Goal: Task Accomplishment & Management: Use online tool/utility

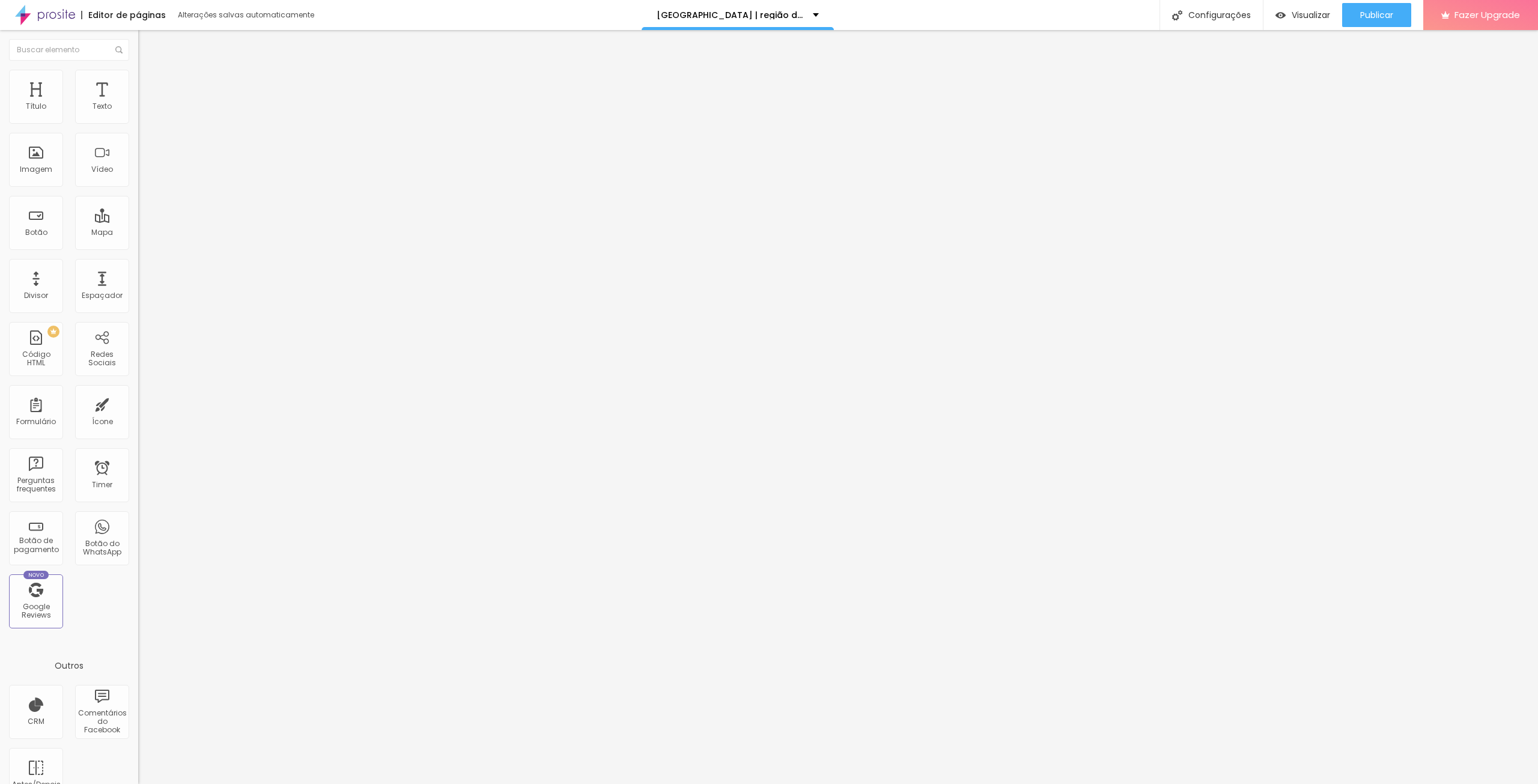
click at [138, 116] on button "button" at bounding box center [146, 109] width 17 height 13
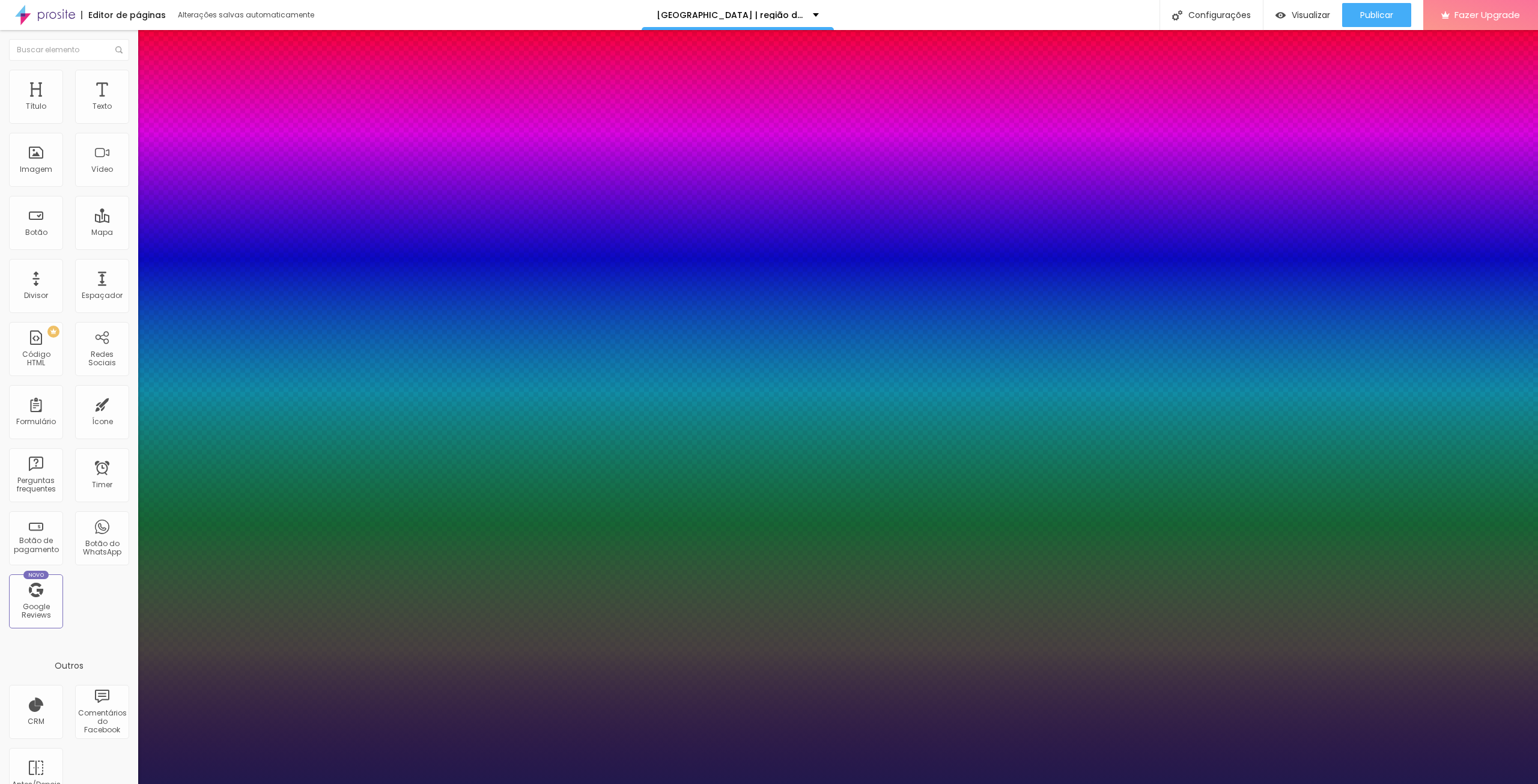
click at [1010, 783] on div at bounding box center [769, 784] width 1538 height 0
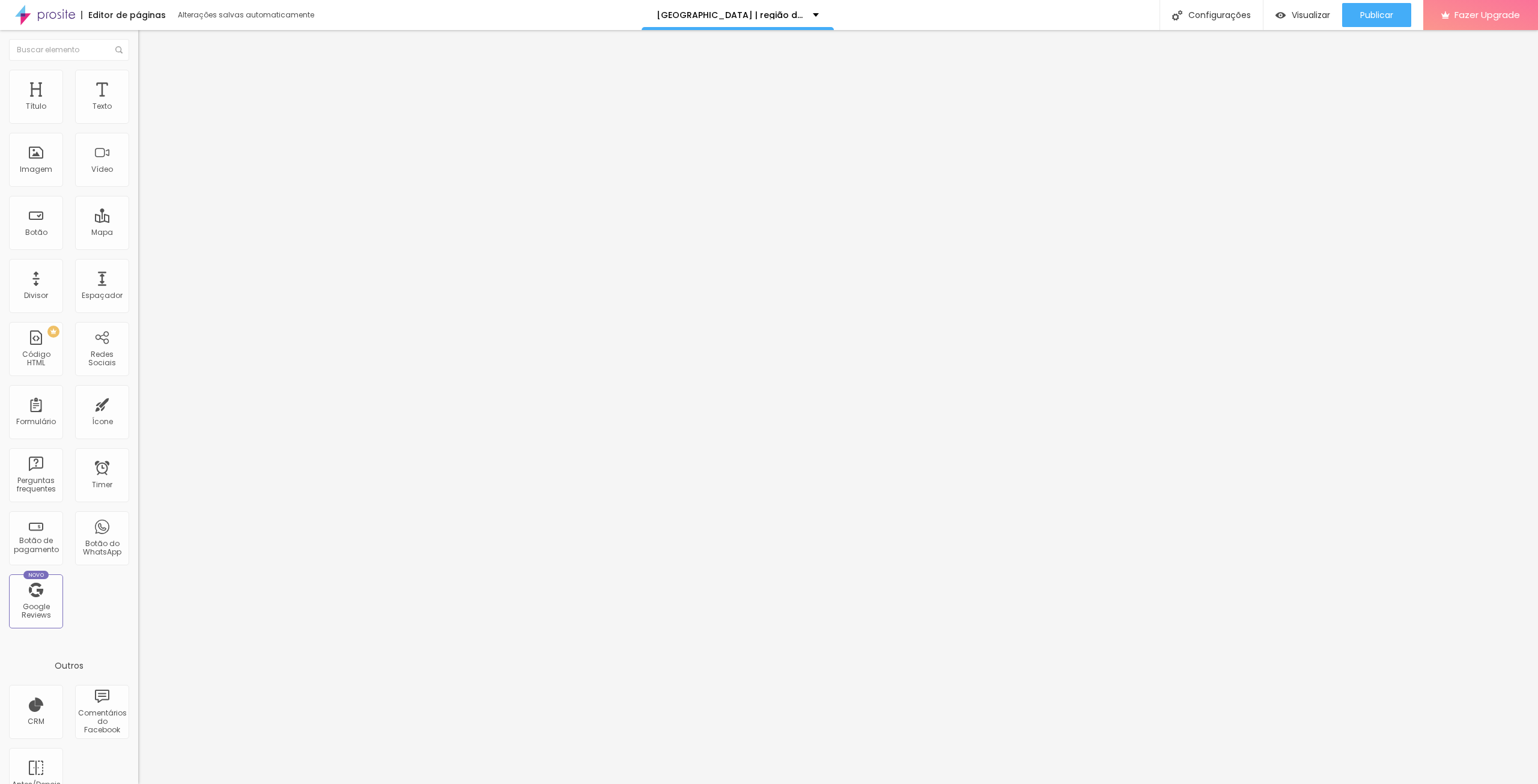
click at [138, 39] on button "Editar Texto" at bounding box center [207, 44] width 138 height 27
click at [138, 116] on button "button" at bounding box center [146, 109] width 17 height 13
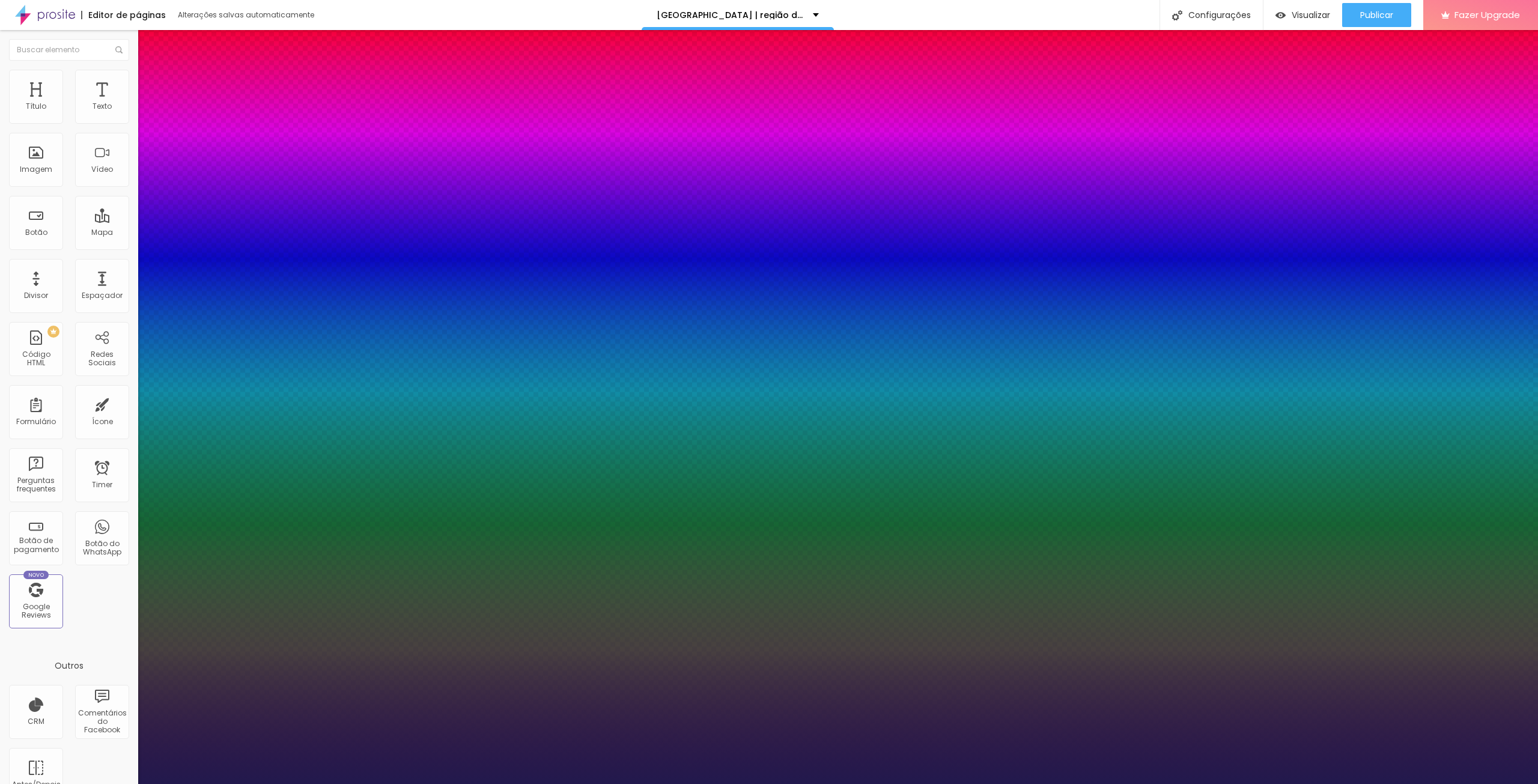
type input "1"
drag, startPoint x: 258, startPoint y: 207, endPoint x: 359, endPoint y: 206, distance: 101.0
click at [359, 206] on body "Editor de páginas Alterações salvas automaticamente rio de janeiro | região dos…" at bounding box center [769, 392] width 1538 height 784
type input "8"
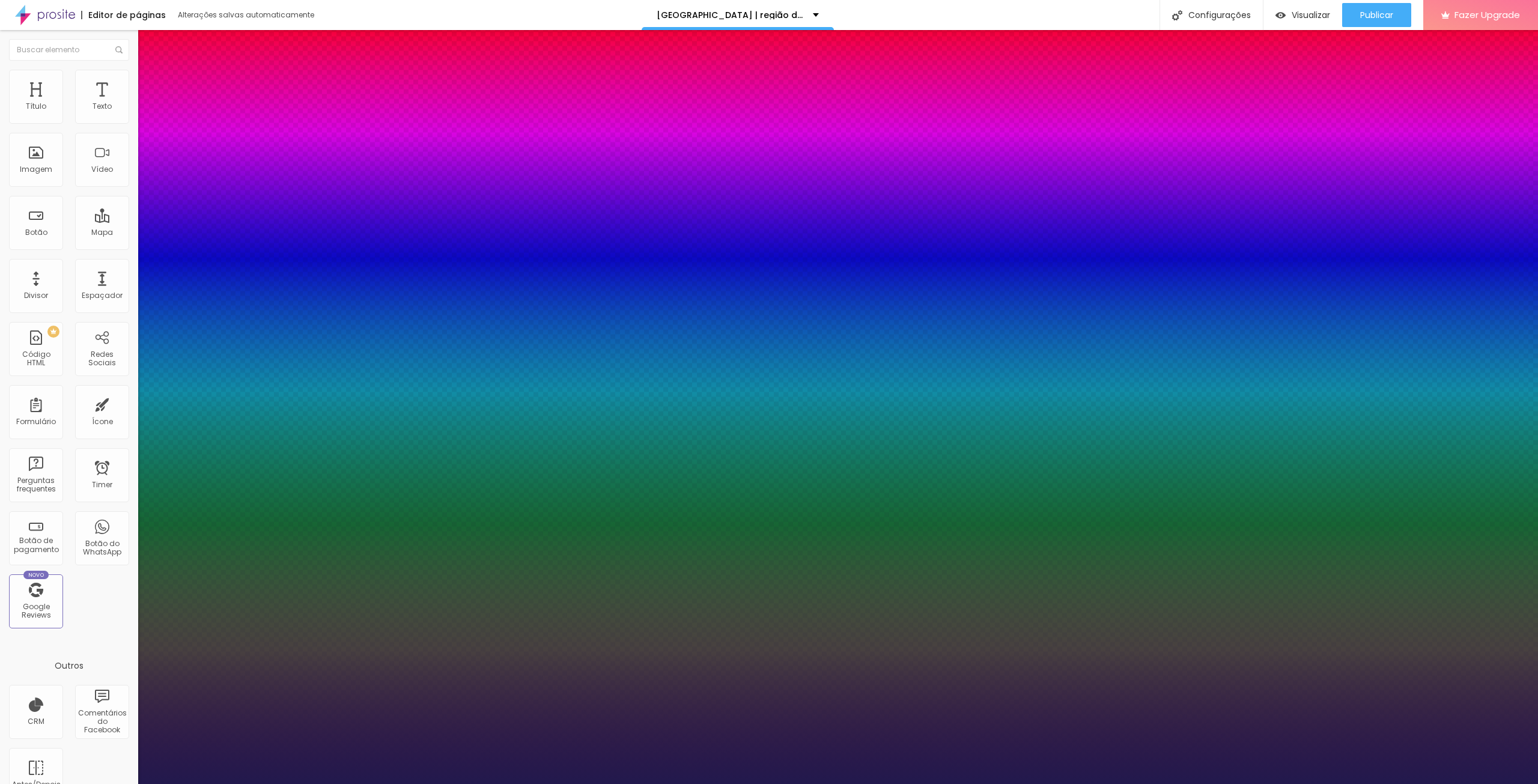
type input "3"
type input "1"
type input "36"
type input "1"
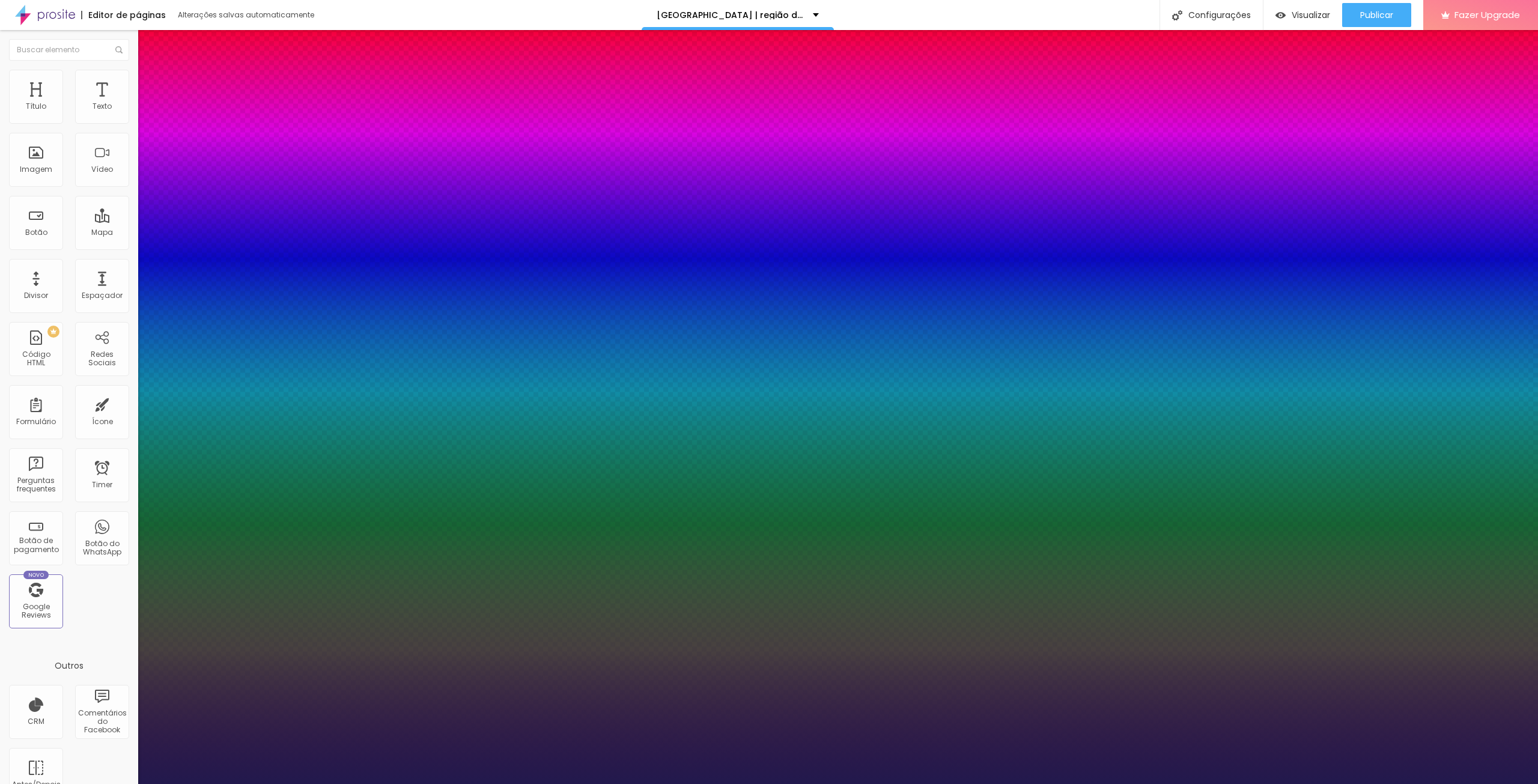
drag, startPoint x: 259, startPoint y: 207, endPoint x: 325, endPoint y: 205, distance: 66.0
click at [325, 205] on body "Editor de páginas Alterações salvas automaticamente rio de janeiro | região dos…" at bounding box center [769, 392] width 1538 height 784
type input "8"
type input "3"
type input "1"
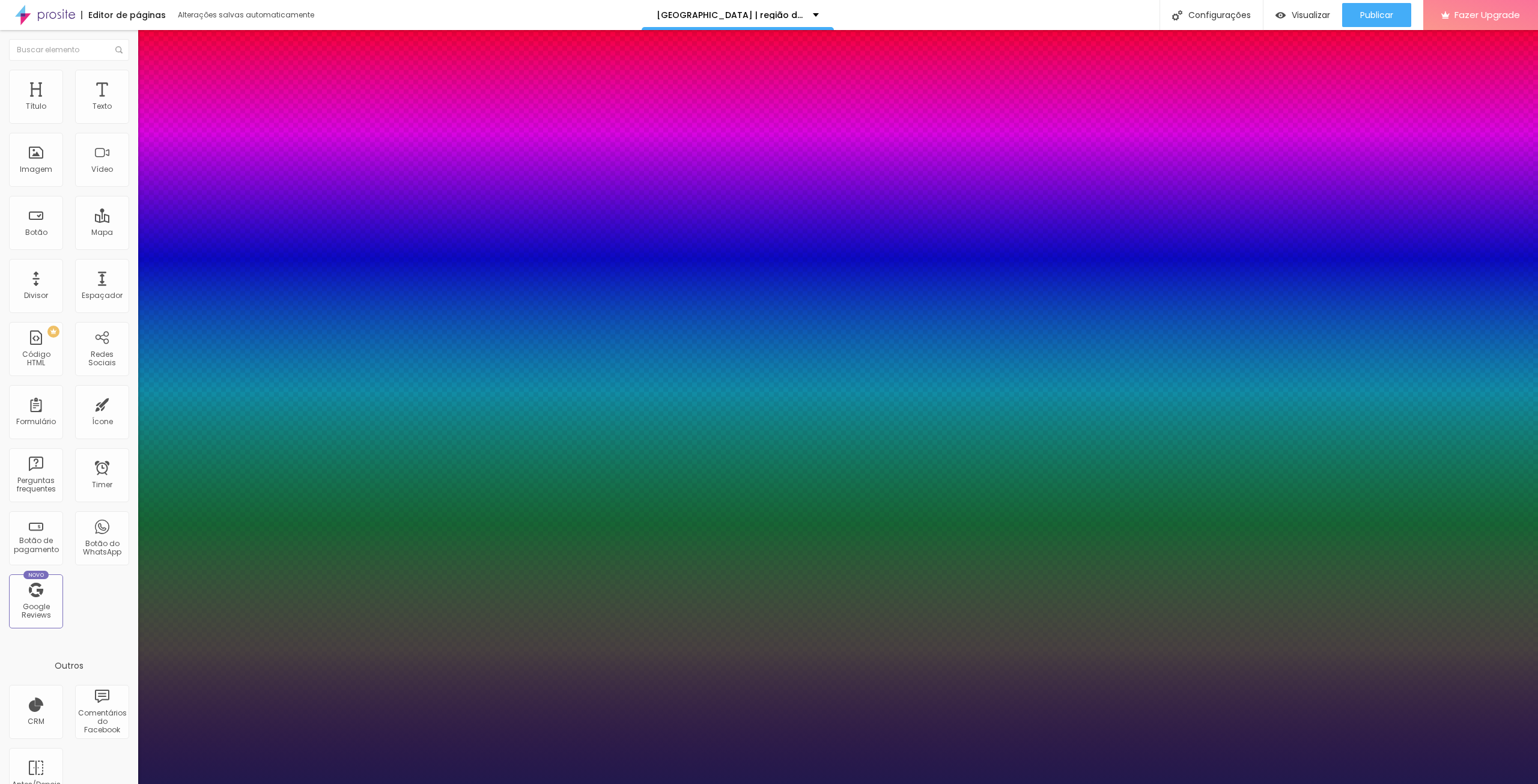
type input "30"
type input "1"
type input "30"
click at [923, 783] on div at bounding box center [769, 784] width 1538 height 0
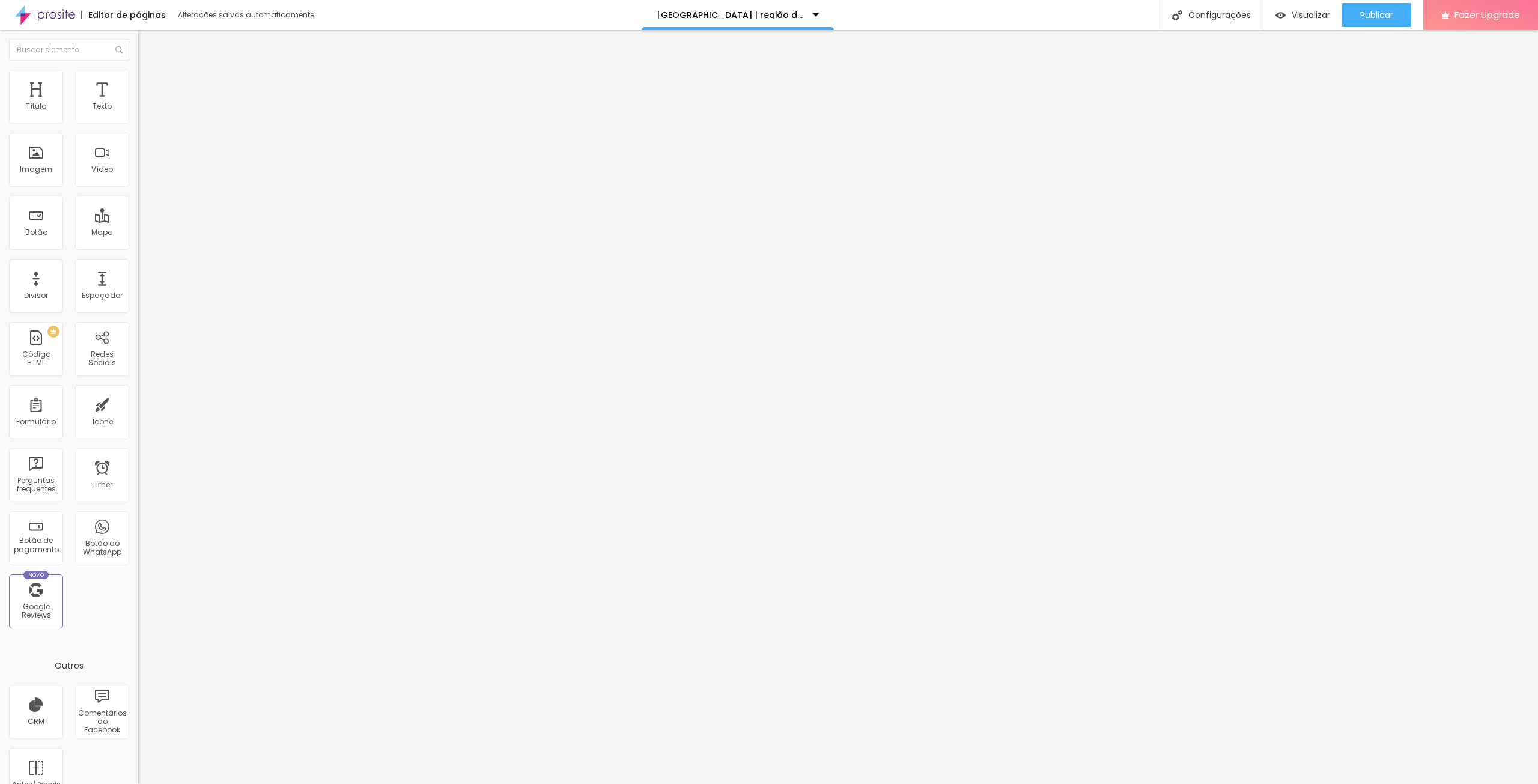
click at [138, 82] on img at bounding box center [143, 87] width 11 height 11
type input "5"
type input "10"
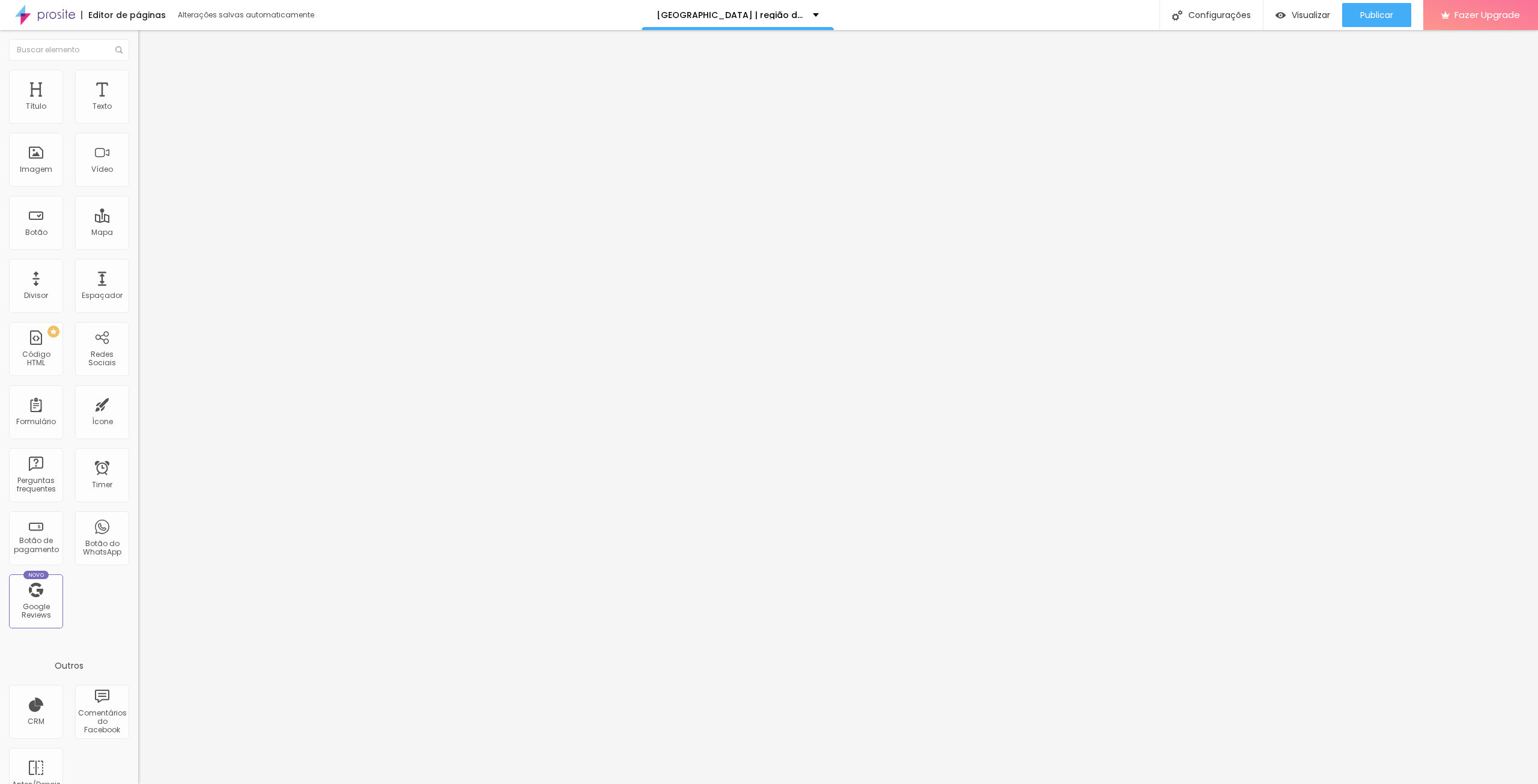
type input "15"
type input "20"
type input "30"
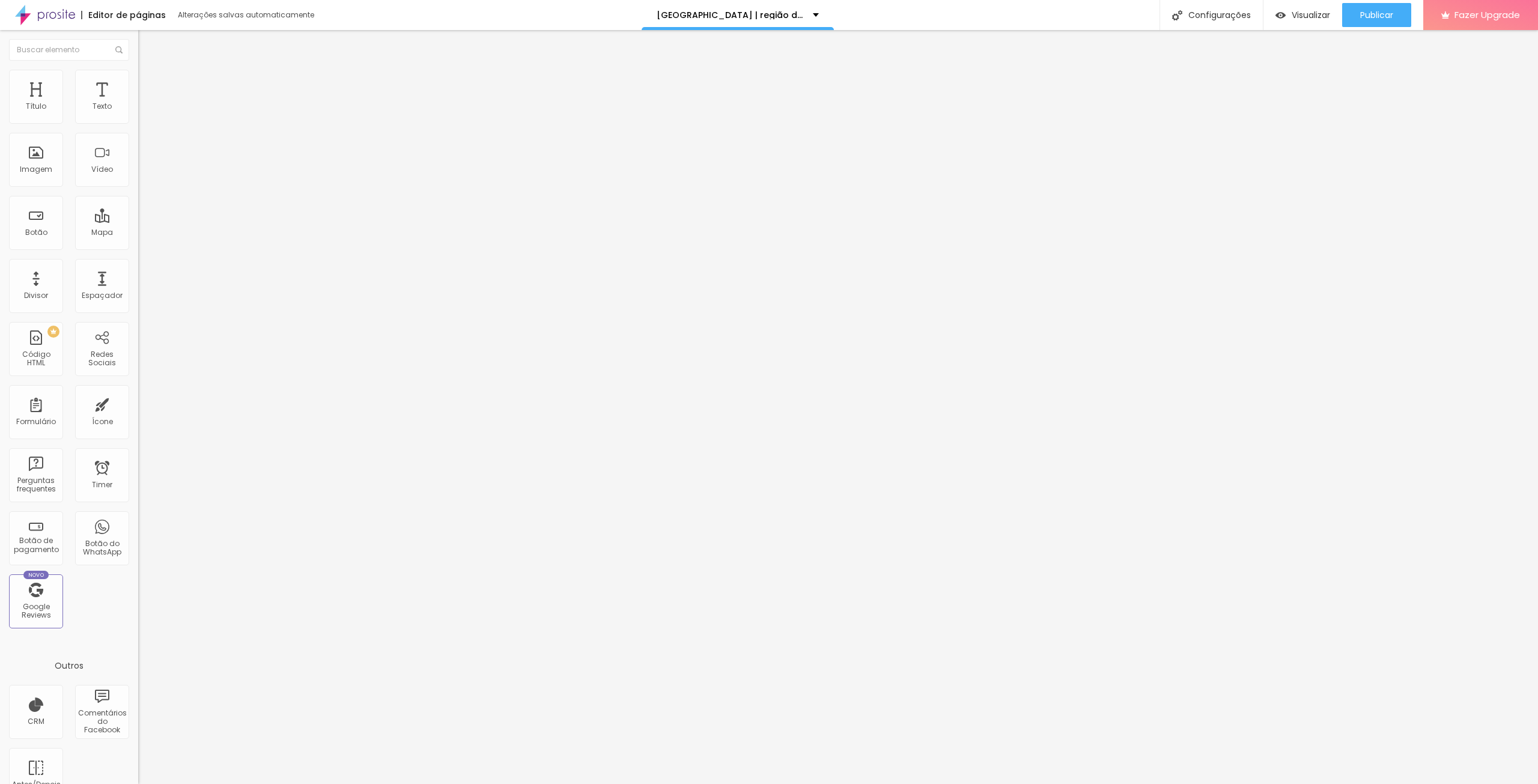
type input "30"
type input "0"
drag, startPoint x: 30, startPoint y: 116, endPoint x: 0, endPoint y: 125, distance: 31.3
click at [138, 233] on input "range" at bounding box center [176, 237] width 78 height 10
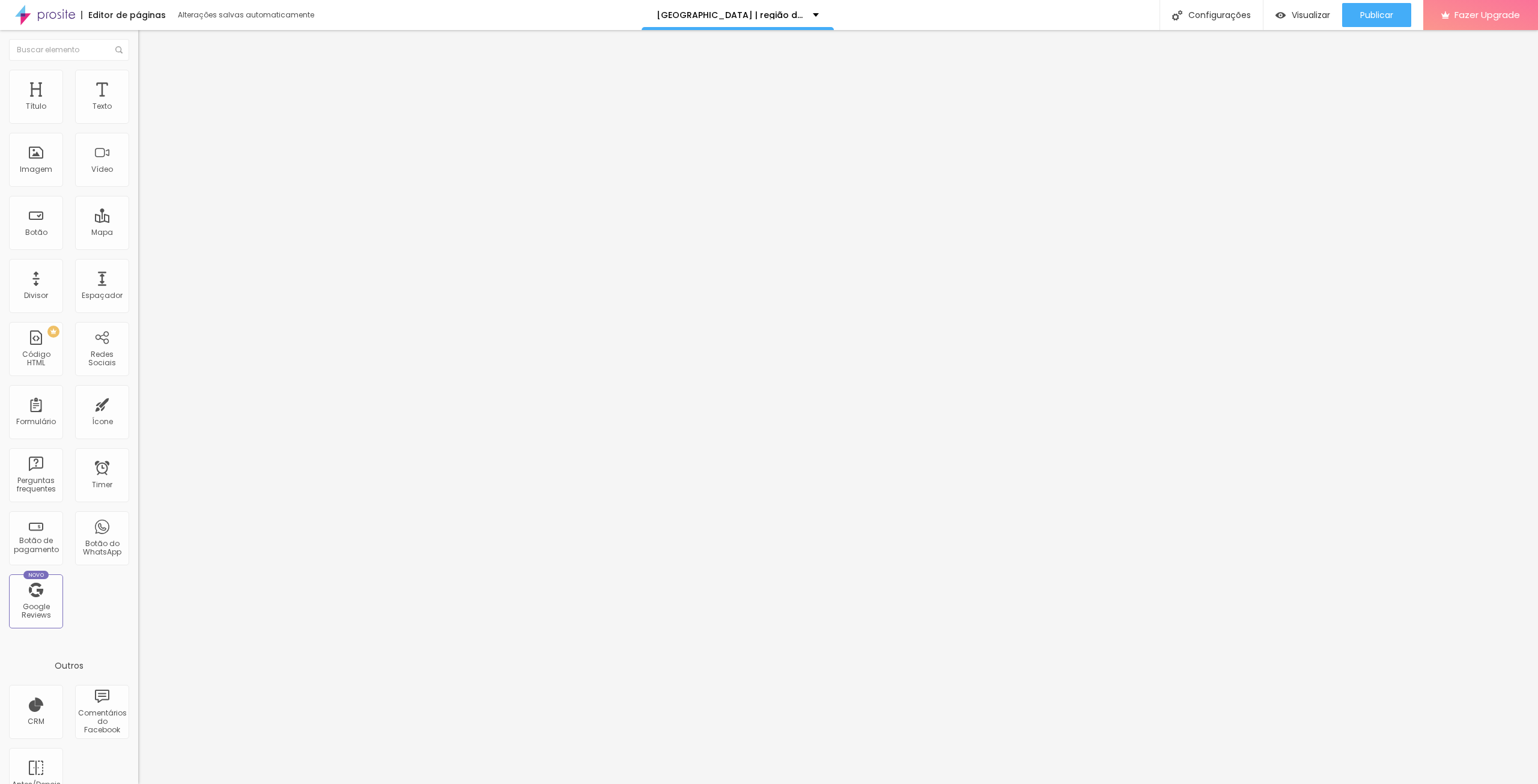
click at [138, 82] on img at bounding box center [143, 87] width 11 height 11
type input "35"
type input "45"
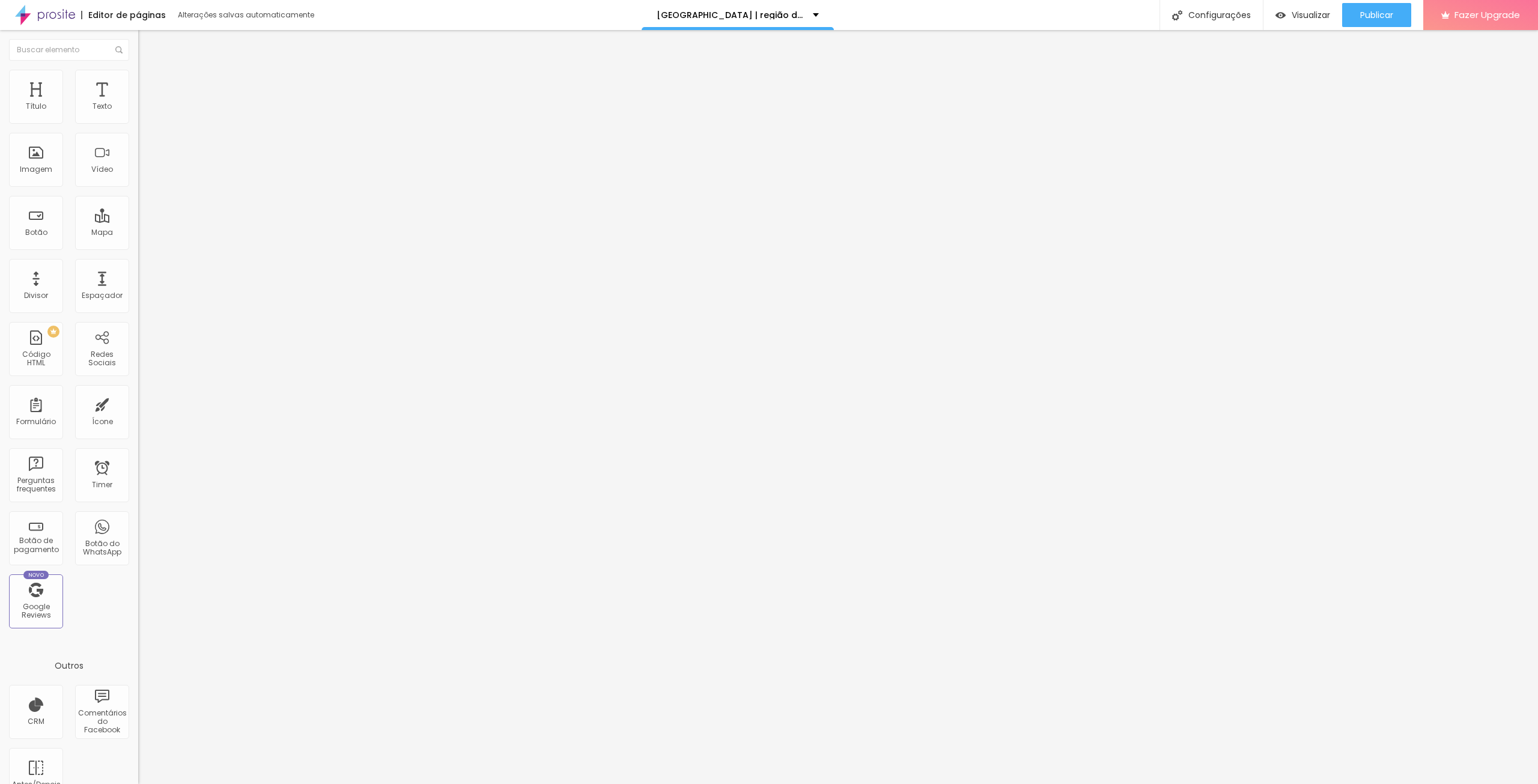
type input "50"
type input "45"
type input "40"
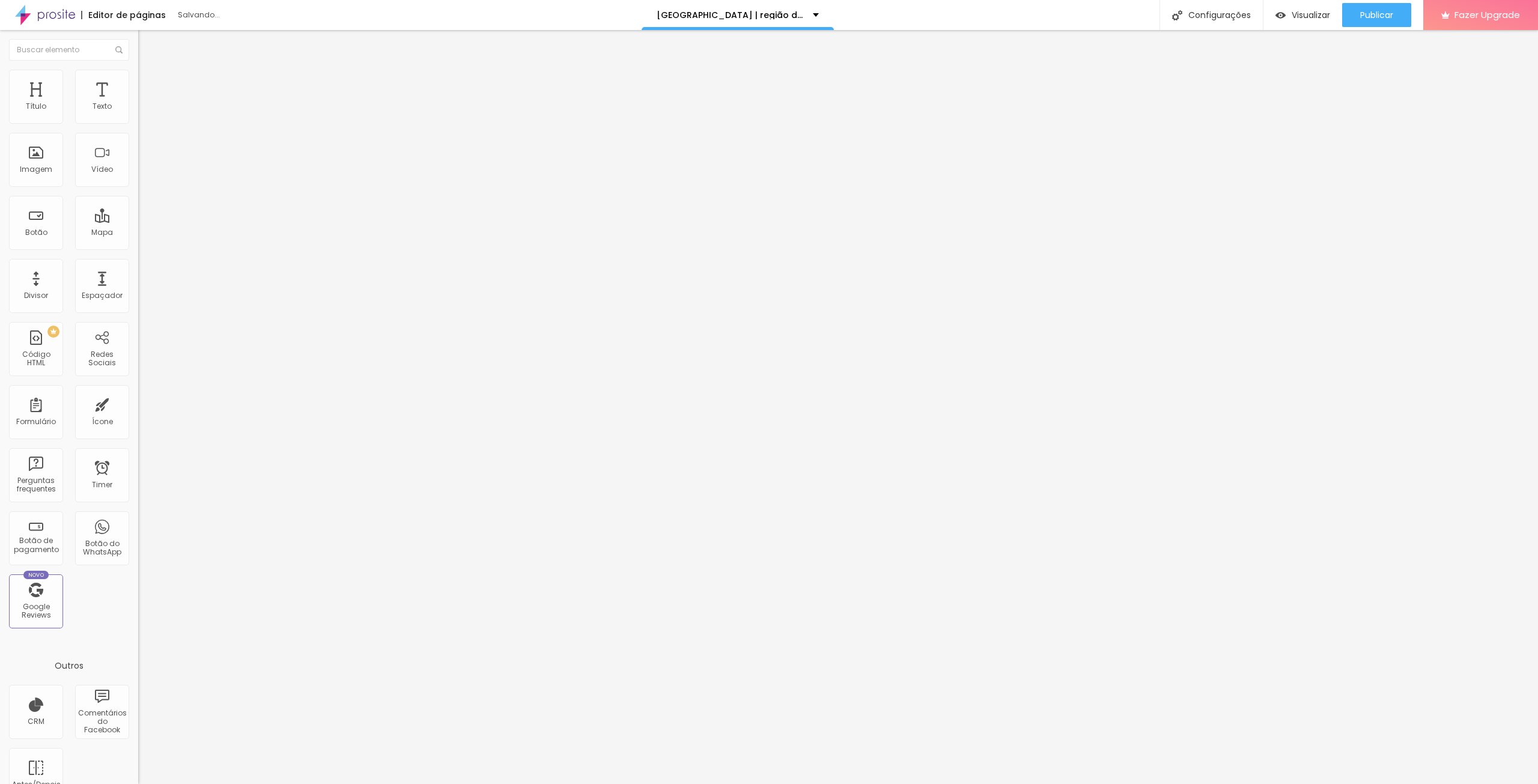
type input "40"
type input "35"
type input "30"
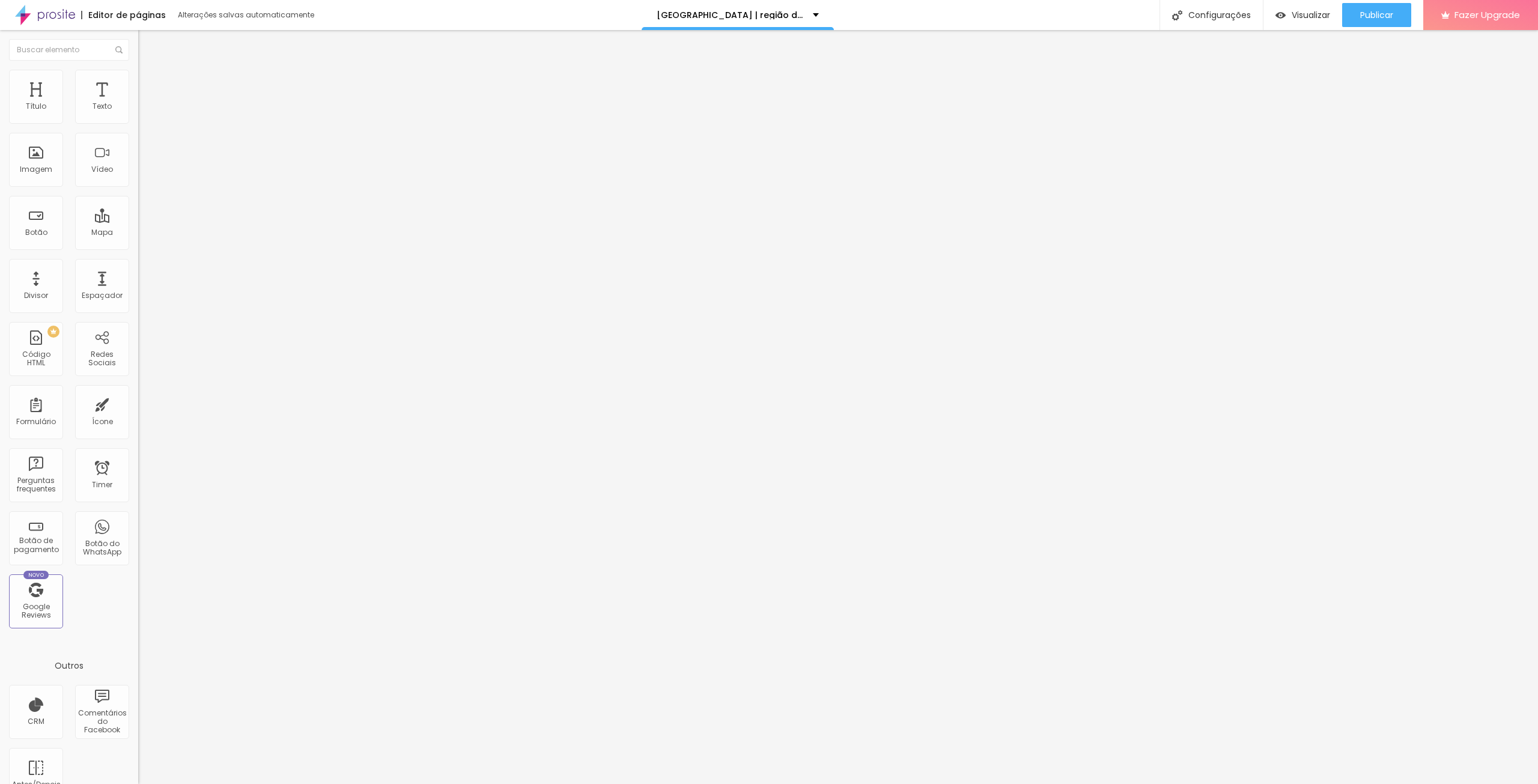
click at [138, 233] on input "range" at bounding box center [176, 237] width 78 height 10
click at [138, 76] on li "Avançado" at bounding box center [207, 76] width 138 height 12
type input "45"
type input "42"
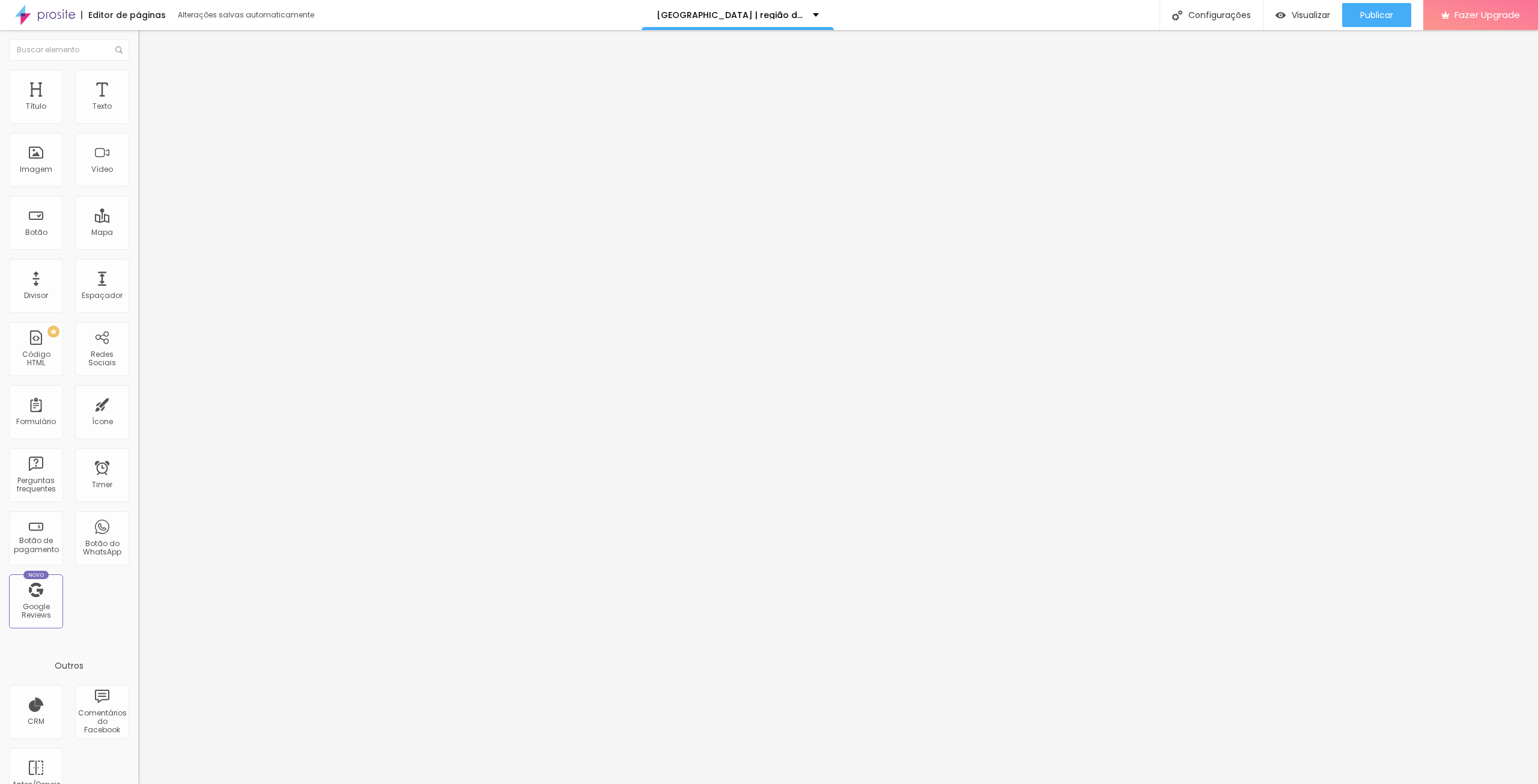
type input "42"
type input "37"
type input "35"
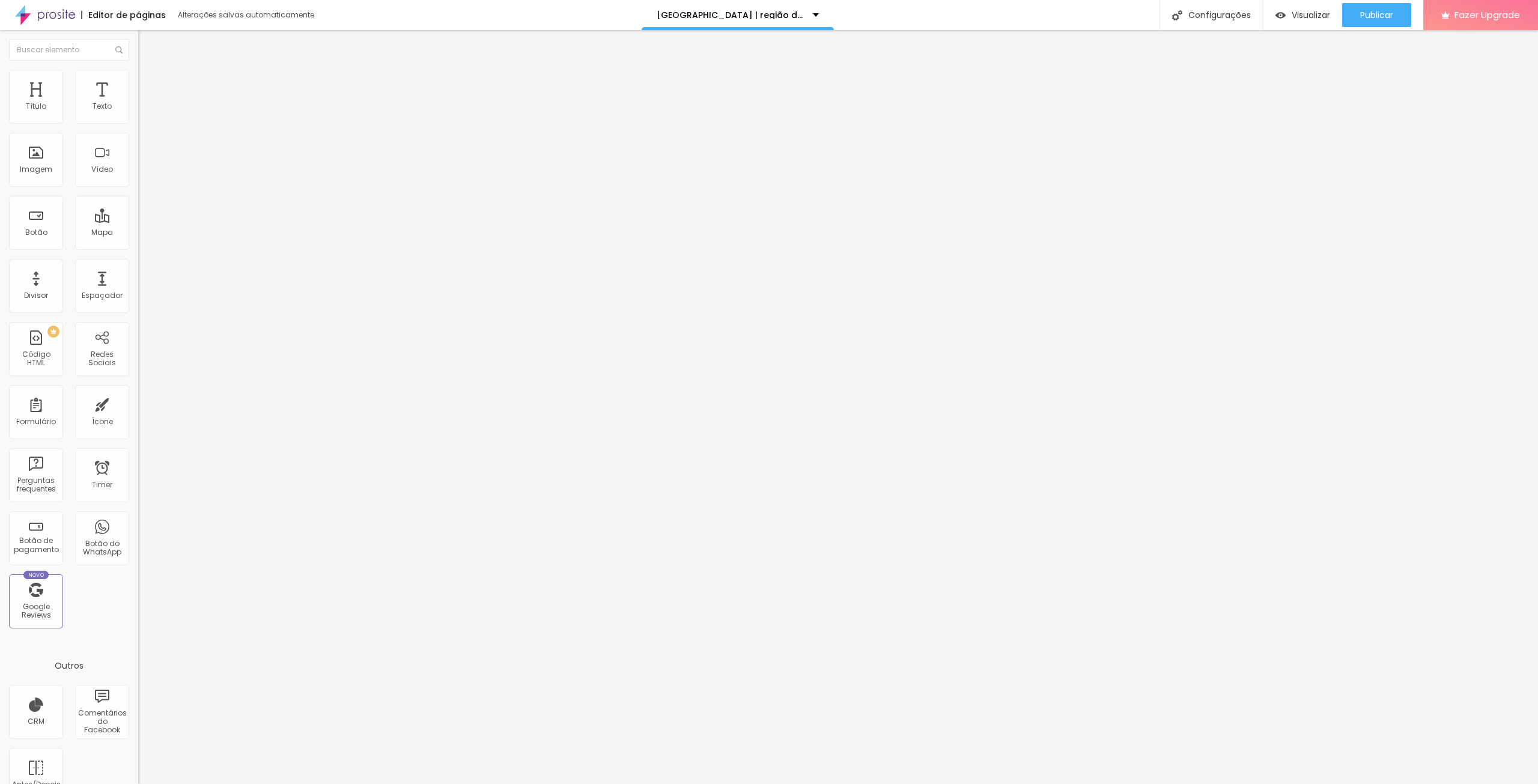
type input "34"
type input "33"
type input "30"
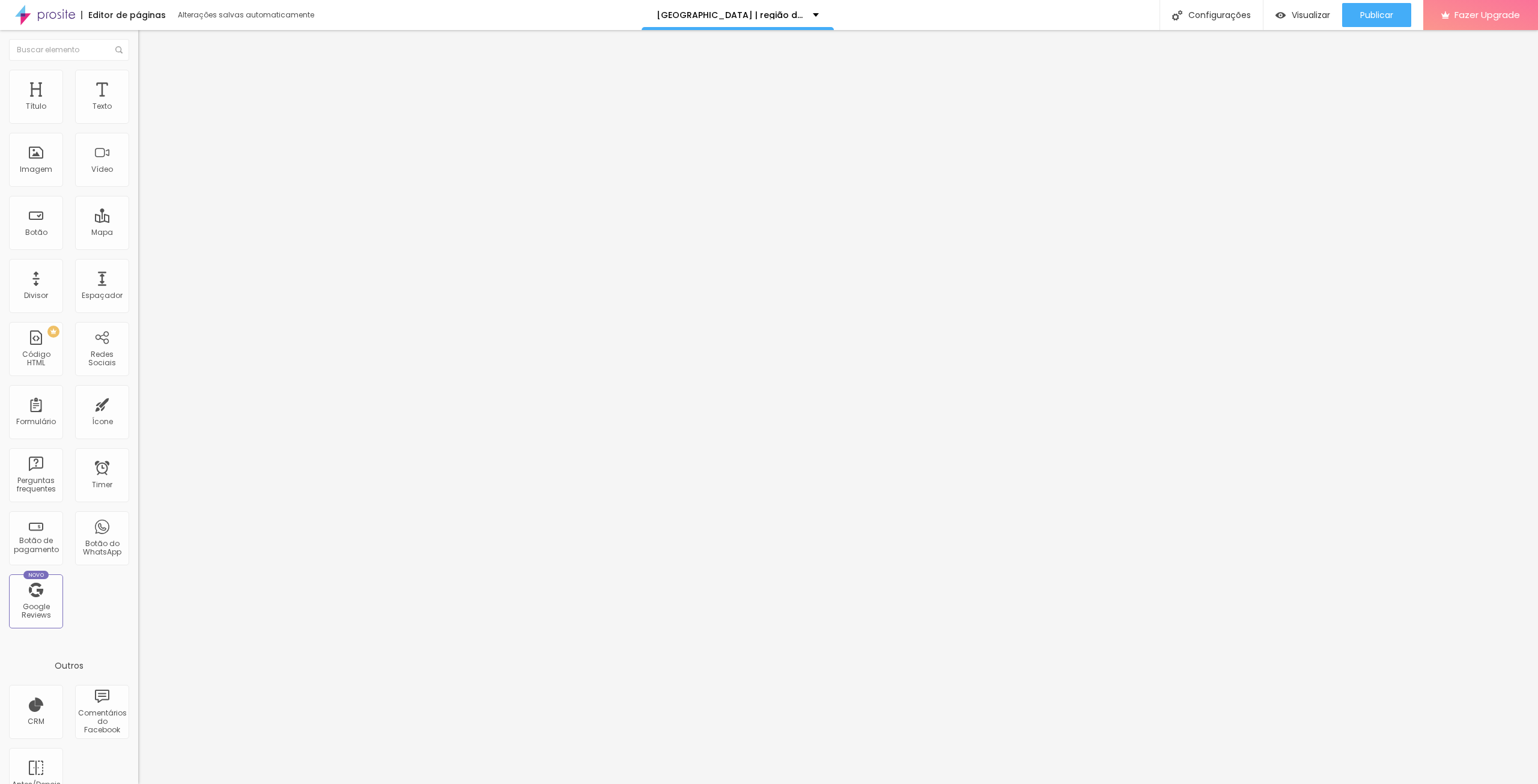
type input "30"
drag, startPoint x: 62, startPoint y: 120, endPoint x: 50, endPoint y: 119, distance: 12.0
type input "30"
click at [138, 221] on input "range" at bounding box center [176, 225] width 78 height 10
type input "22"
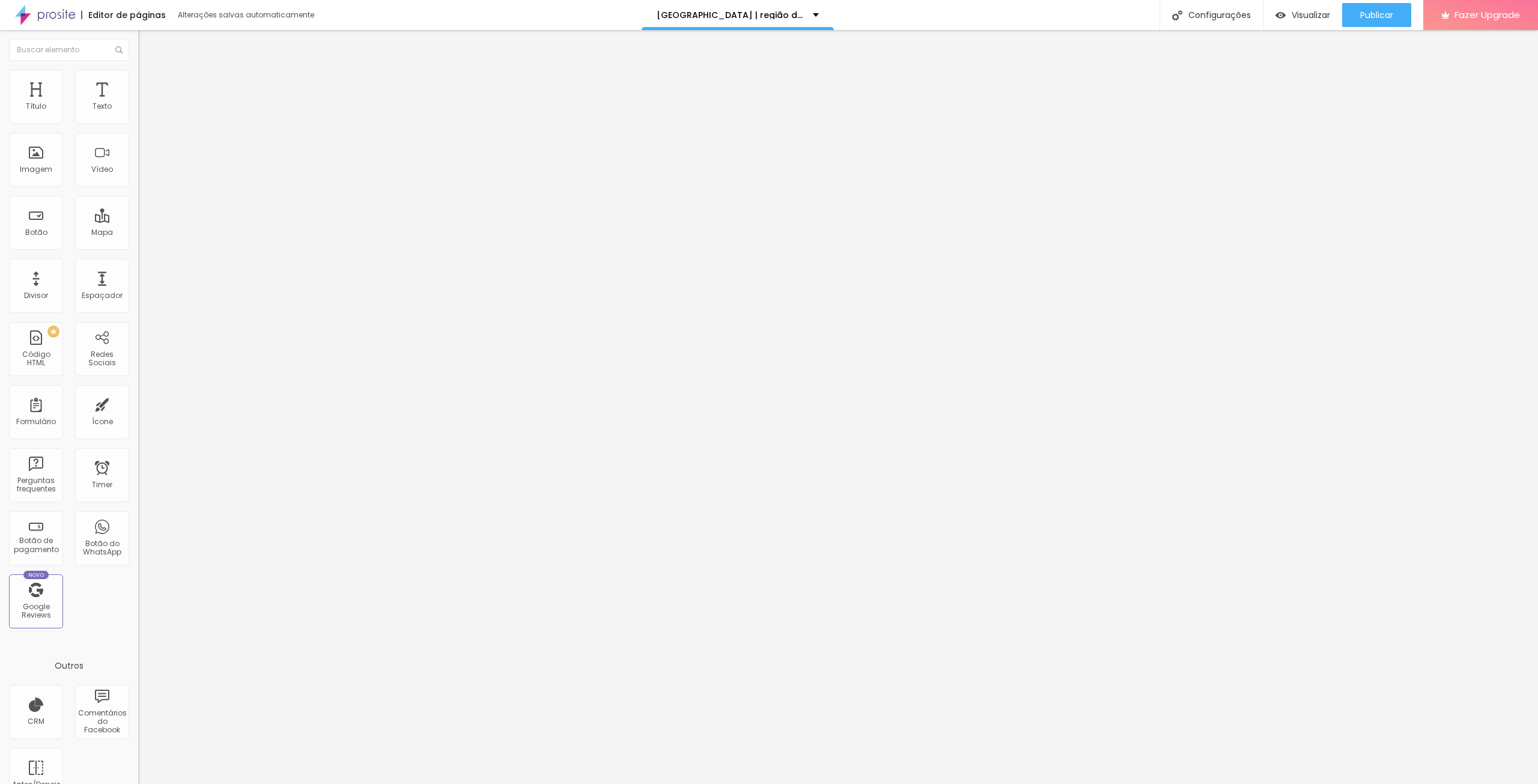
type input "22"
type input "23"
type input "24"
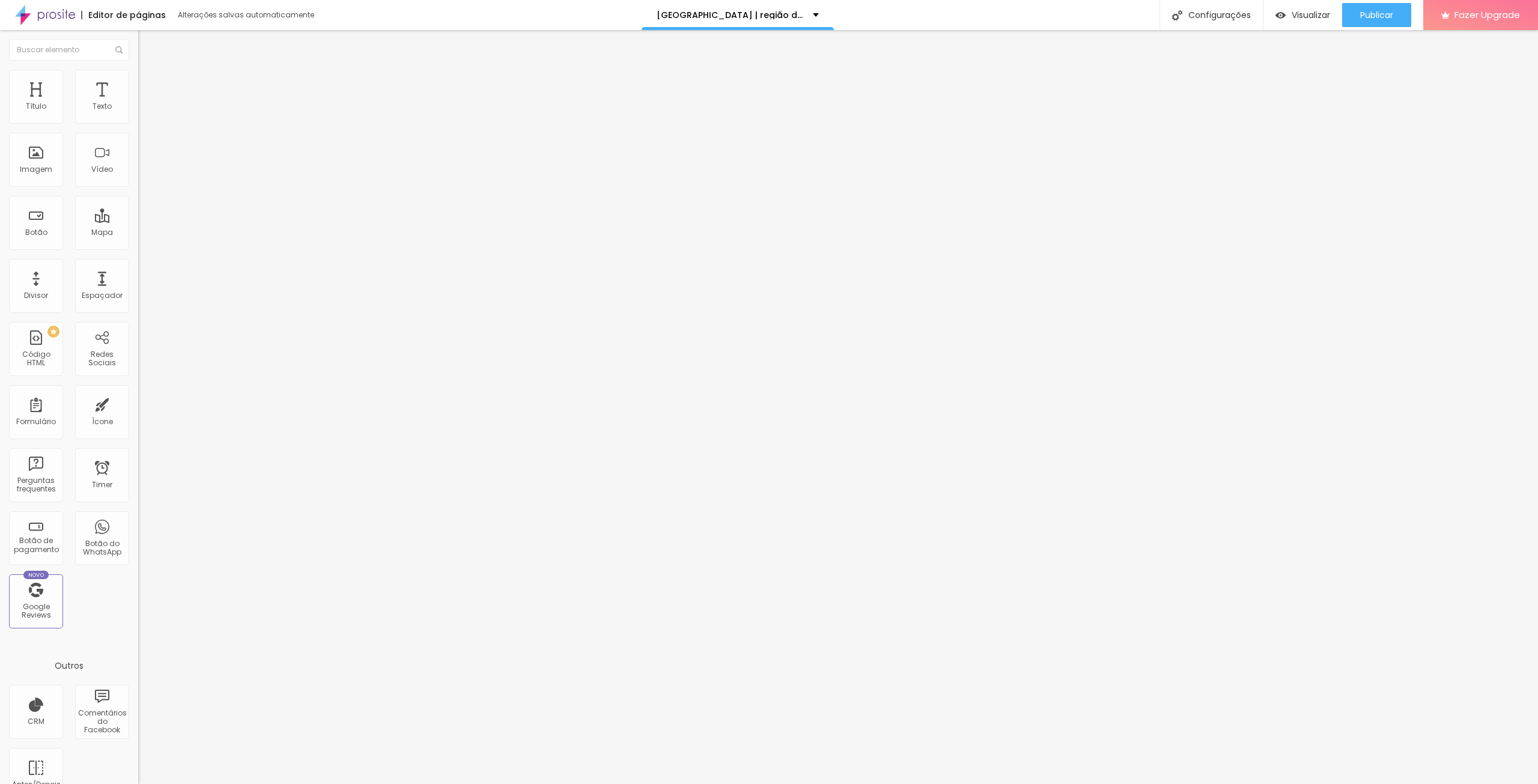
type input "25"
type input "26"
type input "27"
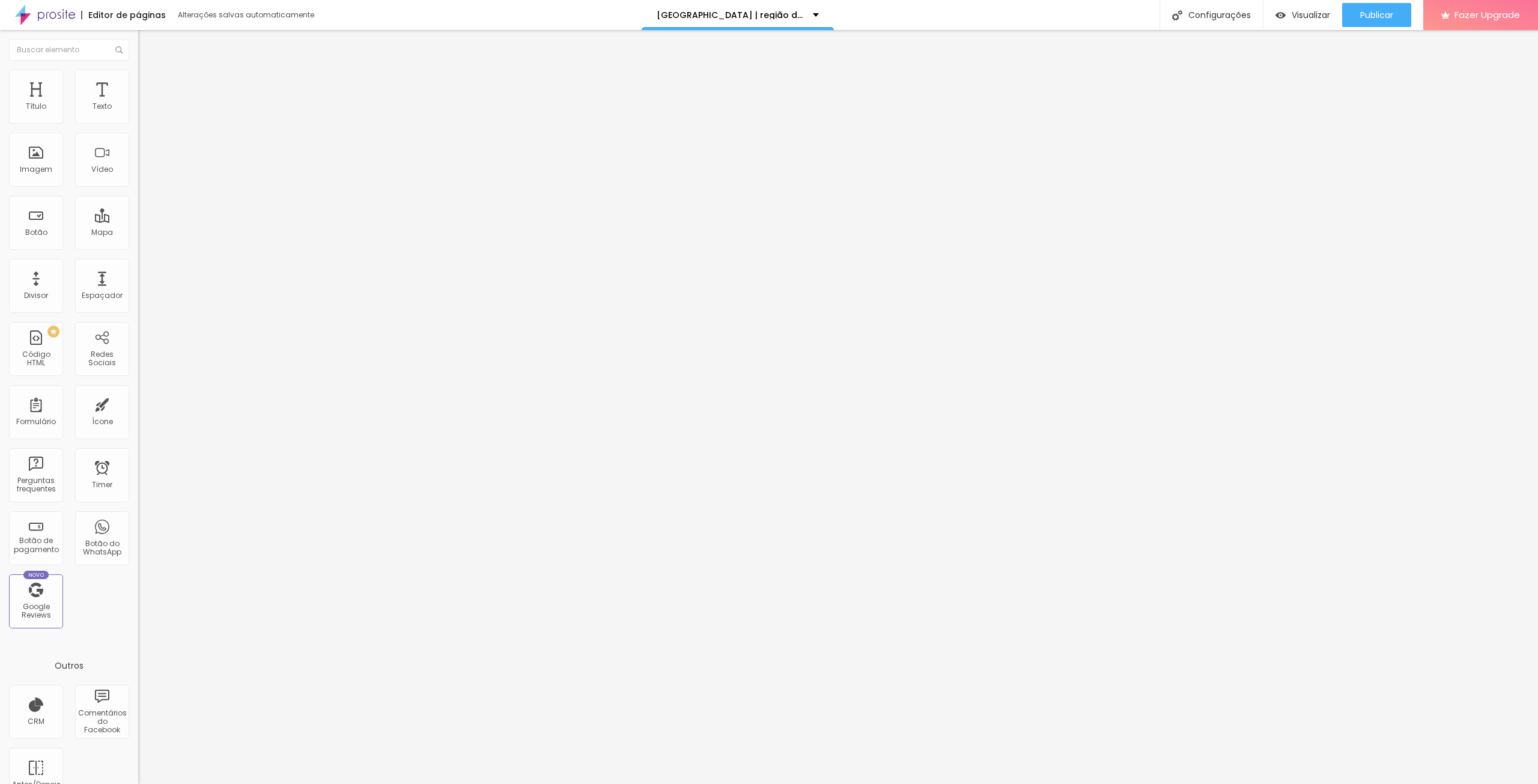
type input "27"
type input "28"
type input "30"
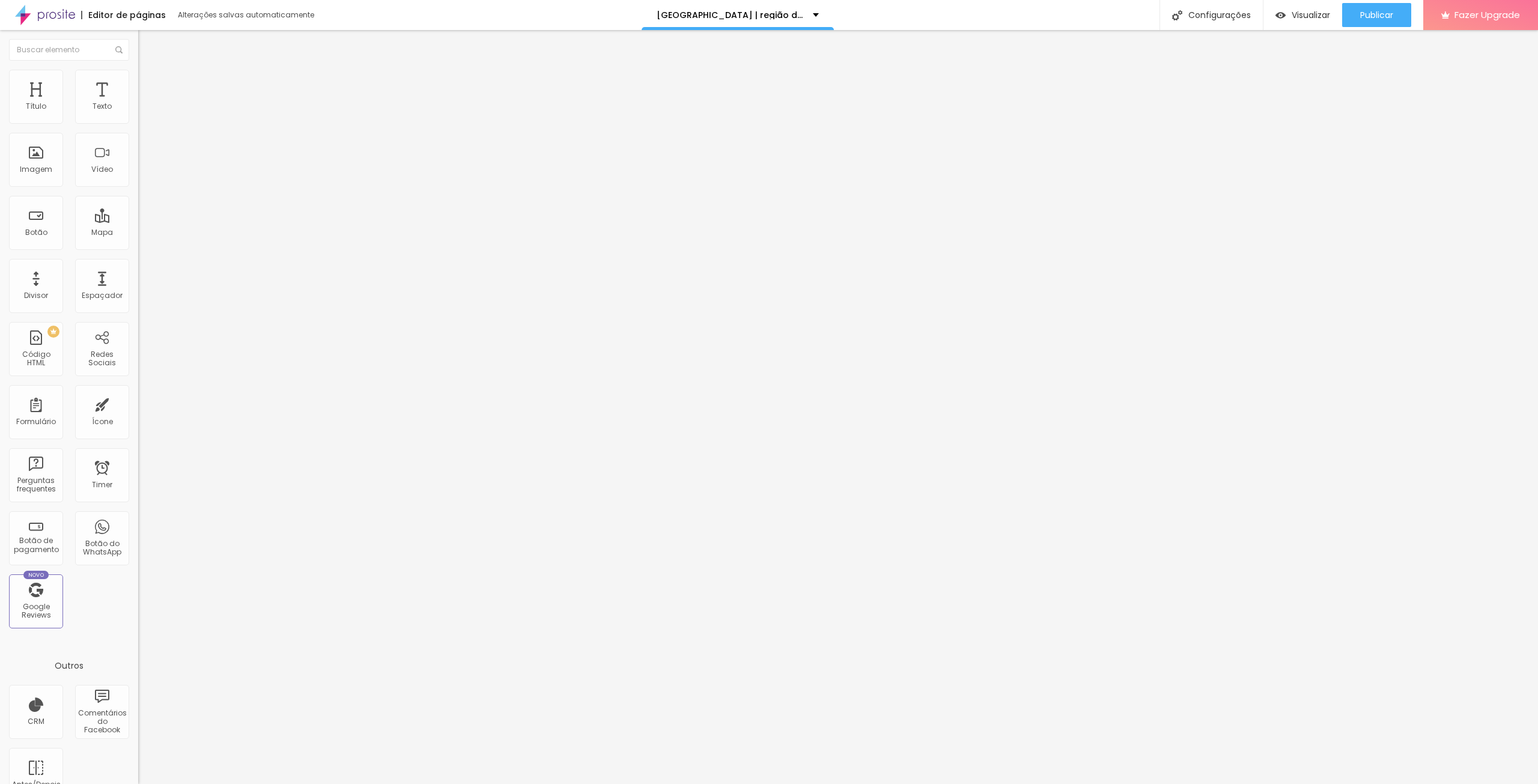
drag, startPoint x: 43, startPoint y: 141, endPoint x: 50, endPoint y: 144, distance: 7.6
type input "30"
click at [138, 391] on input "range" at bounding box center [176, 396] width 78 height 10
click at [138, 72] on img at bounding box center [143, 75] width 11 height 11
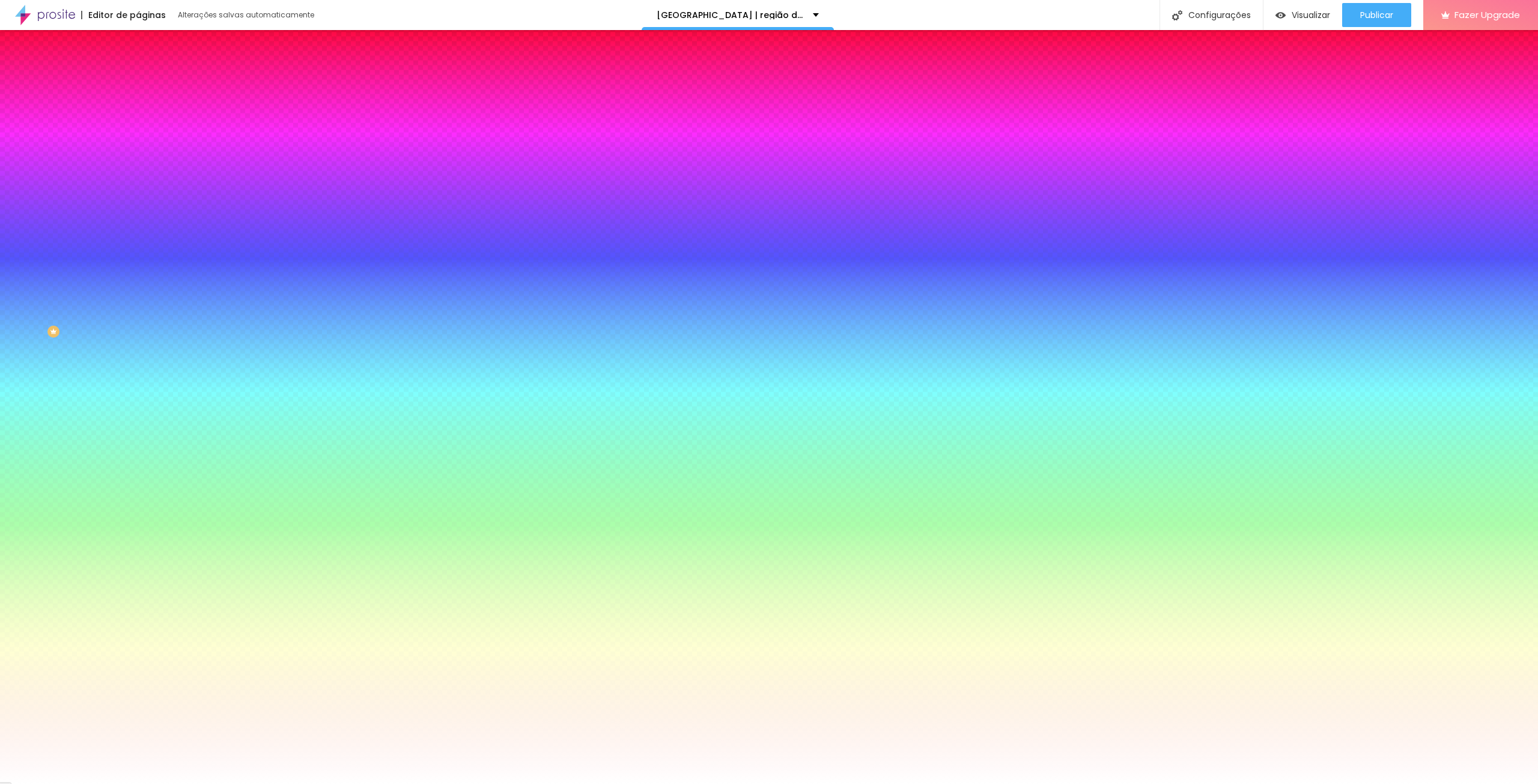
click at [149, 84] on span "Avançado" at bounding box center [168, 90] width 39 height 10
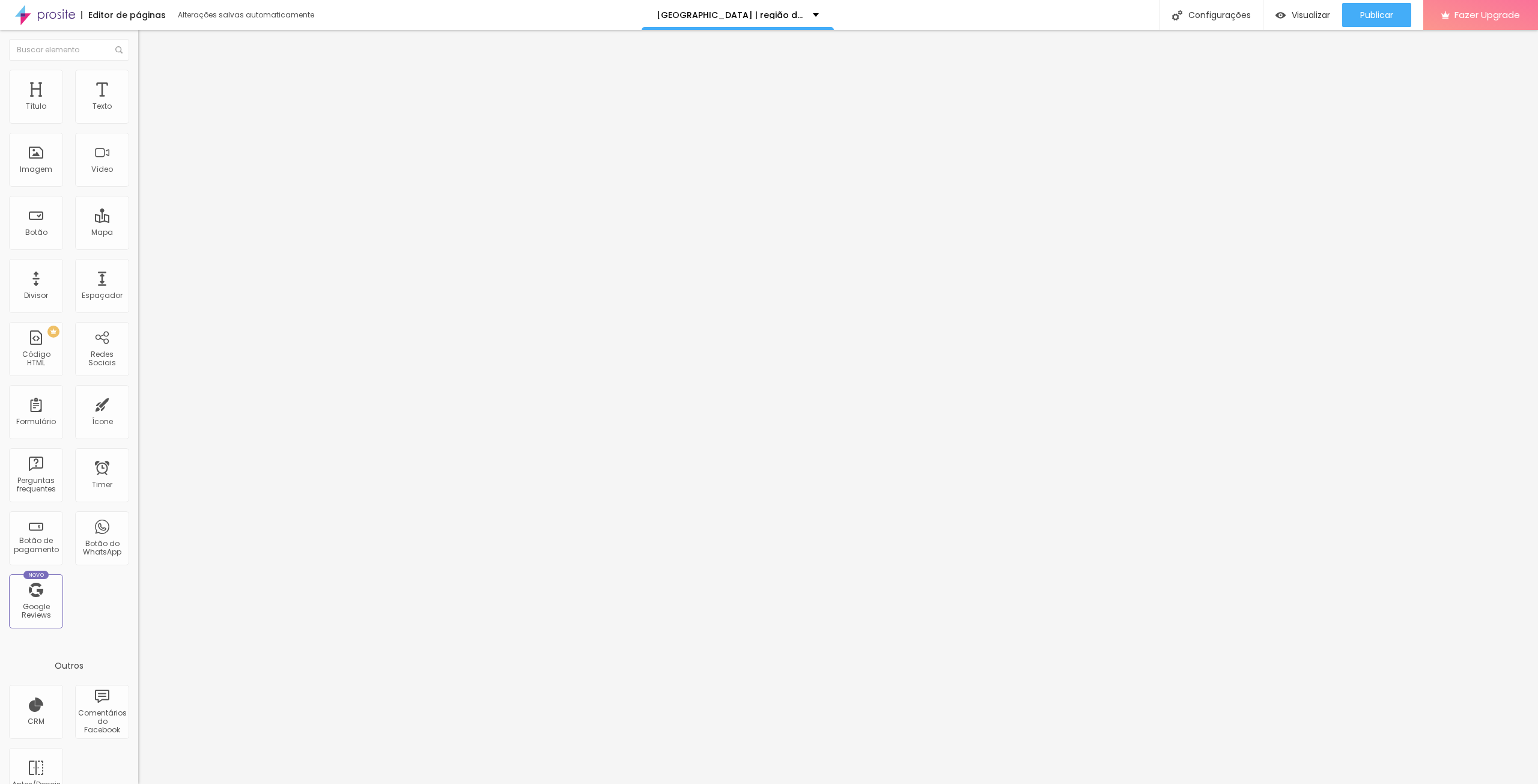
type input "34"
type input "0"
drag, startPoint x: 30, startPoint y: 143, endPoint x: 2, endPoint y: 141, distance: 28.1
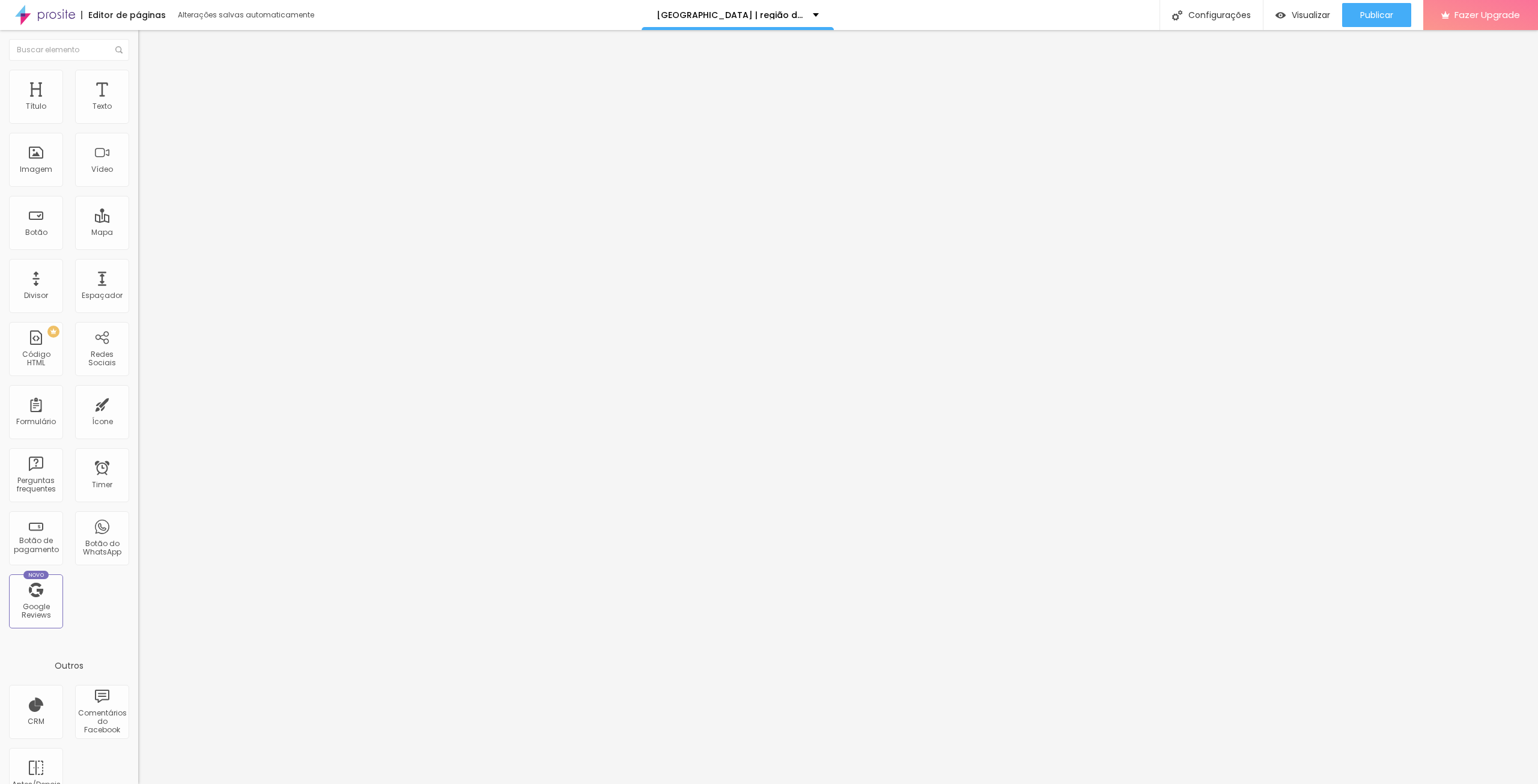
click at [138, 403] on input "range" at bounding box center [176, 408] width 78 height 10
drag, startPoint x: 100, startPoint y: 141, endPoint x: 136, endPoint y: 141, distance: 36.0
click at [138, 141] on div "0 Espaçamento entre colunas 0 px Espaçamento vertical ID Html Classes Html Visí…" at bounding box center [207, 346] width 138 height 505
type input "3"
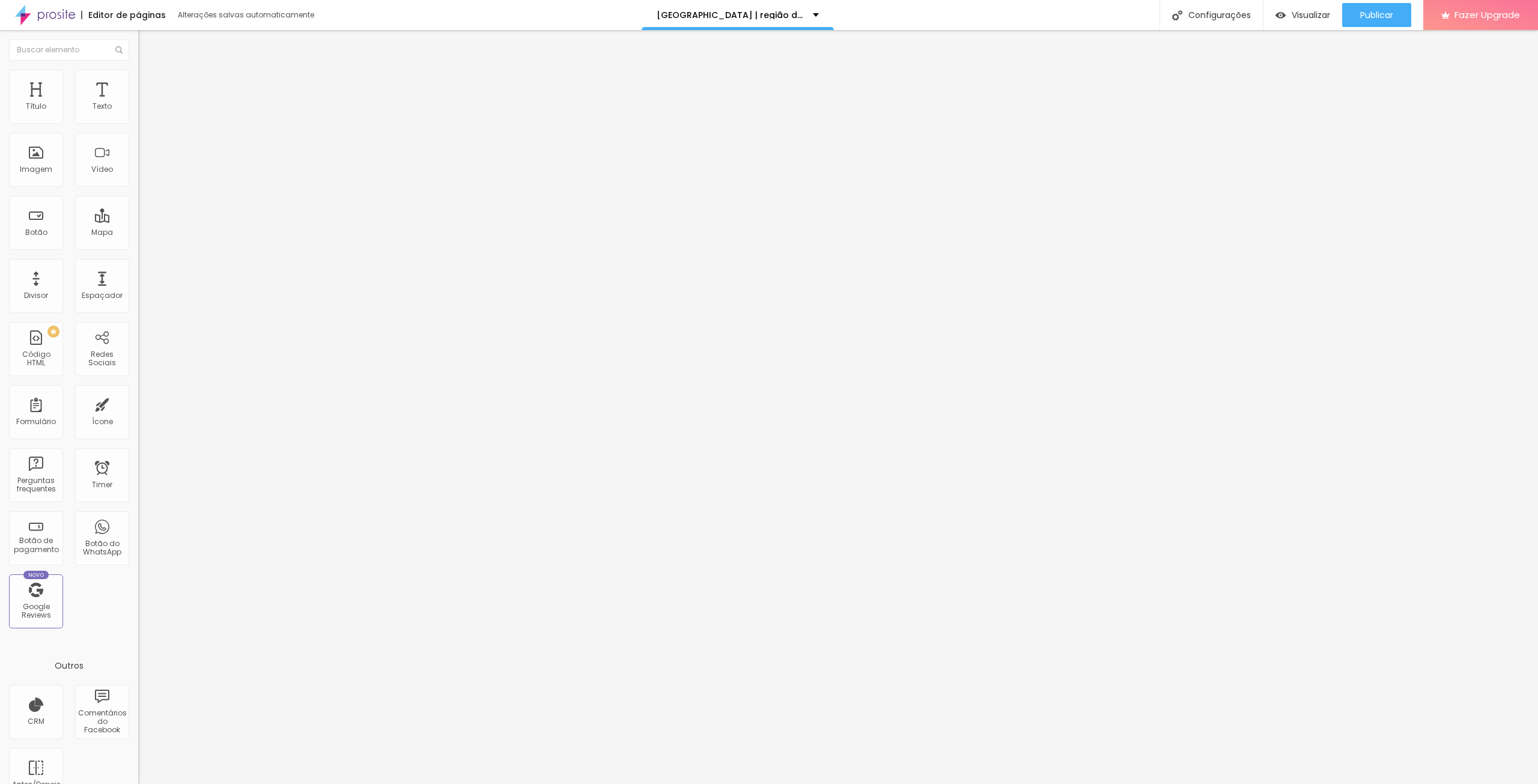
type input "30"
type input "20"
type input "30"
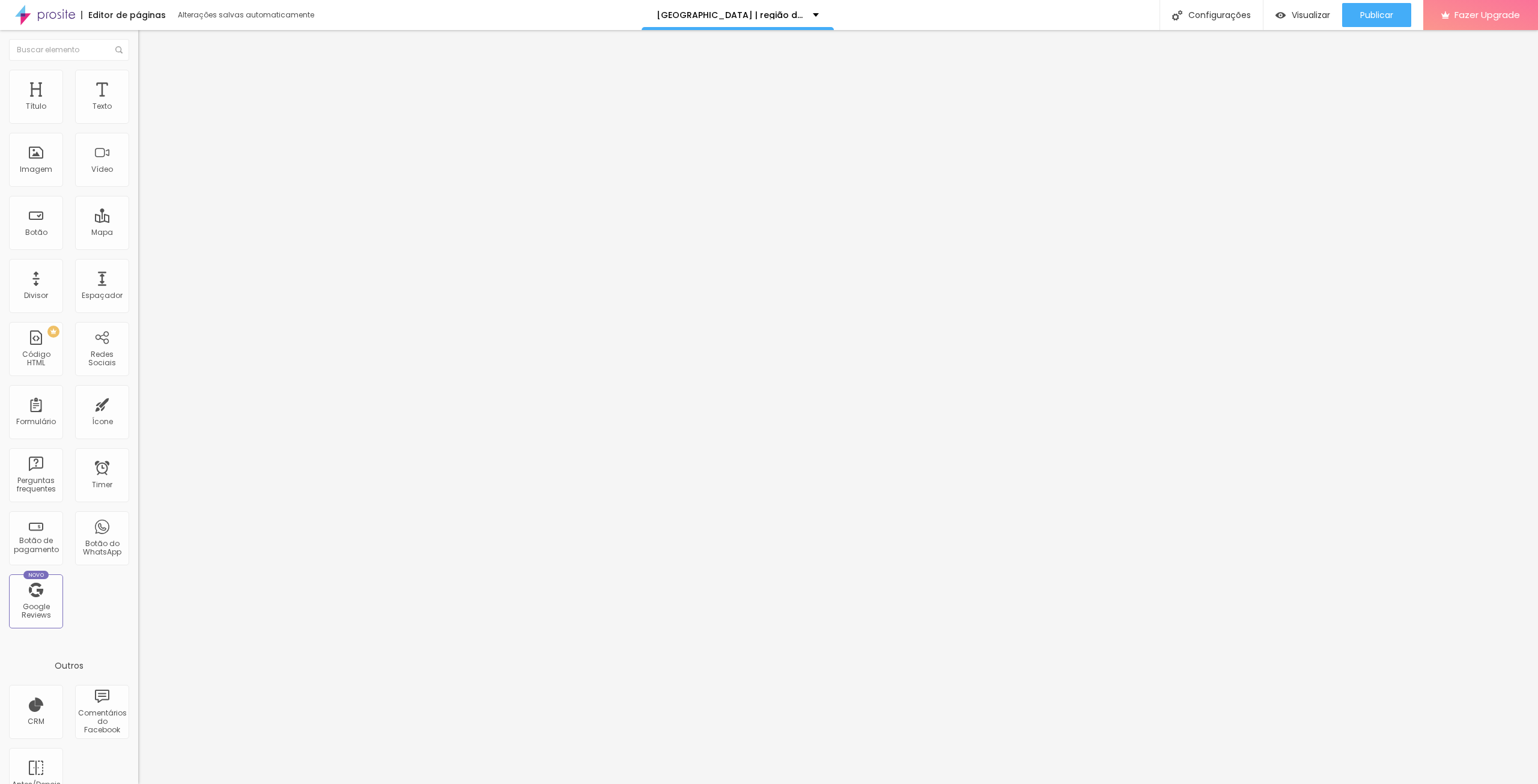
type input "30"
type input "0"
drag, startPoint x: 27, startPoint y: 119, endPoint x: 0, endPoint y: 131, distance: 29.5
click at [138, 233] on input "range" at bounding box center [176, 237] width 78 height 10
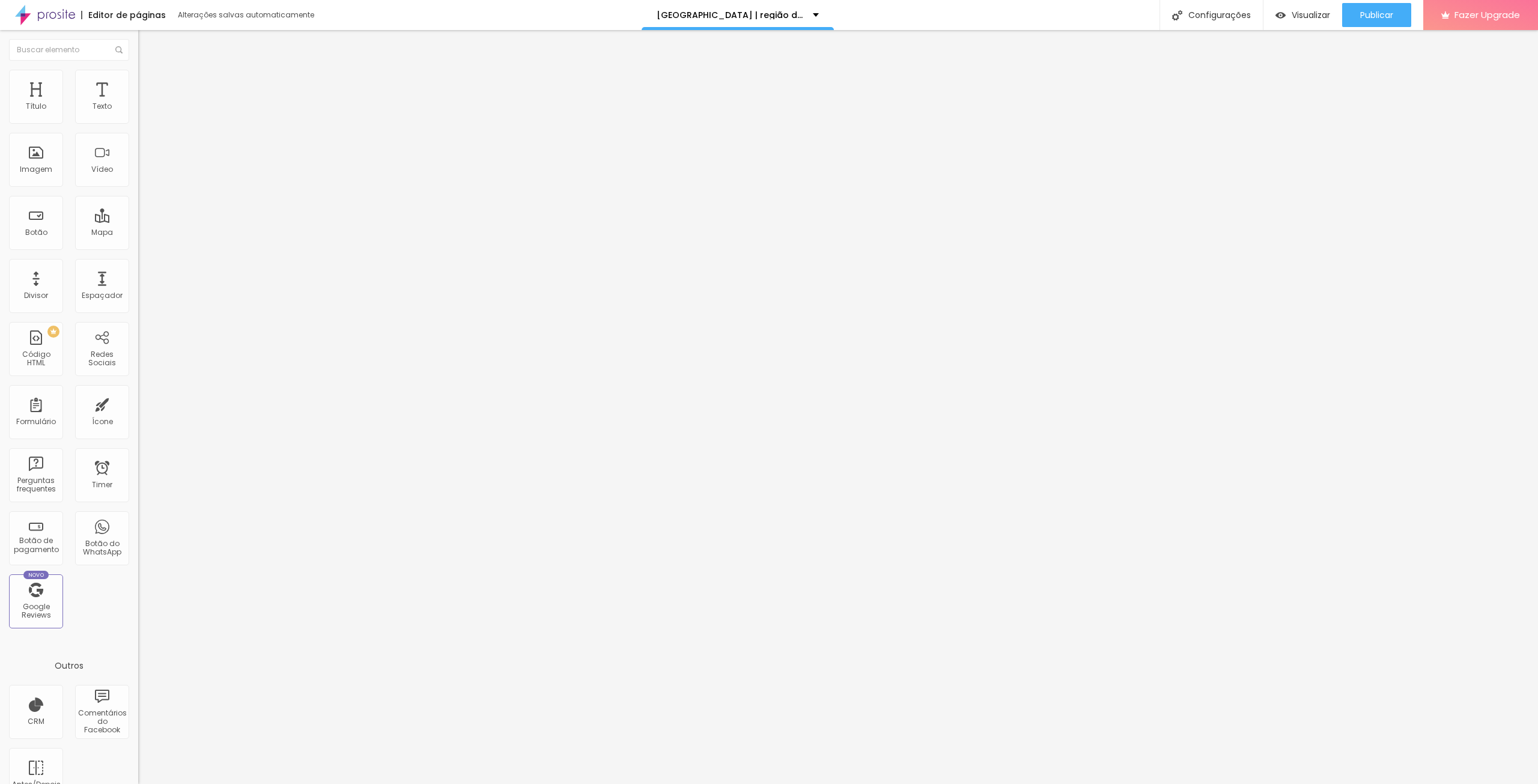
click at [138, 79] on li "Avançado" at bounding box center [207, 76] width 138 height 12
click at [138, 70] on li "Estilo" at bounding box center [207, 64] width 138 height 12
click at [138, 119] on div "Tipografia Voltar ao padrão Sombra DESATIVADO Voltar ao padrão" at bounding box center [207, 119] width 138 height 74
click at [138, 116] on button "button" at bounding box center [146, 109] width 17 height 13
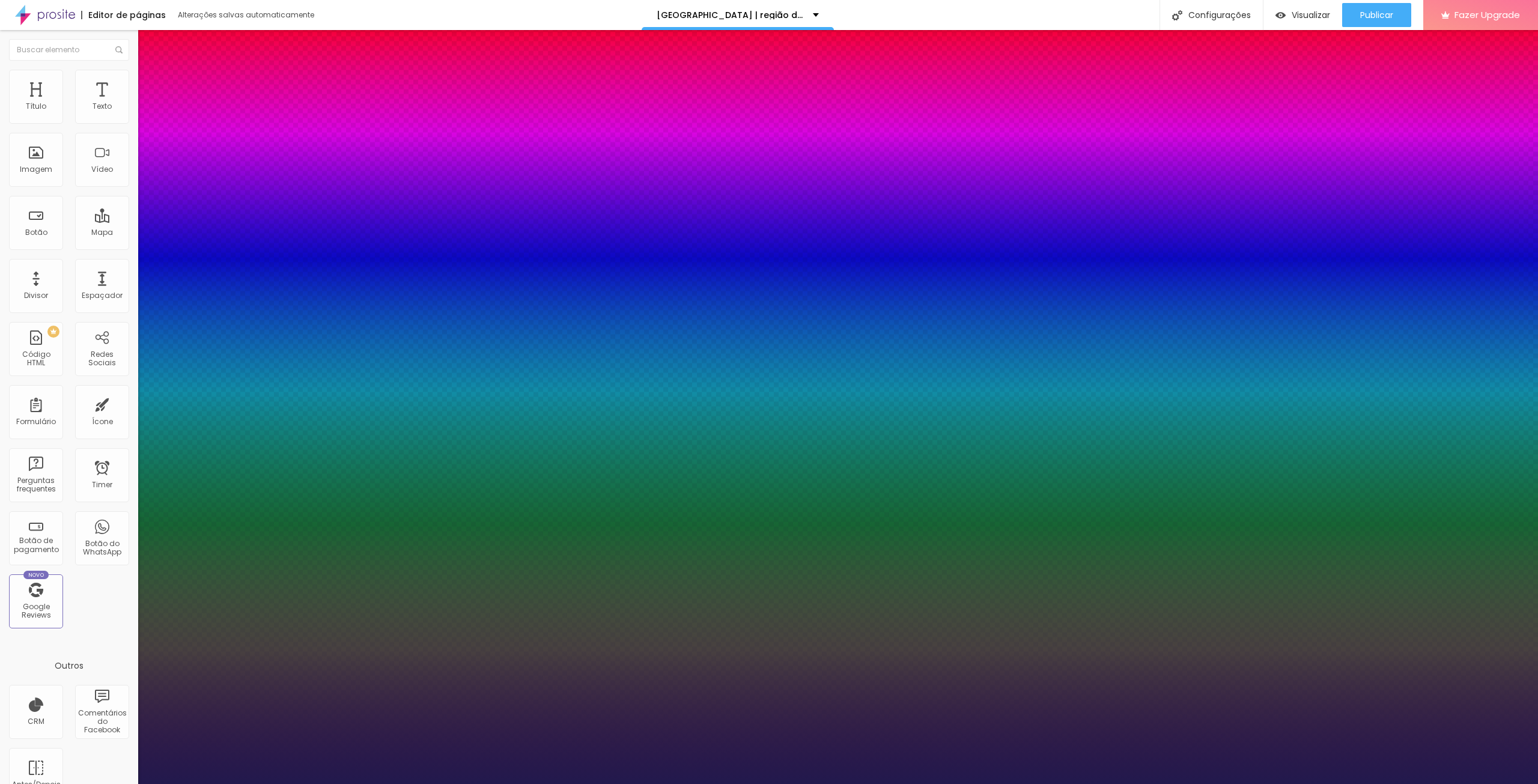
type input "1"
click at [129, 783] on select "AbrilFatface-Regular Actor-Regular Alegreya AlegreyaBlack [PERSON_NAME] Allan-R…" at bounding box center [64, 797] width 129 height 13
select select "Assistant"
click at [128, 783] on select "AbrilFatface-Regular Actor-Regular Alegreya AlegreyaBlack [PERSON_NAME] Allan-R…" at bounding box center [64, 797] width 129 height 13
type input "1"
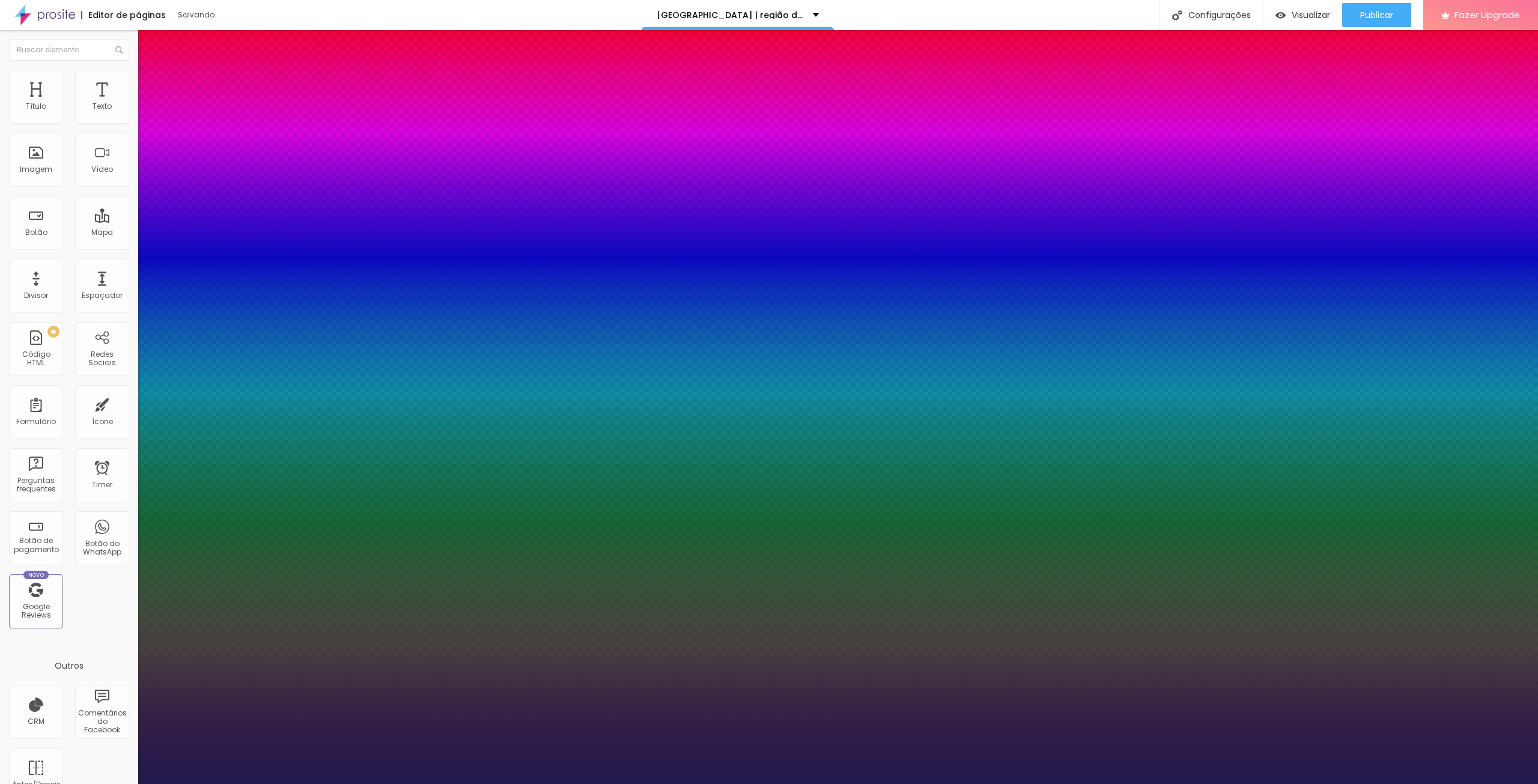
click at [622, 783] on div at bounding box center [769, 784] width 1538 height 0
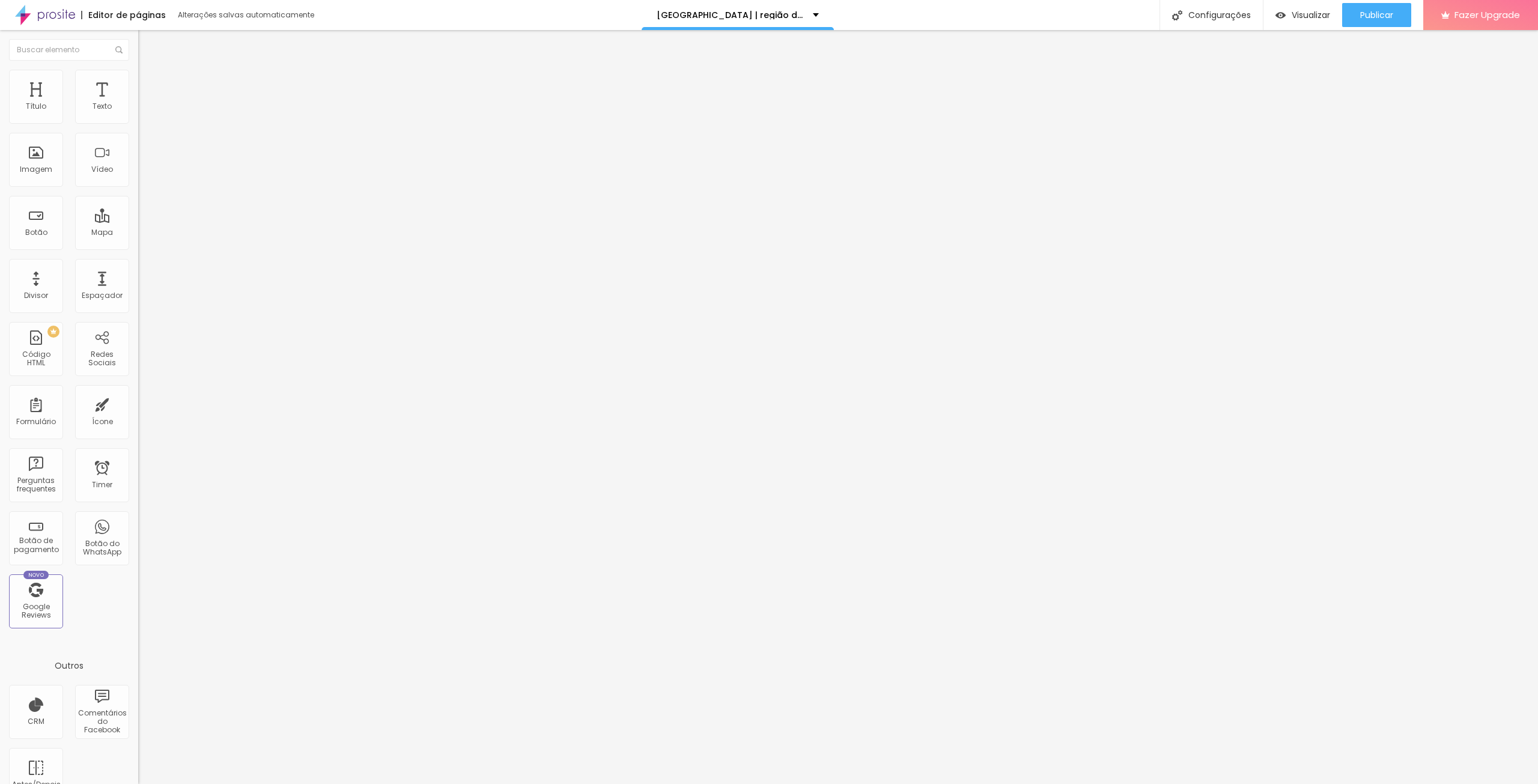
click at [138, 116] on button "button" at bounding box center [146, 109] width 17 height 13
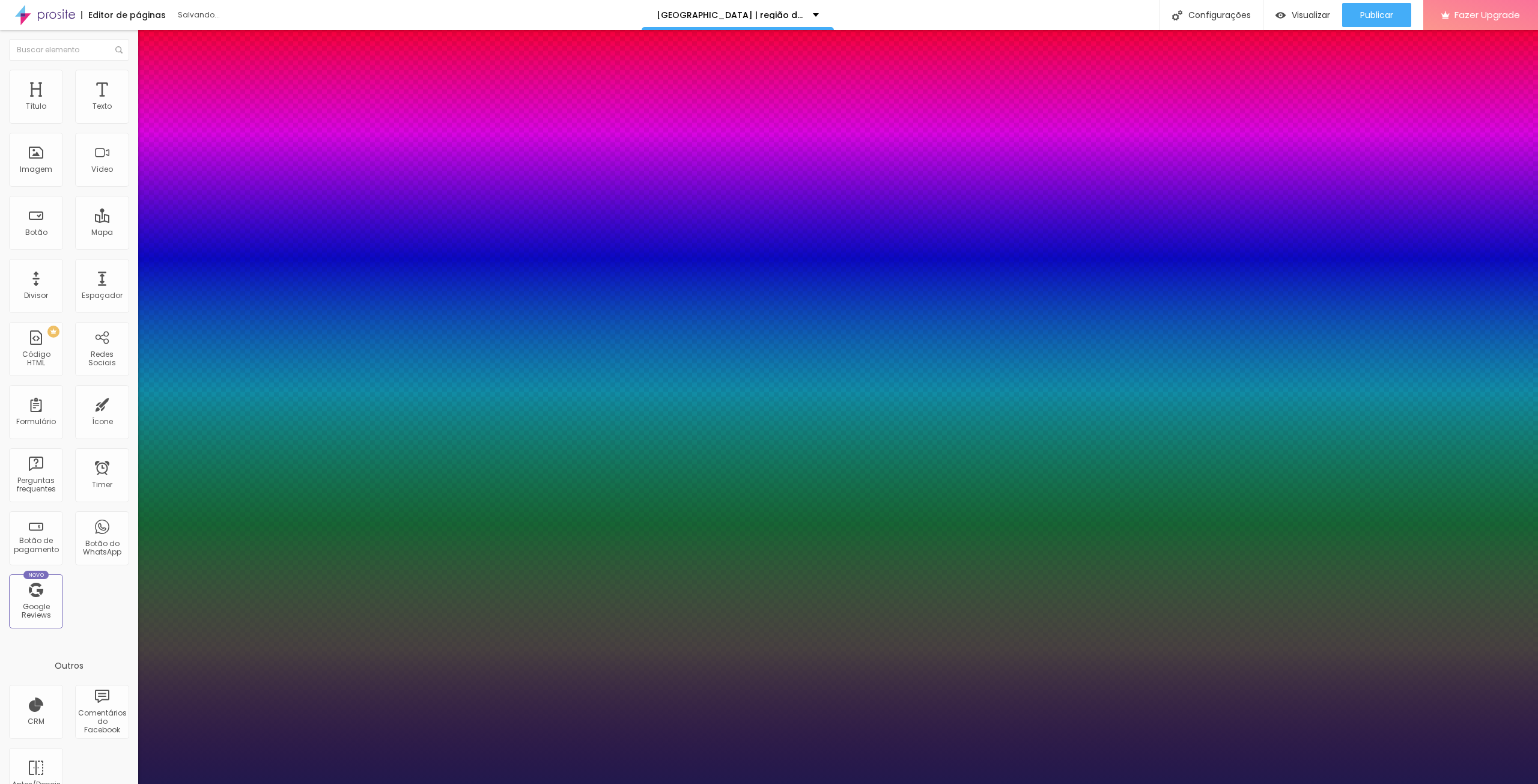
click at [641, 783] on div at bounding box center [769, 784] width 1538 height 0
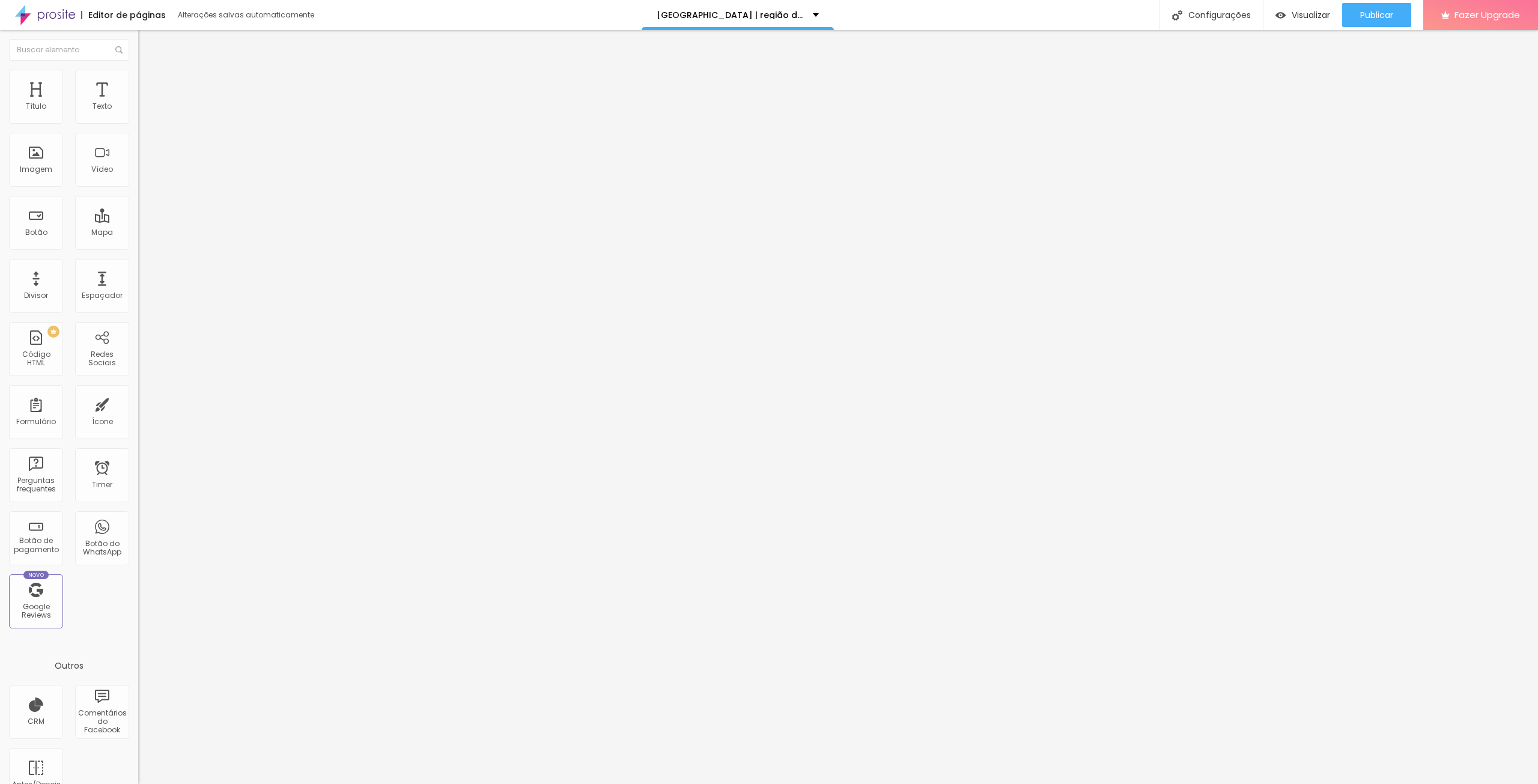
click at [143, 112] on icon "button" at bounding box center [147, 108] width 7 height 7
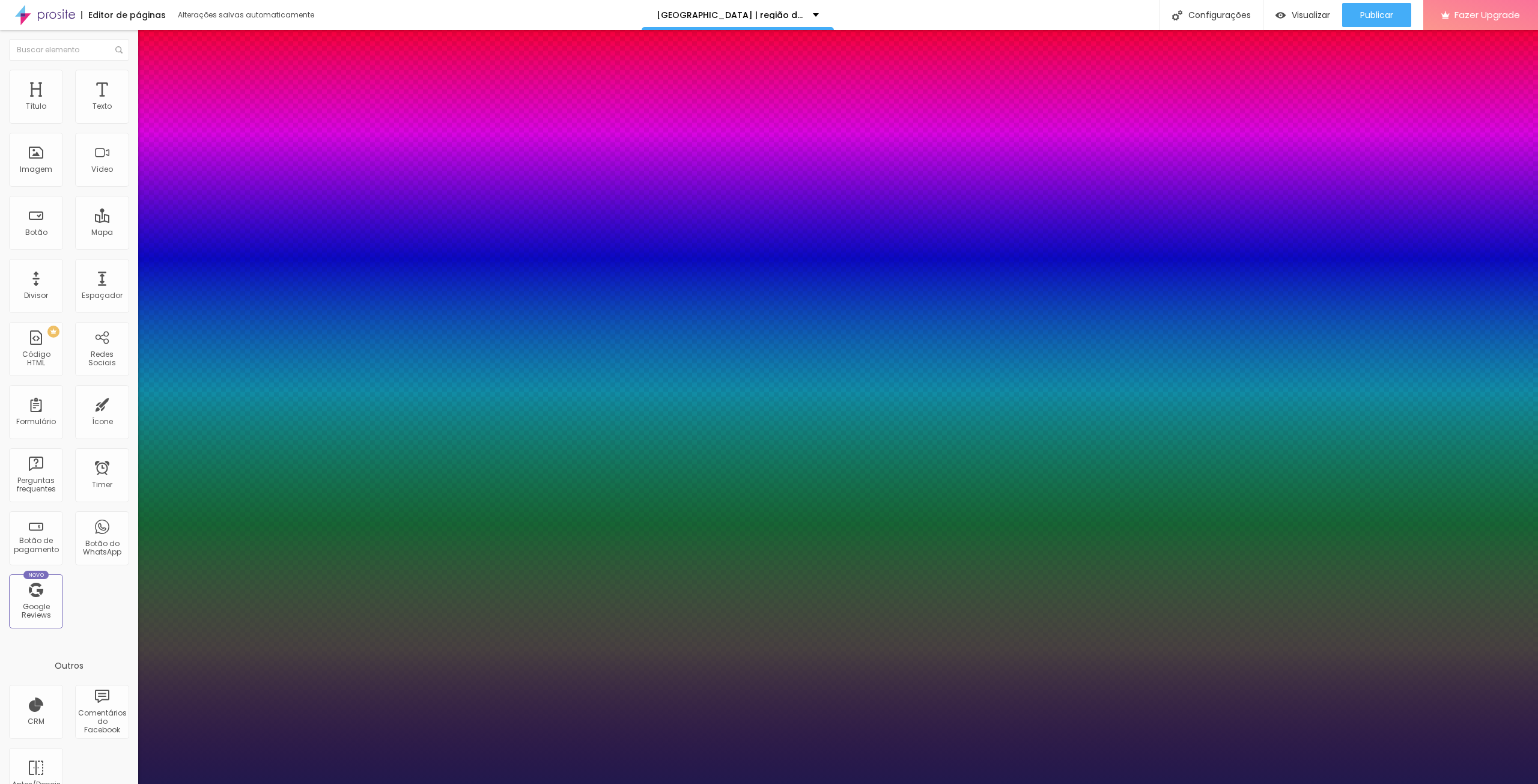
type input "1"
click at [686, 783] on div at bounding box center [769, 784] width 1538 height 0
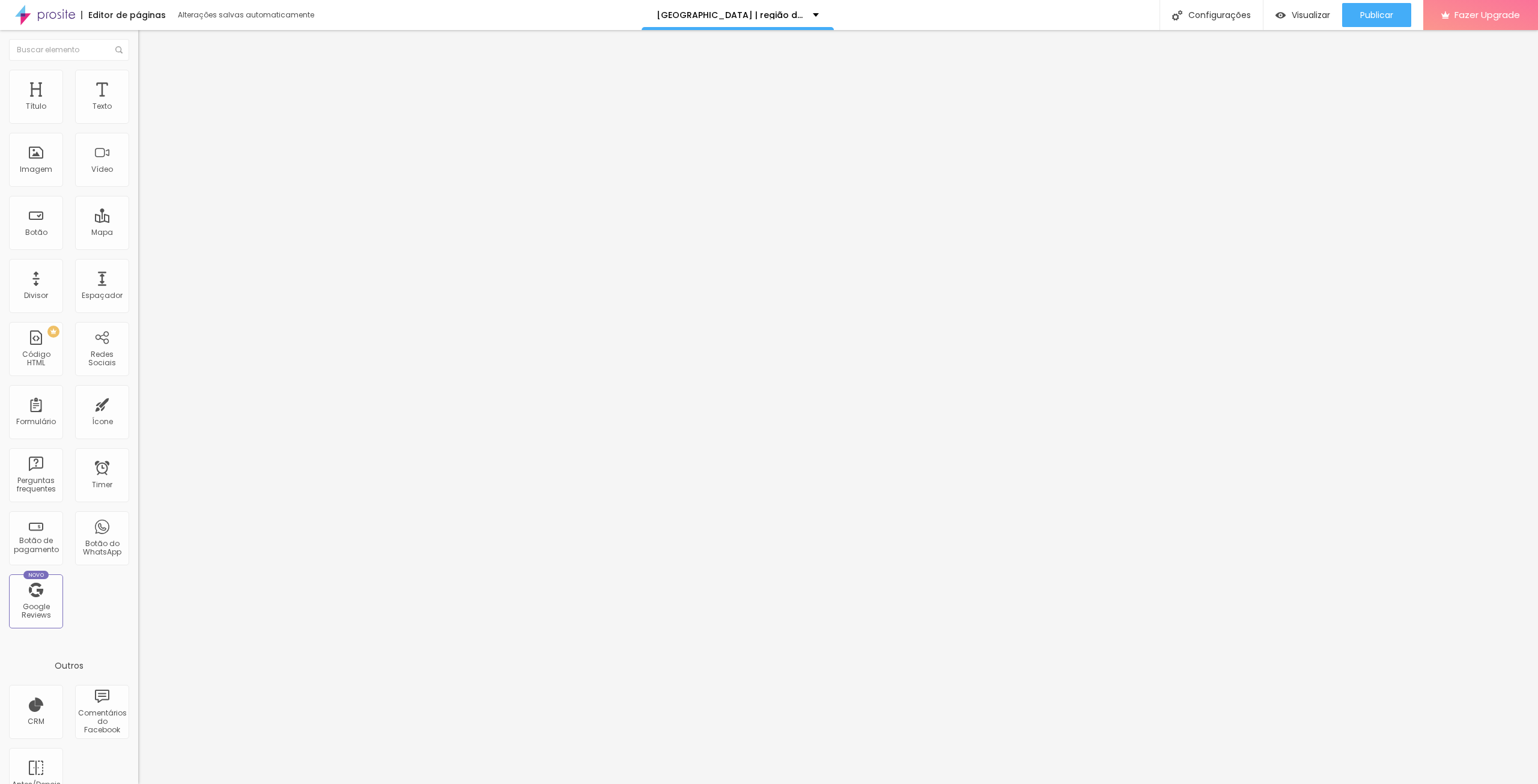
click at [138, 116] on button "button" at bounding box center [146, 109] width 17 height 13
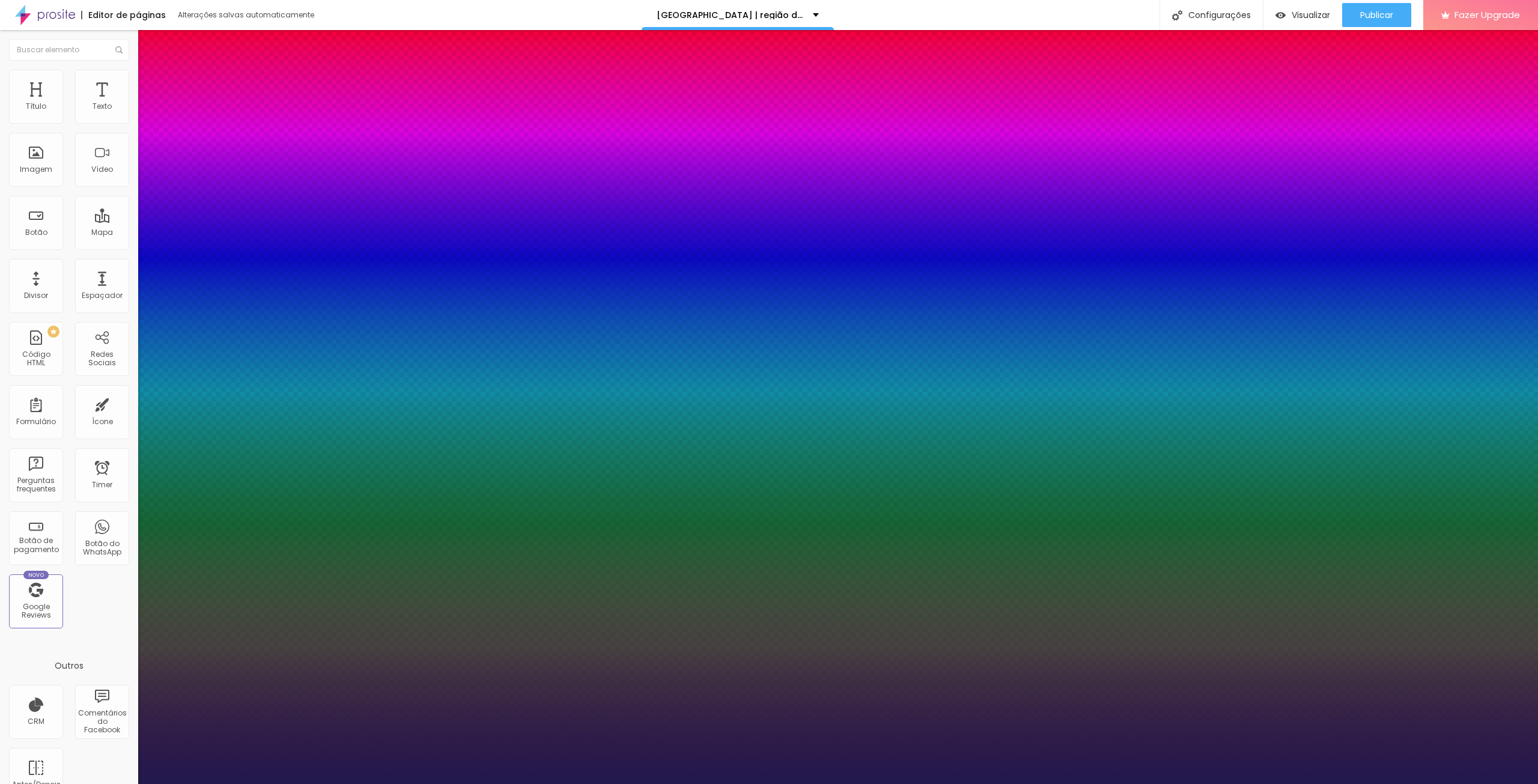
type input "1"
click at [129, 783] on select "AbrilFatface-Regular Actor-Regular Alegreya AlegreyaBlack [PERSON_NAME] Allan-R…" at bounding box center [64, 797] width 129 height 13
select select "AbrilFatface-Regular"
click at [128, 783] on select "AbrilFatface-Regular Actor-Regular Alegreya AlegreyaBlack [PERSON_NAME] Allan-R…" at bounding box center [64, 797] width 129 height 13
type input "1"
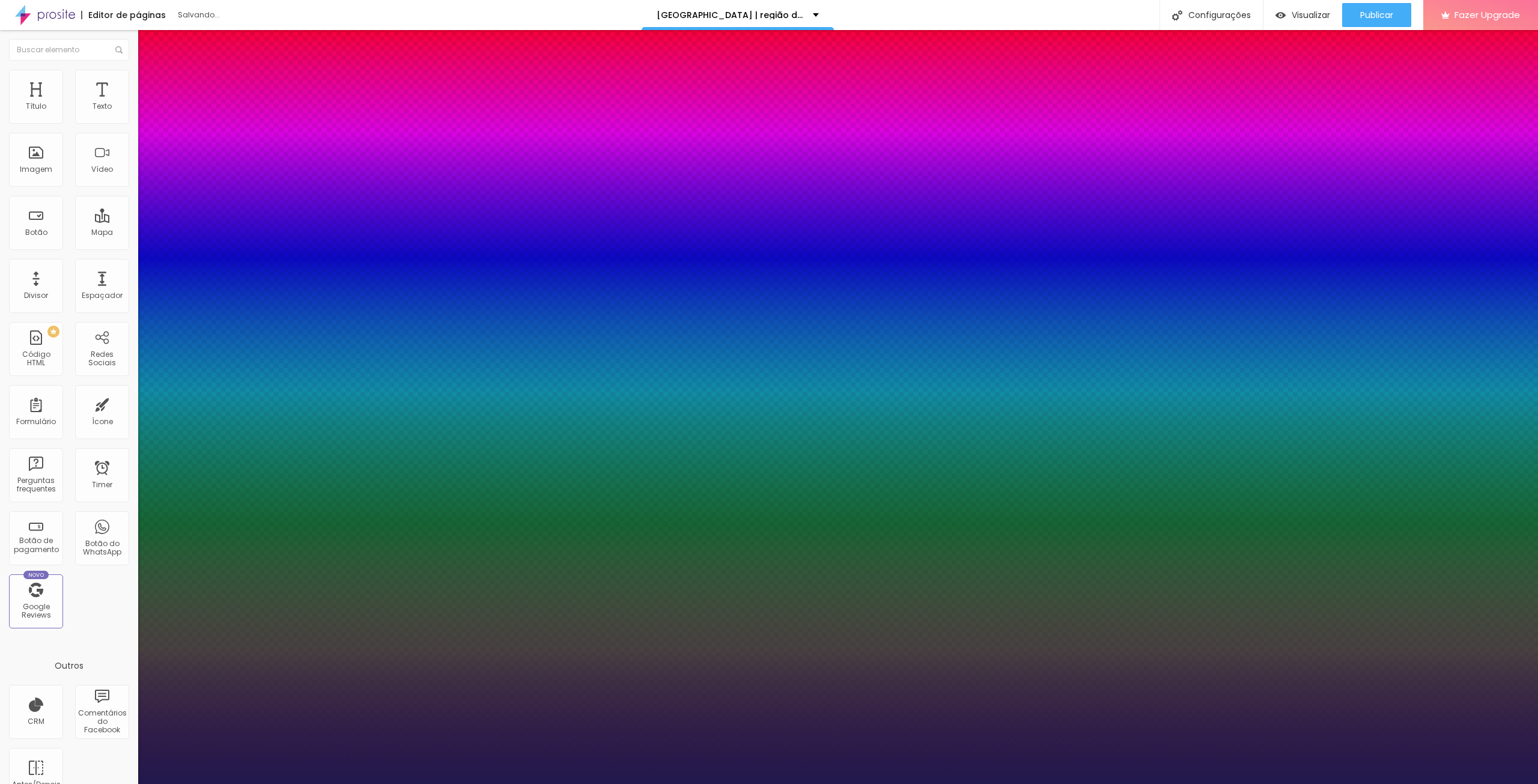
click at [129, 783] on select "AbrilFatface-Regular Actor-Regular Alegreya AlegreyaBlack [PERSON_NAME] Allan-R…" at bounding box center [64, 797] width 129 height 13
click at [1066, 783] on div at bounding box center [769, 784] width 1538 height 0
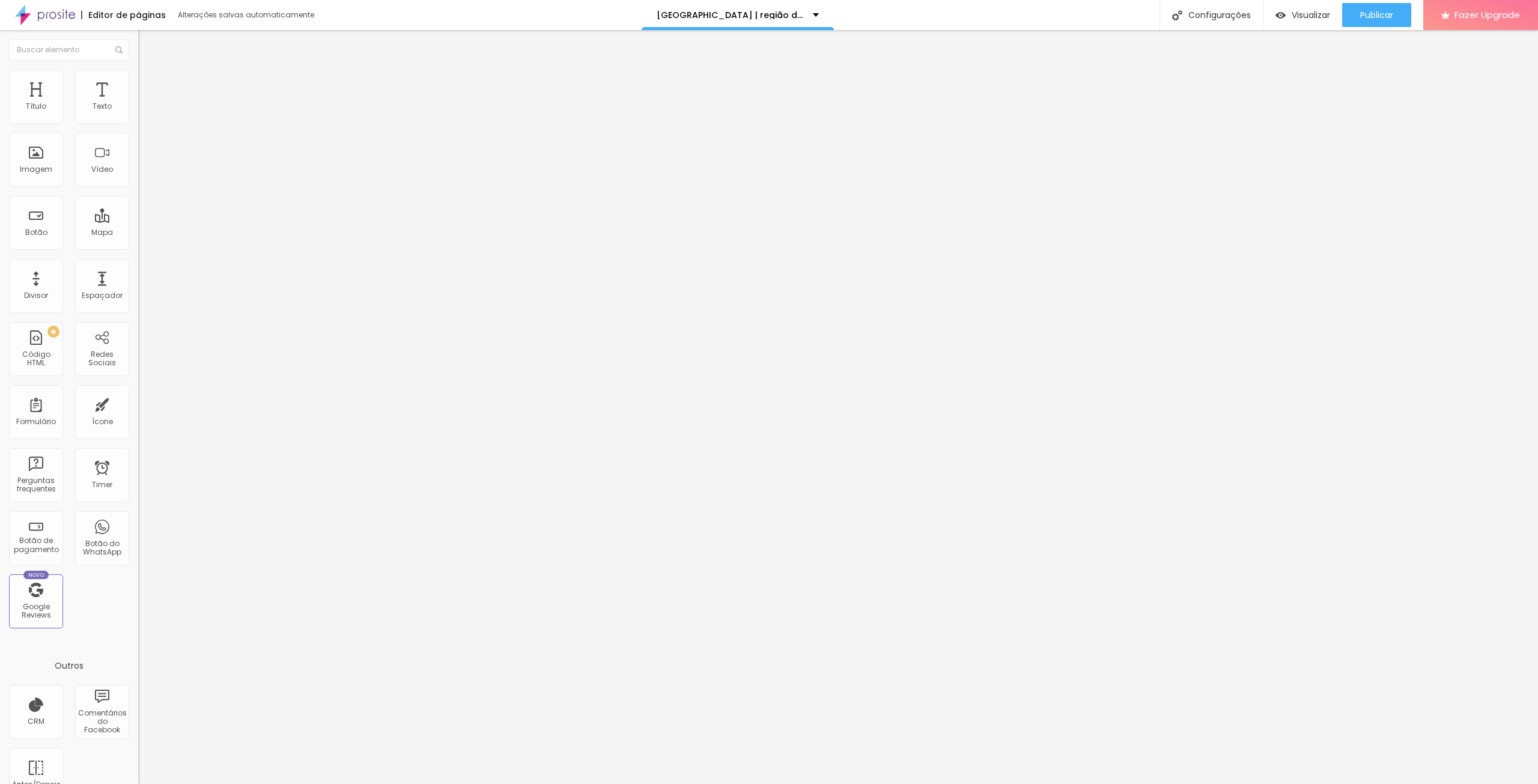
click at [138, 116] on button "button" at bounding box center [146, 109] width 17 height 13
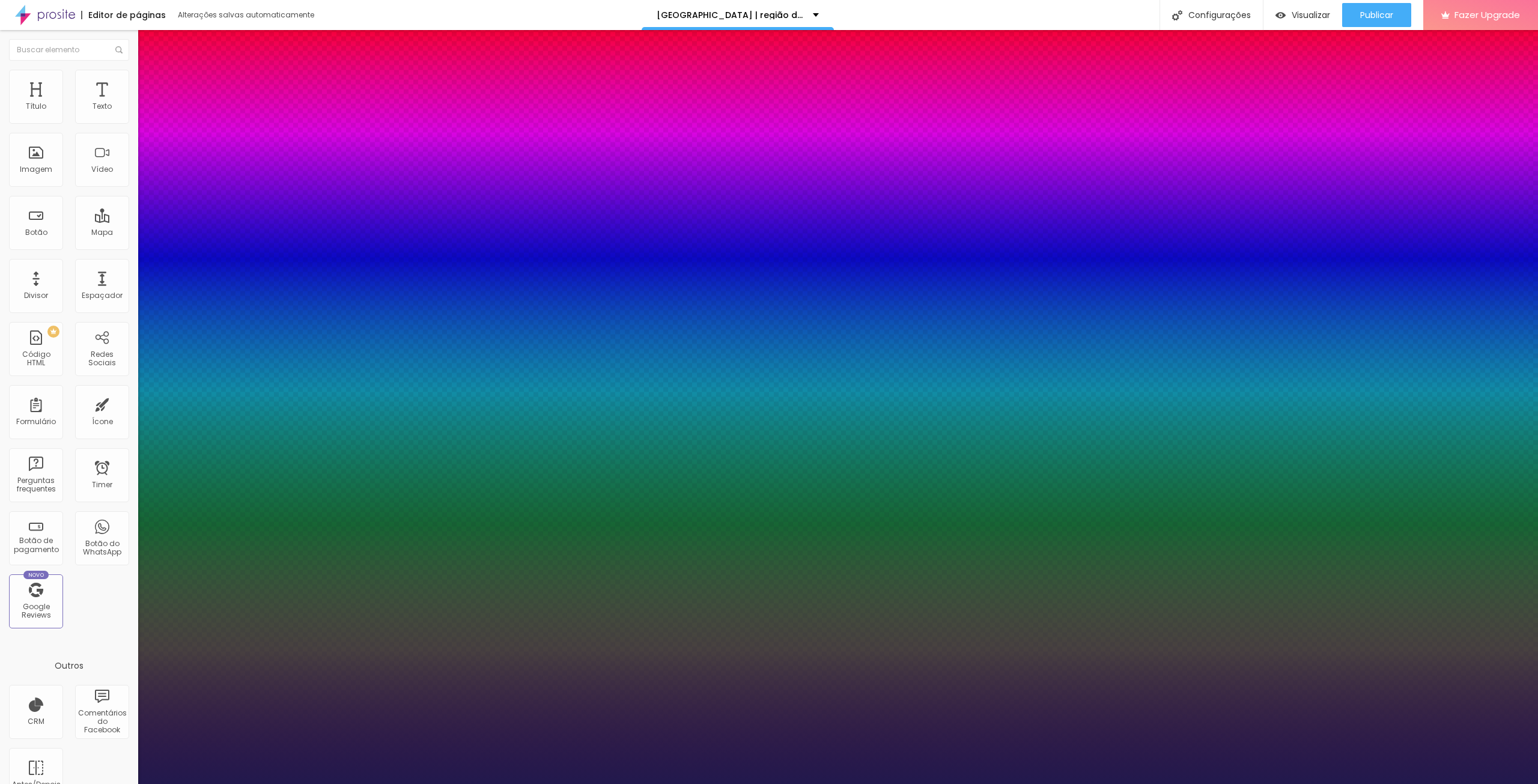
type input "1"
click at [982, 783] on div at bounding box center [769, 784] width 1538 height 0
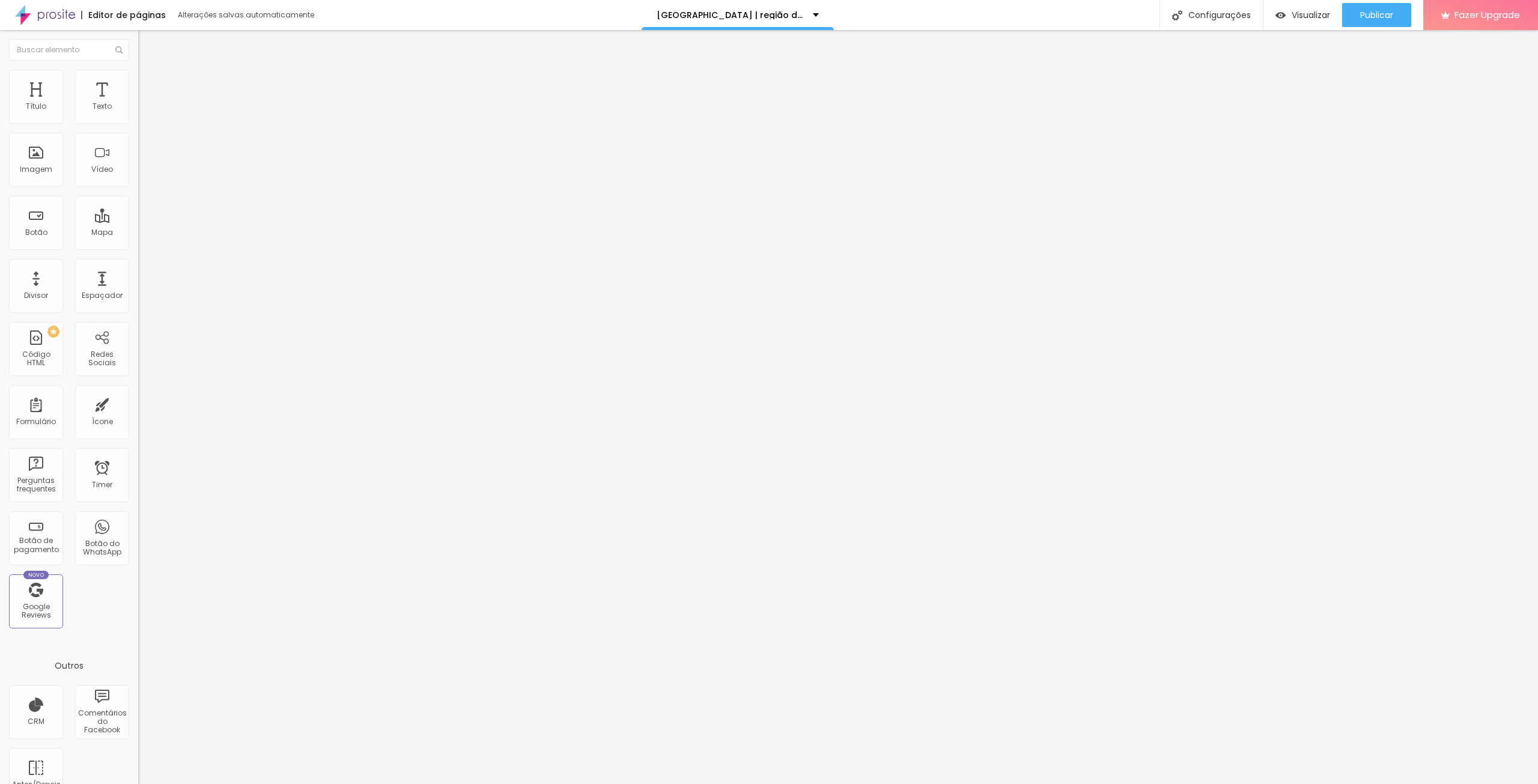
click at [143, 112] on icon "button" at bounding box center [147, 108] width 7 height 7
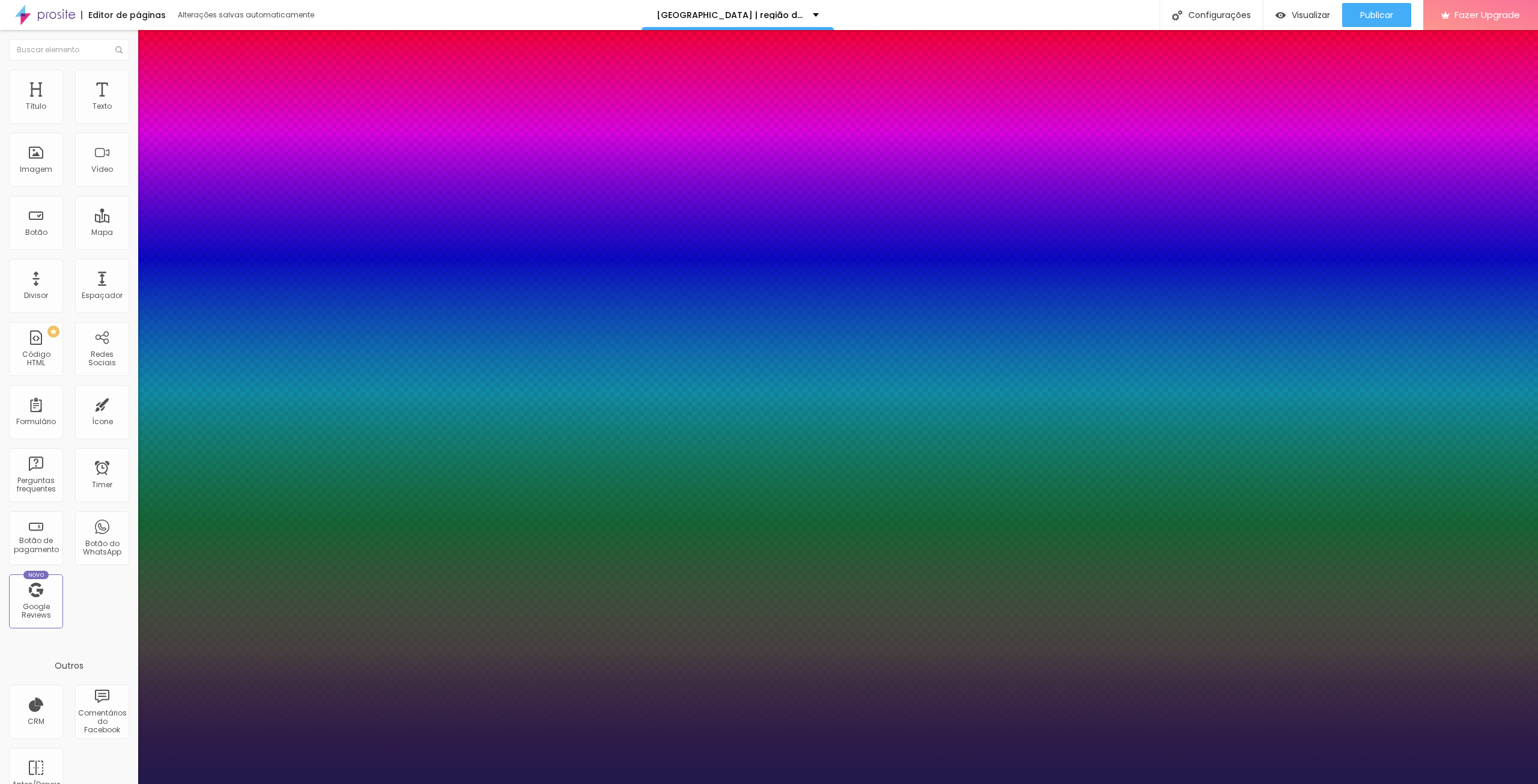
type input "1"
click at [129, 783] on select "AbrilFatface-Regular Actor-Regular Alegreya AlegreyaBlack [PERSON_NAME] Allan-R…" at bounding box center [64, 797] width 129 height 13
select select "Actor-Regular"
click at [128, 783] on select "AbrilFatface-Regular Actor-Regular Alegreya AlegreyaBlack [PERSON_NAME] Allan-R…" at bounding box center [64, 797] width 129 height 13
click at [129, 783] on select "AbrilFatface-Regular Actor-Regular Alegreya AlegreyaBlack [PERSON_NAME] Allan-R…" at bounding box center [64, 797] width 129 height 13
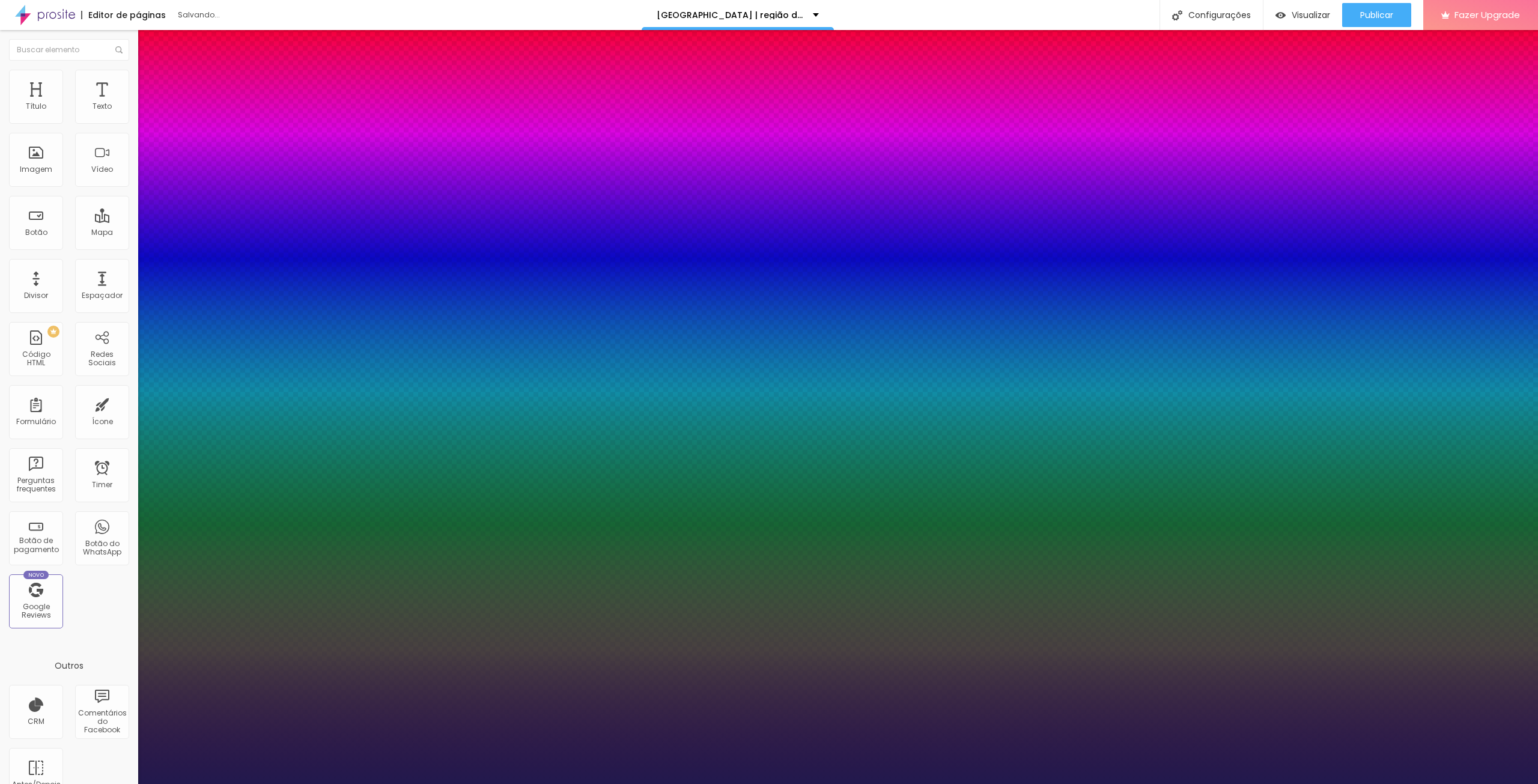
type input "1"
select select "AbrilFatface-Regular"
click at [128, 783] on select "AbrilFatface-Regular Actor-Regular Alegreya AlegreyaBlack [PERSON_NAME] Allan-R…" at bounding box center [64, 797] width 129 height 13
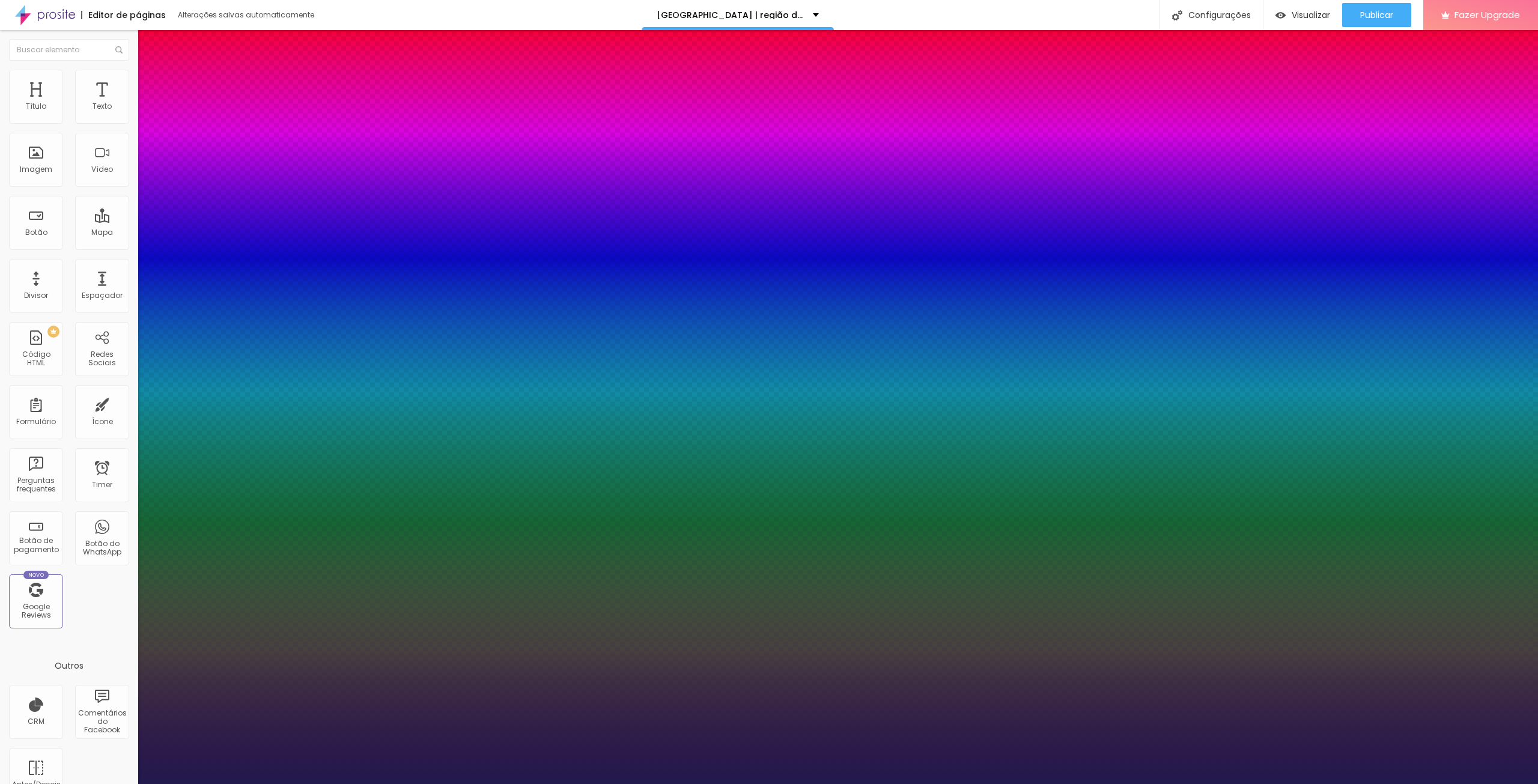
type input "1"
click at [129, 783] on select "AbrilFatface-Regular Actor-Regular Alegreya AlegreyaBlack [PERSON_NAME] Allan-R…" at bounding box center [64, 797] width 129 height 13
select select "Actor-Regular"
click at [128, 783] on select "AbrilFatface-Regular Actor-Regular Alegreya AlegreyaBlack [PERSON_NAME] Allan-R…" at bounding box center [64, 797] width 129 height 13
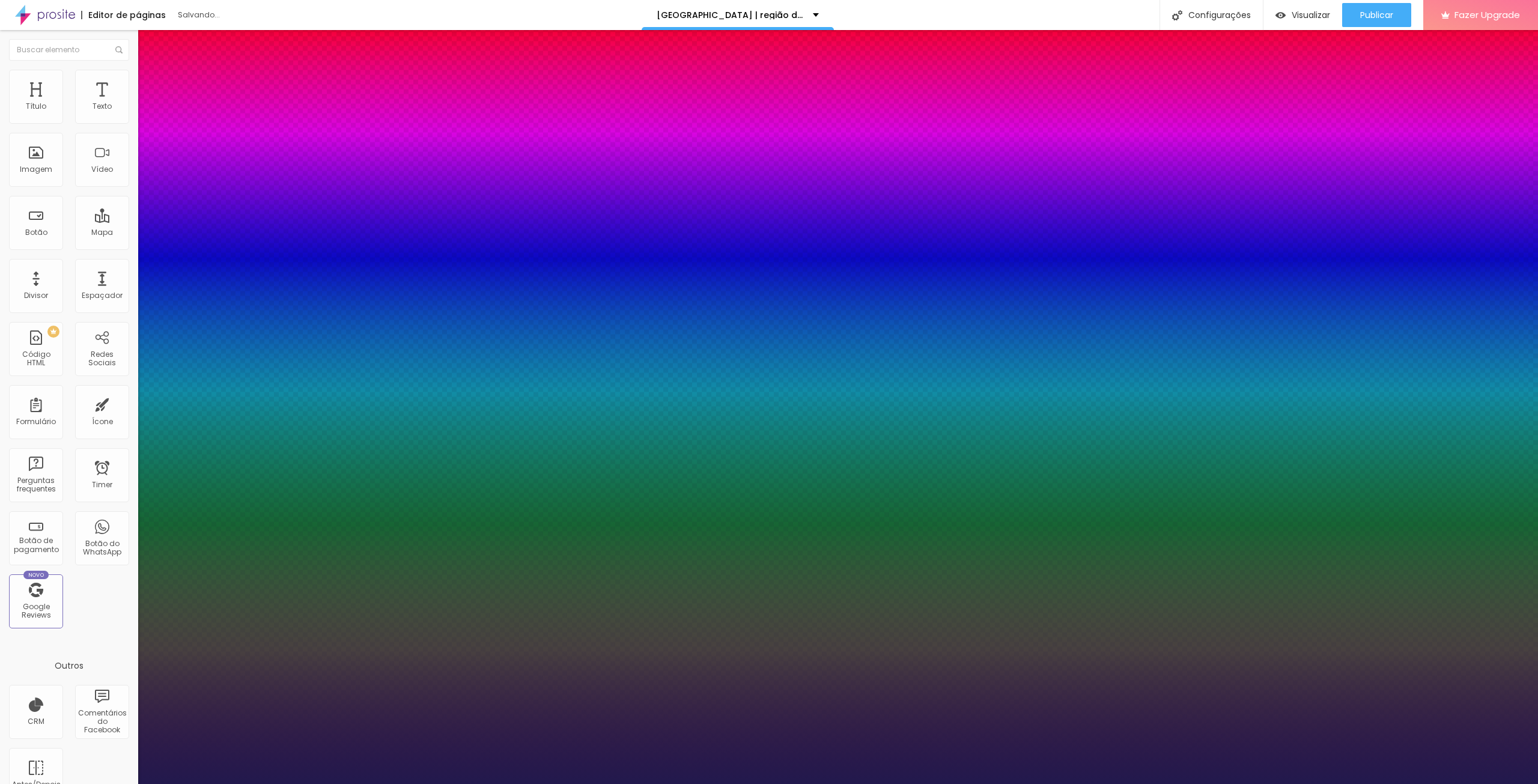
type input "1"
click at [129, 783] on select "AbrilFatface-Regular Actor-Regular Alegreya AlegreyaBlack [PERSON_NAME] Allan-R…" at bounding box center [64, 797] width 129 height 13
select select "Alice"
click at [128, 783] on select "AbrilFatface-Regular Actor-Regular Alegreya AlegreyaBlack [PERSON_NAME] Allan-R…" at bounding box center [64, 797] width 129 height 13
type input "1"
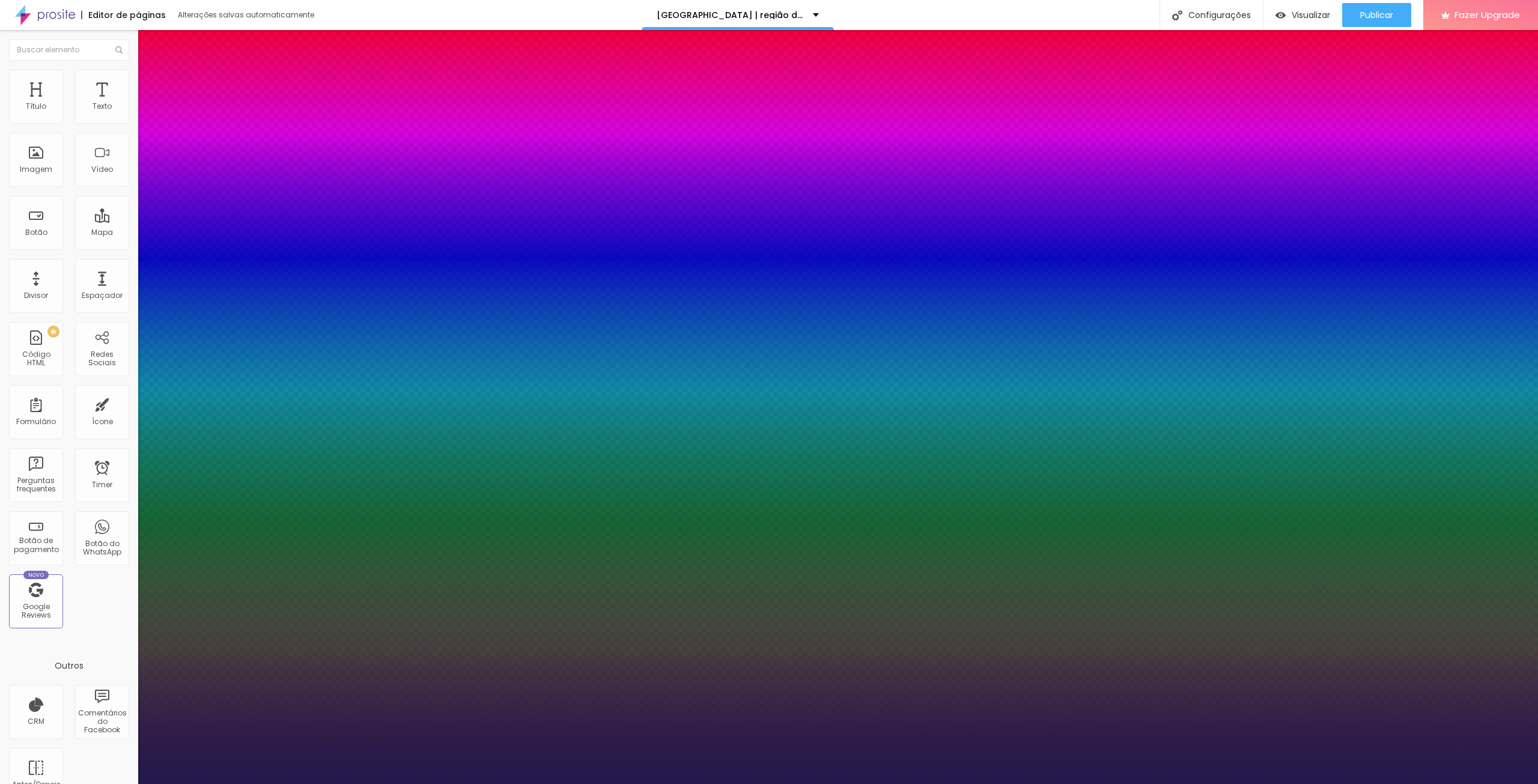
click at [129, 783] on select "AbrilFatface-Regular Actor-Regular Alegreya AlegreyaBlack [PERSON_NAME] Allan-R…" at bounding box center [64, 797] width 129 height 13
select select "Actor-Regular"
click at [128, 783] on select "AbrilFatface-Regular Actor-Regular Alegreya AlegreyaBlack [PERSON_NAME] Allan-R…" at bounding box center [64, 797] width 129 height 13
type input "1"
click at [1085, 783] on div at bounding box center [769, 784] width 1538 height 0
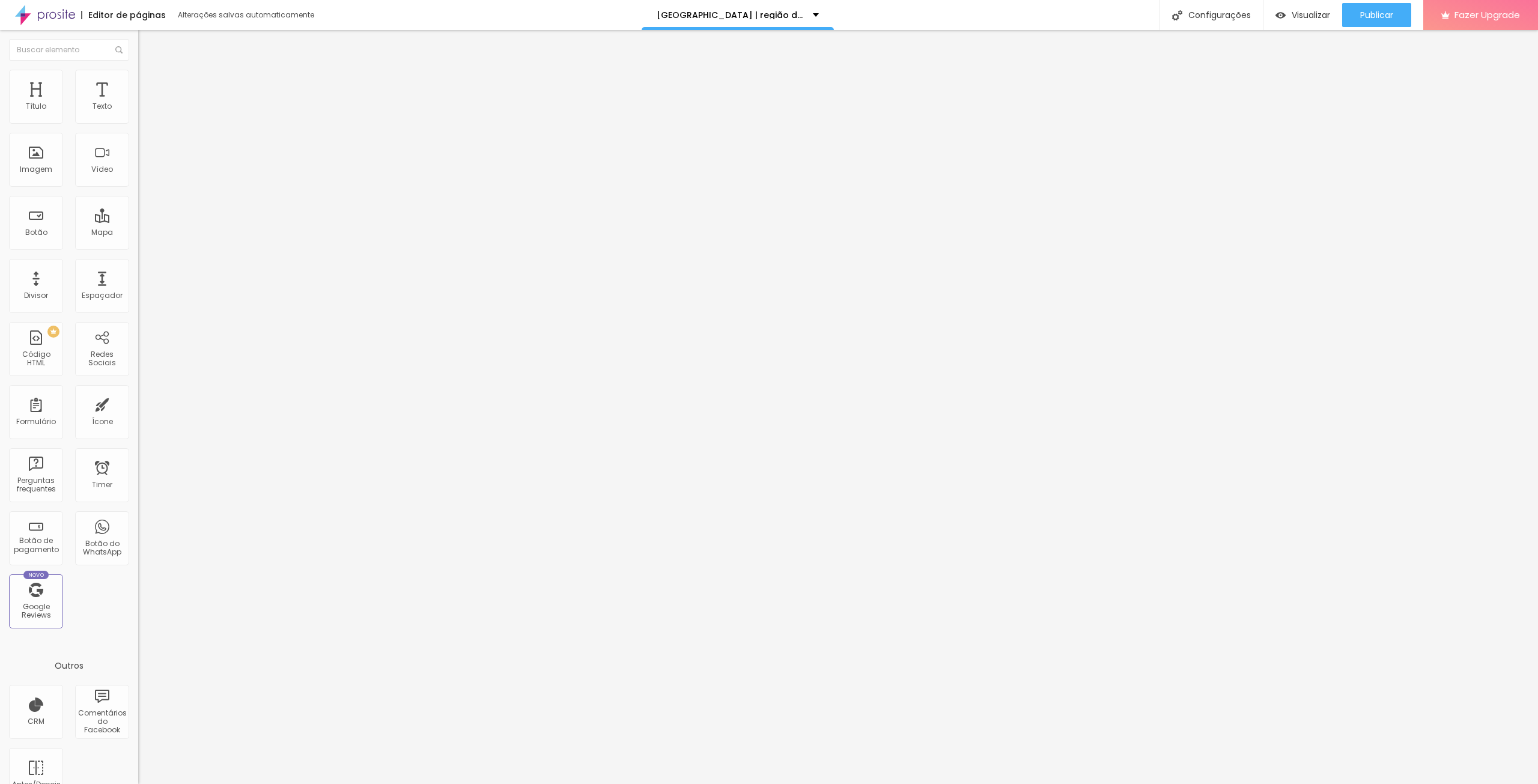
click at [138, 116] on button "button" at bounding box center [146, 109] width 17 height 13
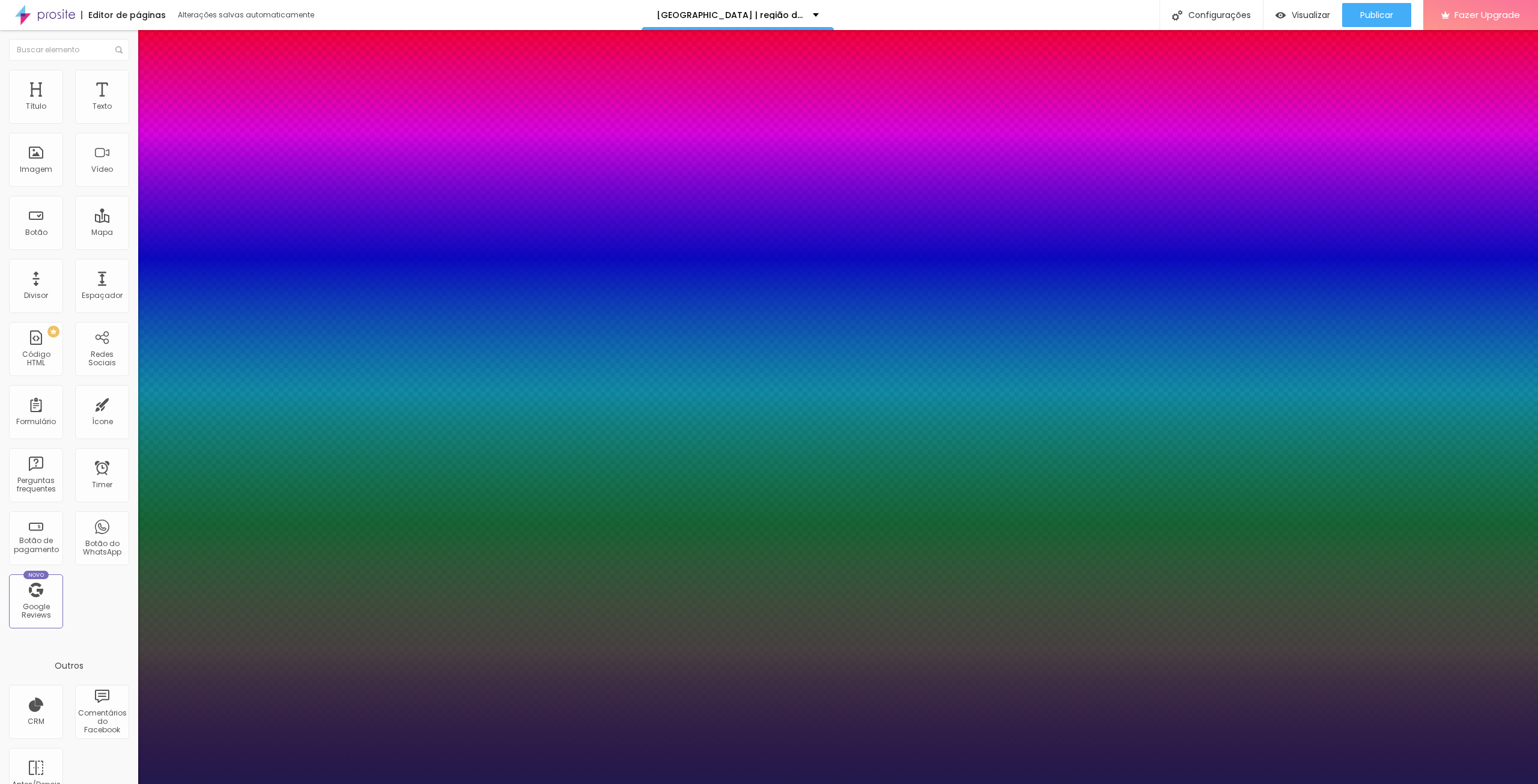
click at [1029, 783] on div at bounding box center [769, 784] width 1538 height 0
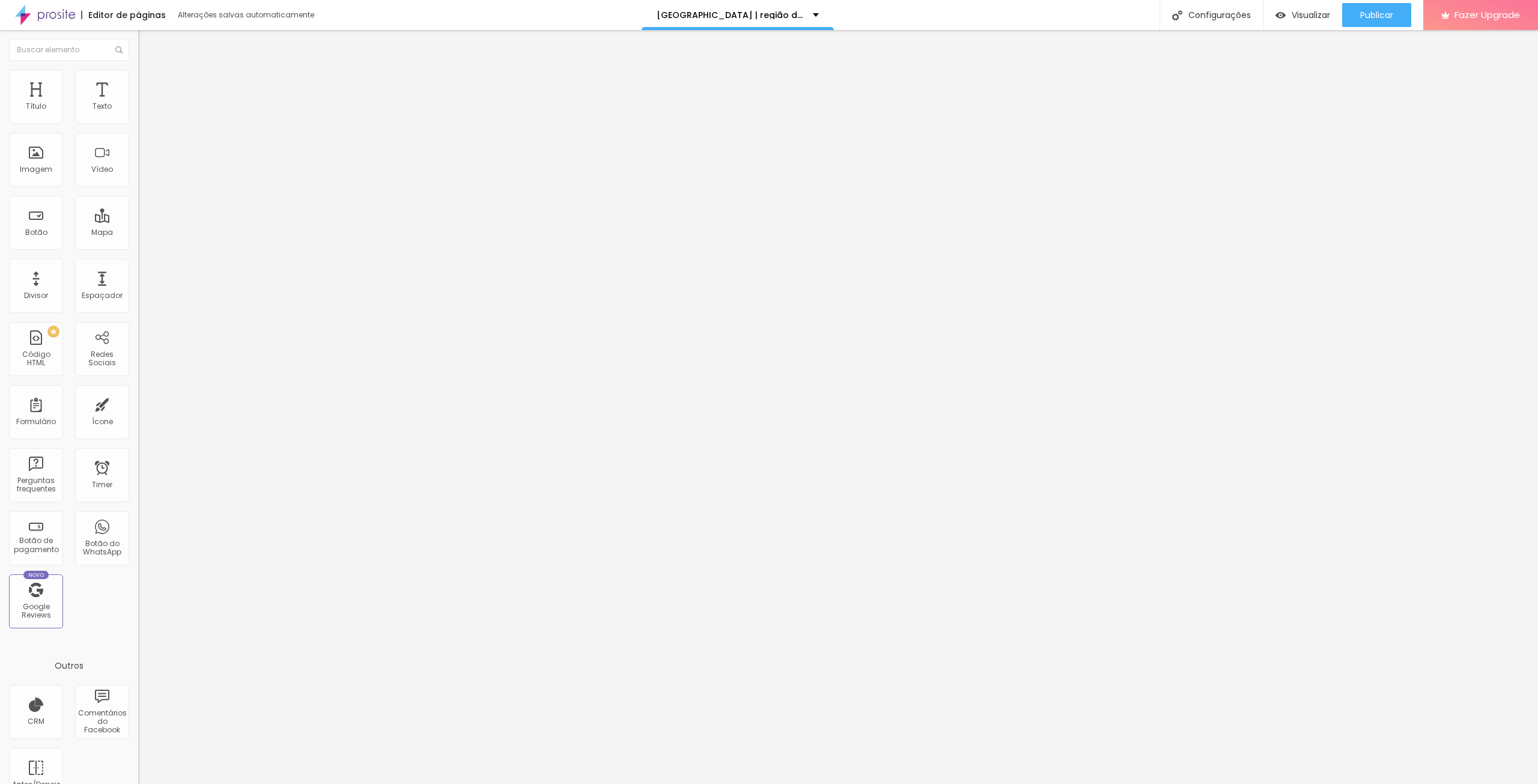
click at [143, 112] on icon "button" at bounding box center [147, 108] width 7 height 7
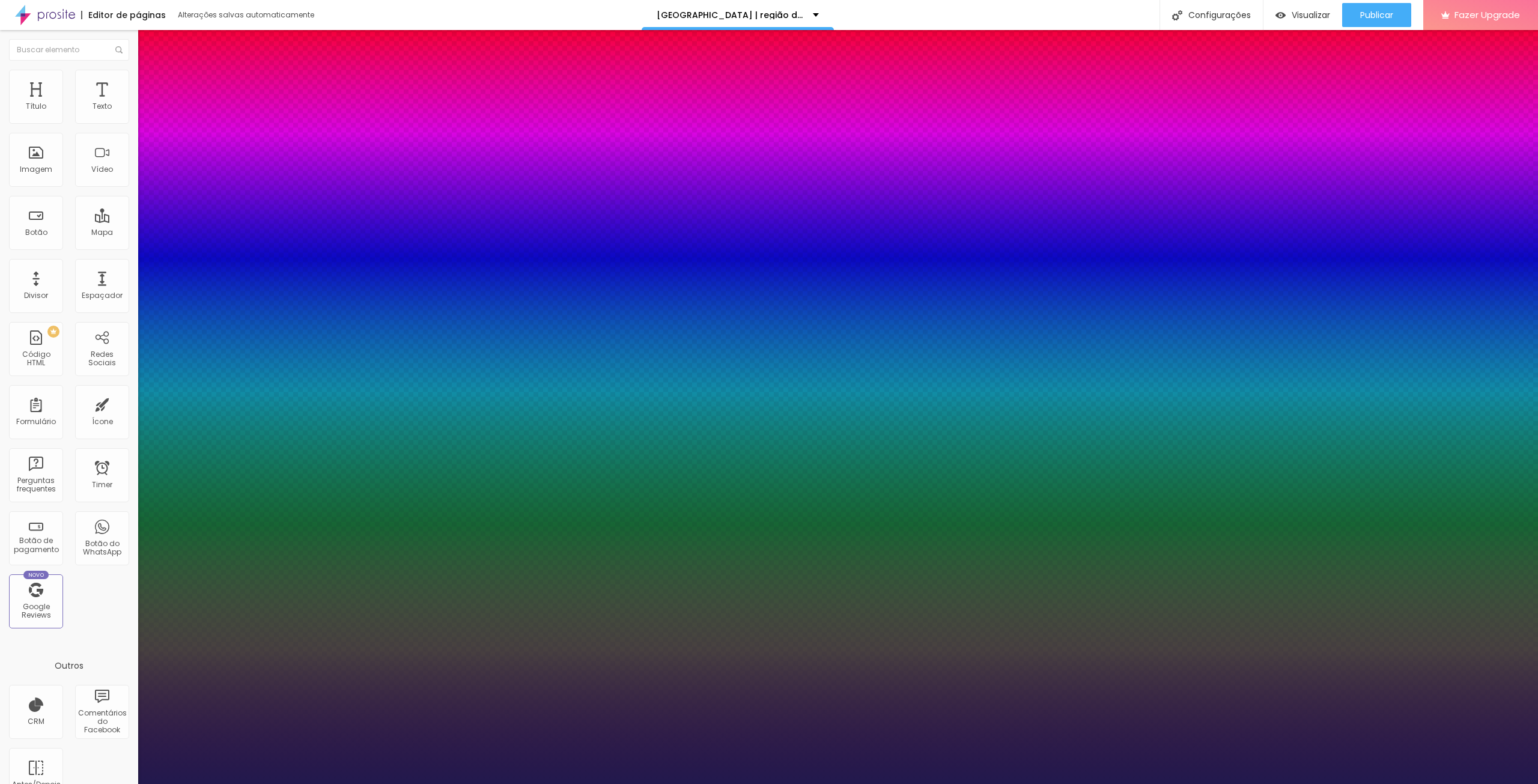
click at [129, 783] on select "AbrilFatface-Regular Actor-Regular Alegreya AlegreyaBlack [PERSON_NAME] Allan-R…" at bounding box center [64, 797] width 129 height 13
click at [1073, 783] on div at bounding box center [769, 784] width 1538 height 0
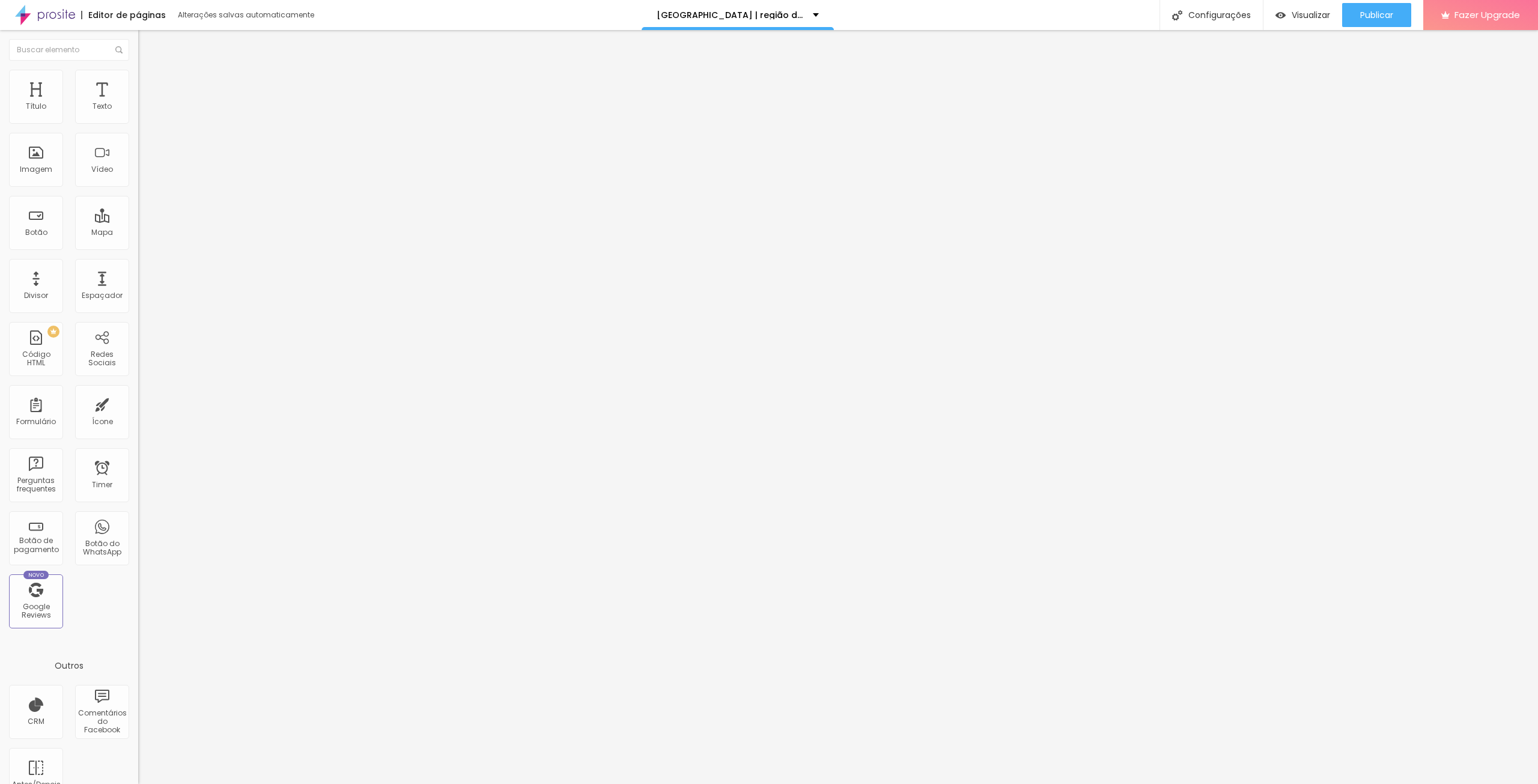
click at [138, 116] on button "button" at bounding box center [146, 109] width 17 height 13
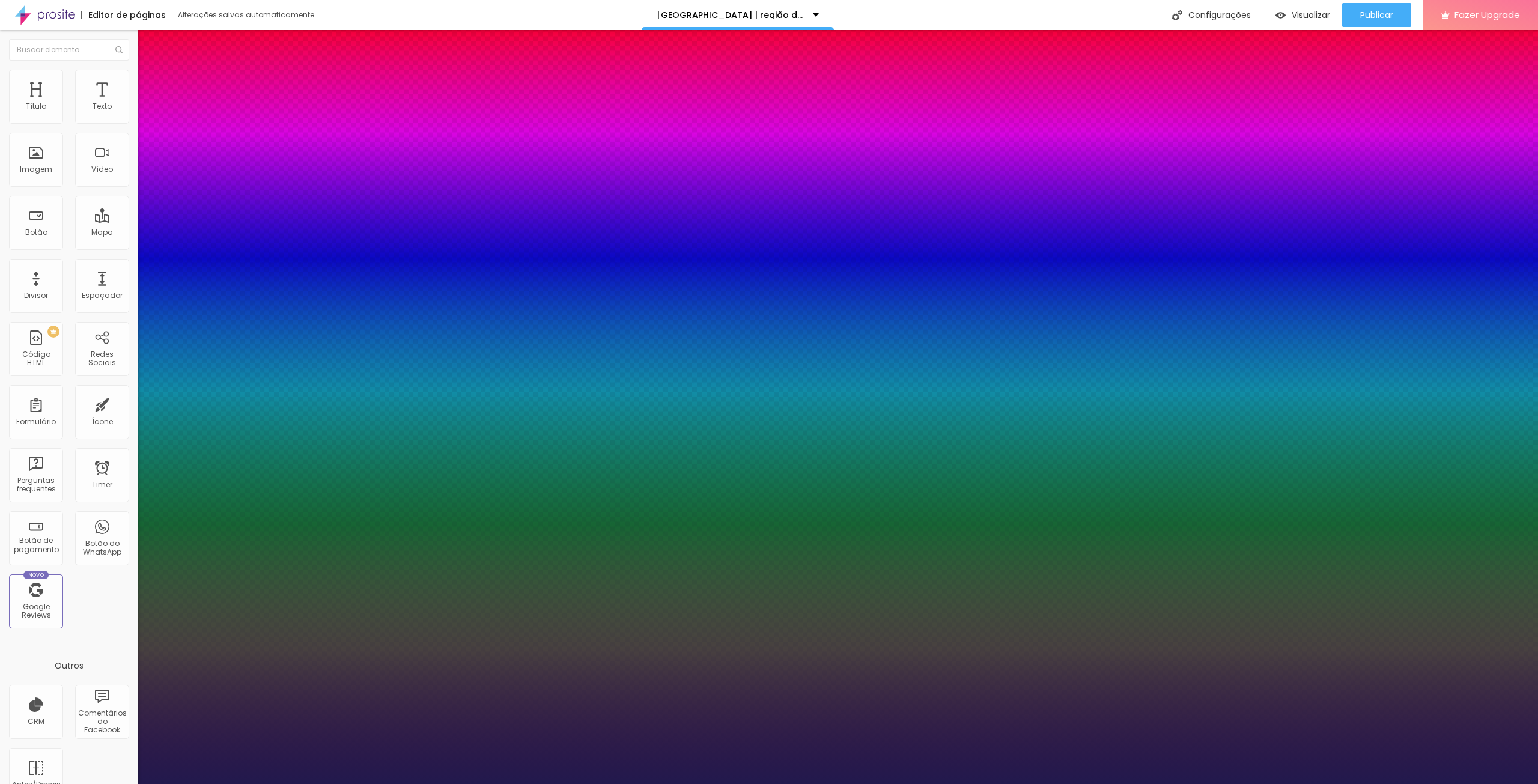
type input "1"
type input "42"
type input "1"
type input "39"
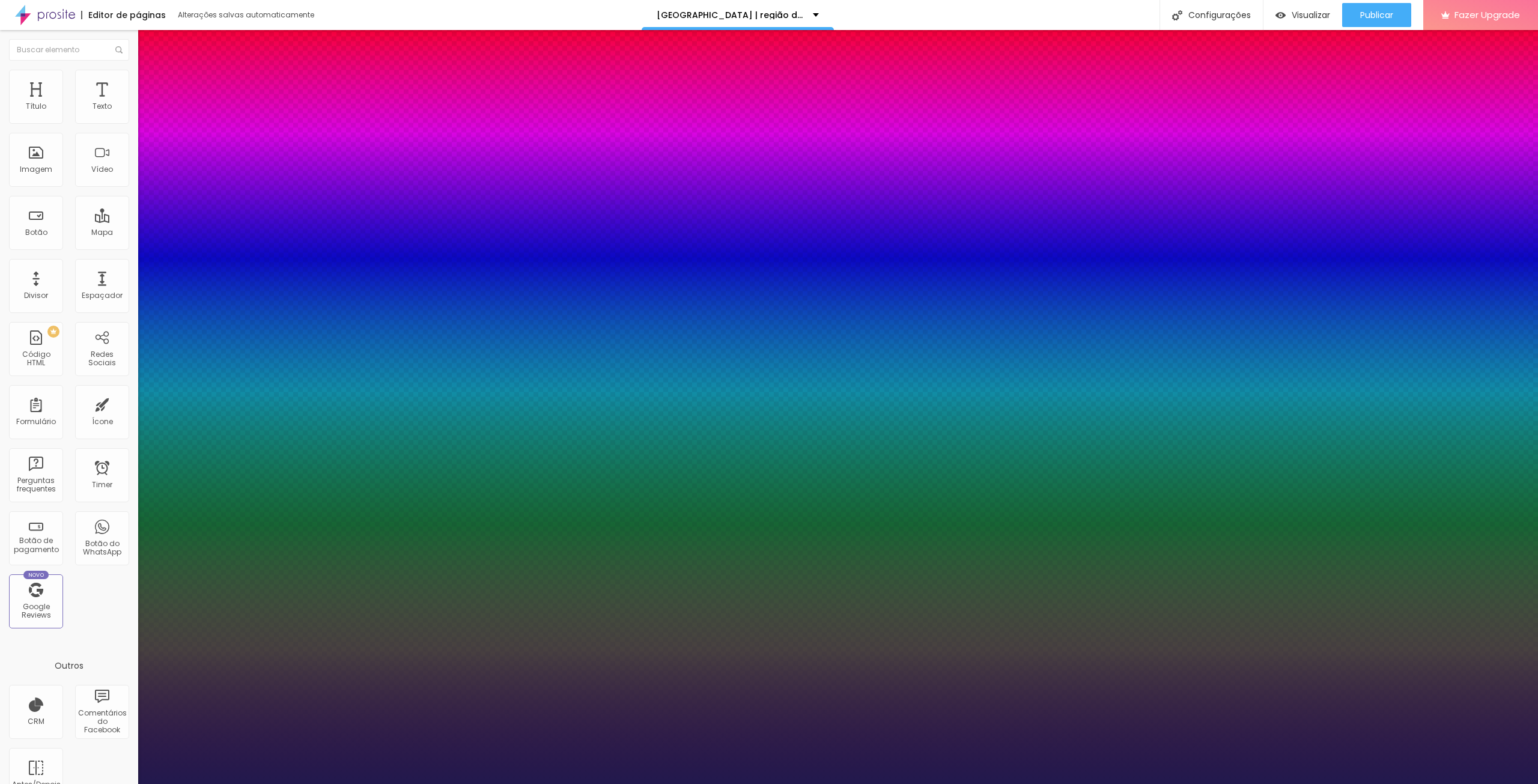
type input "39"
type input "1"
type input "37"
type input "1"
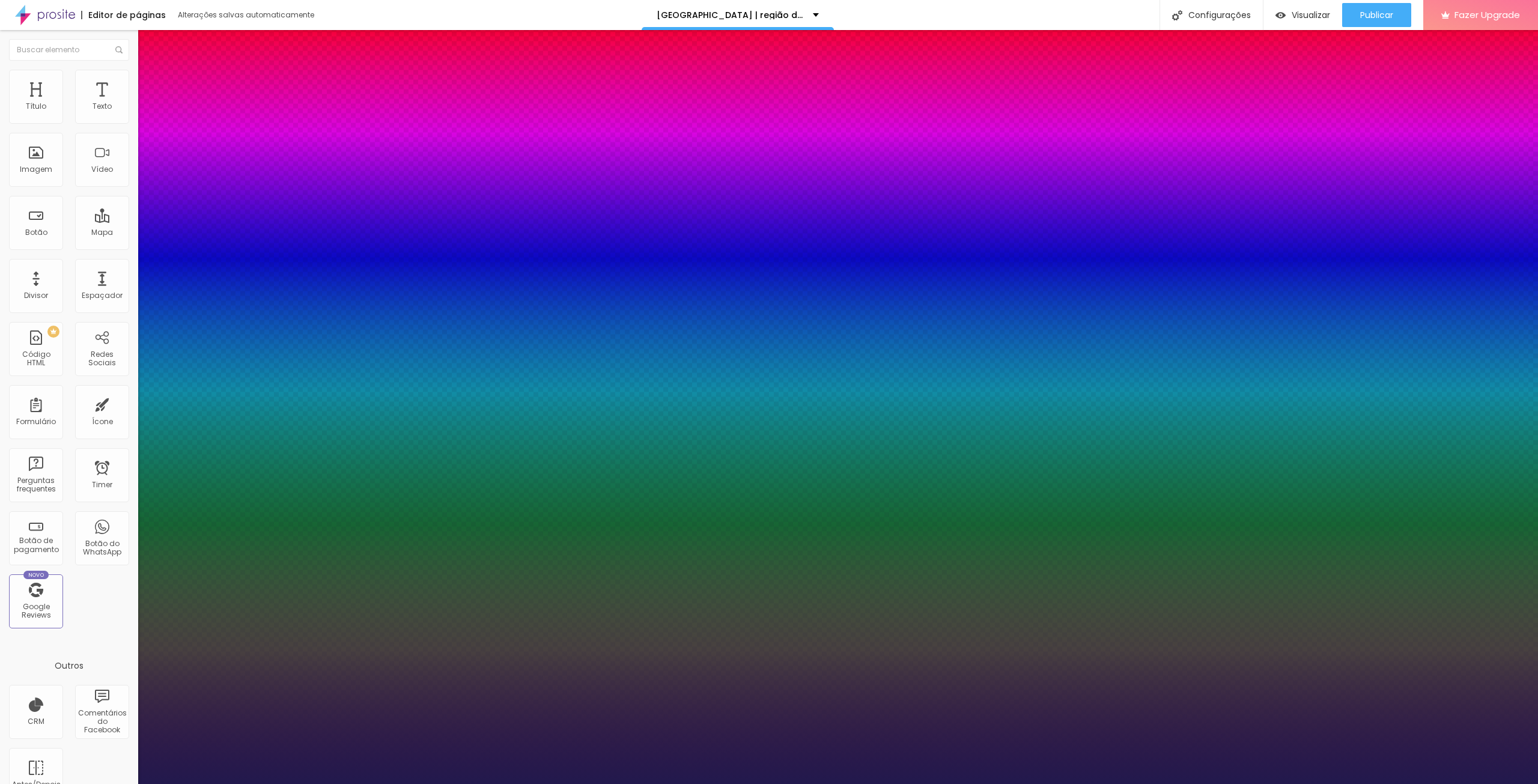
type input "36"
type input "1"
type input "35"
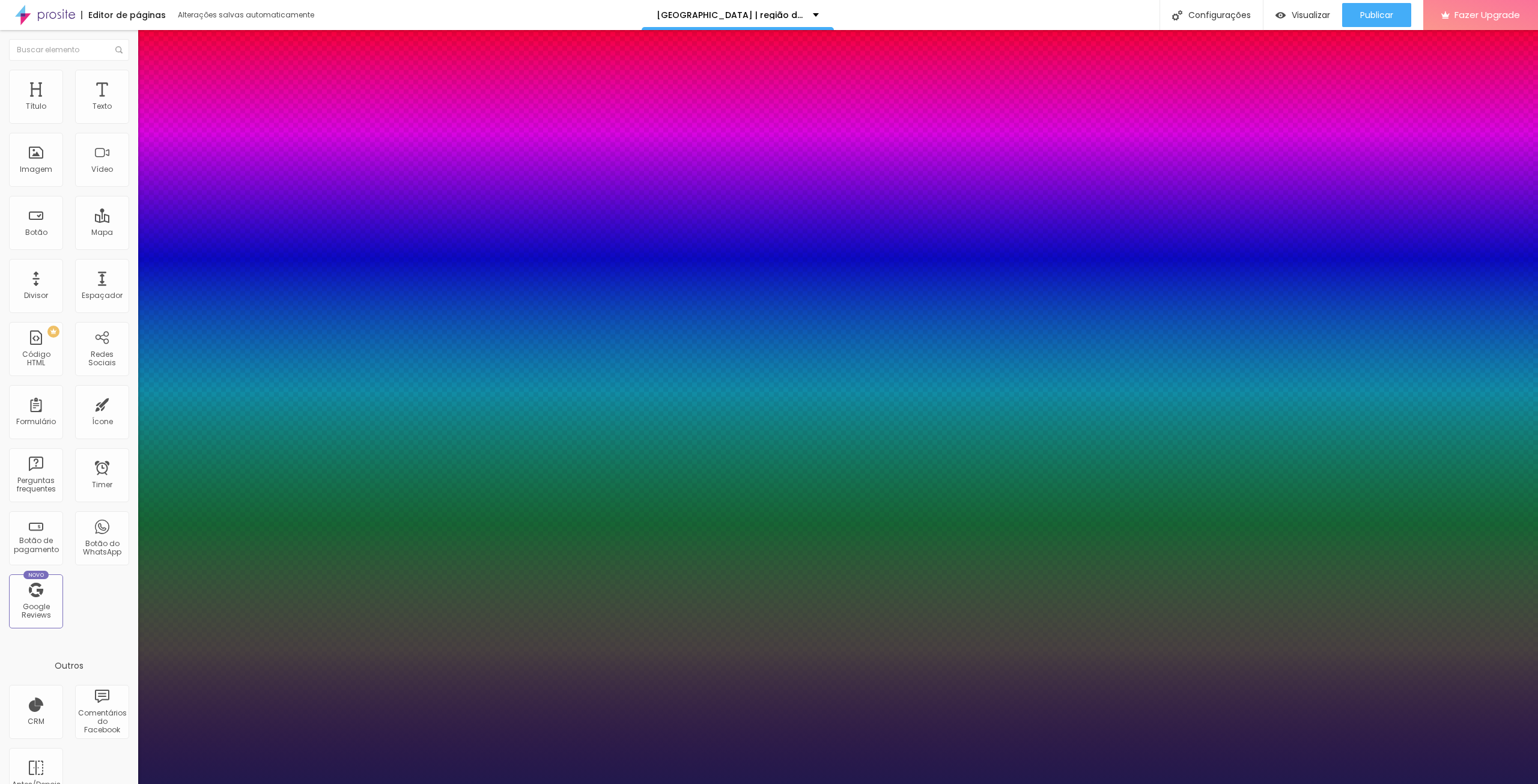
type input "1"
type input "34"
type input "1"
type input "37"
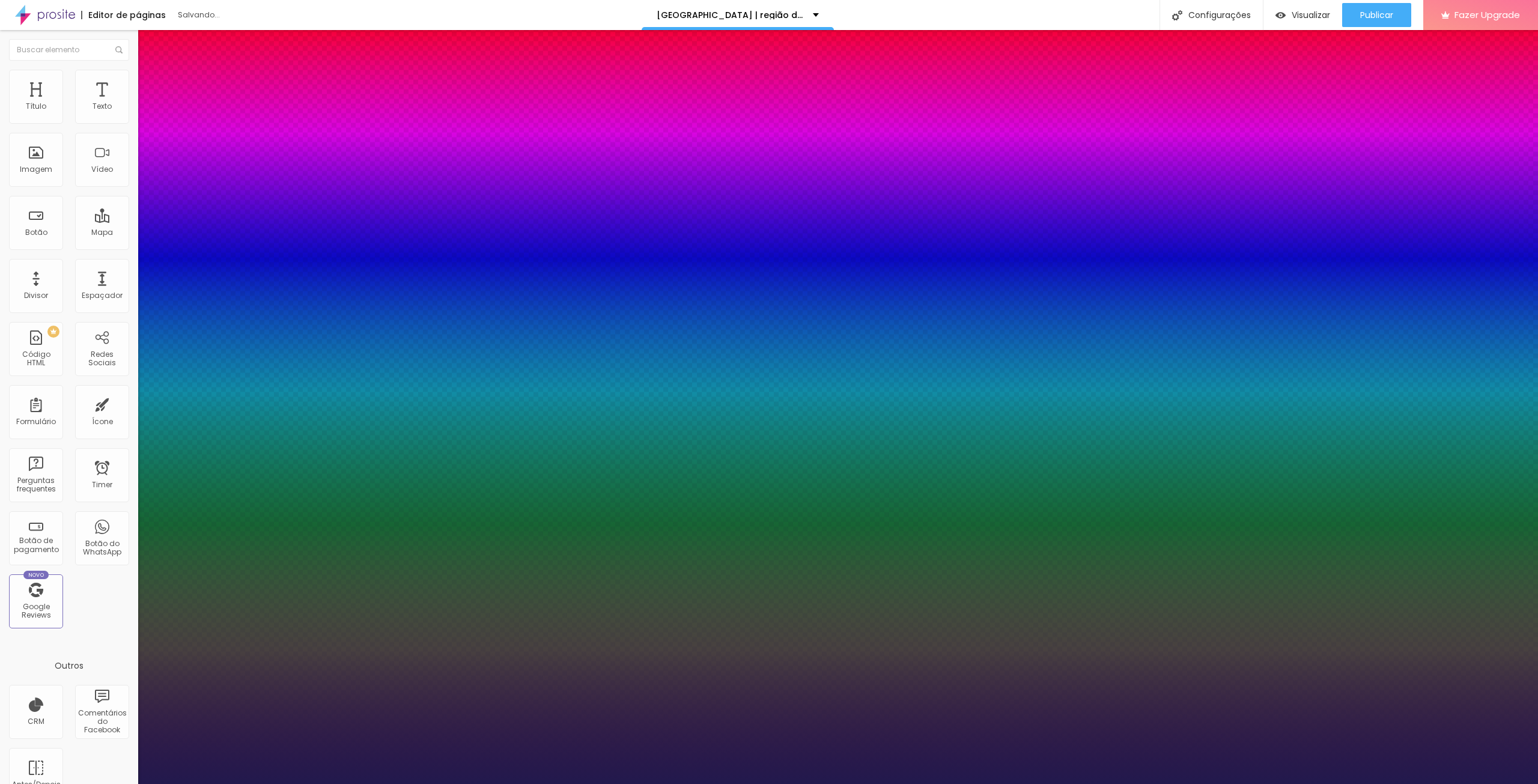
type input "37"
type input "1"
type input "42"
type input "1"
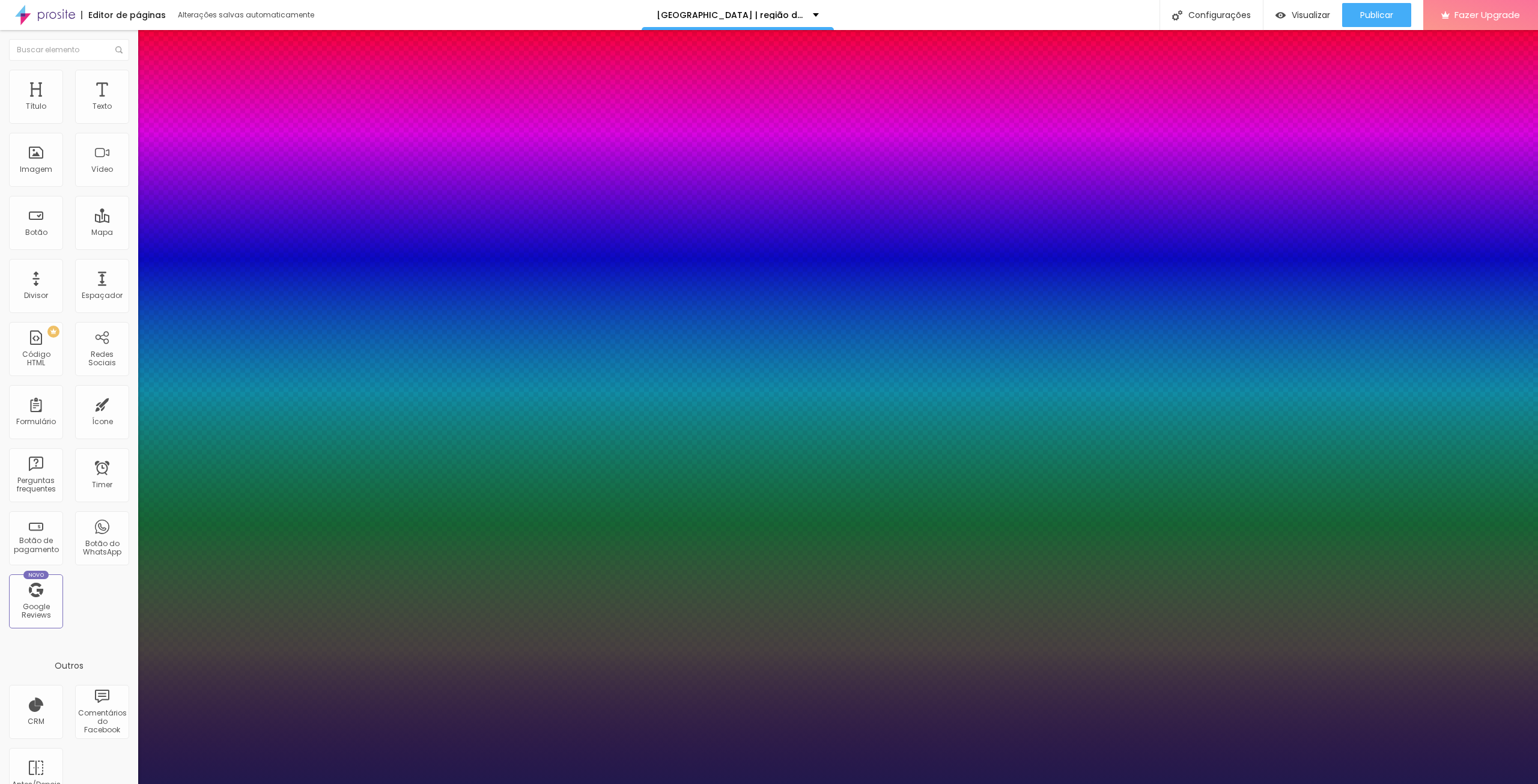
type input "40"
type input "1"
type input "39"
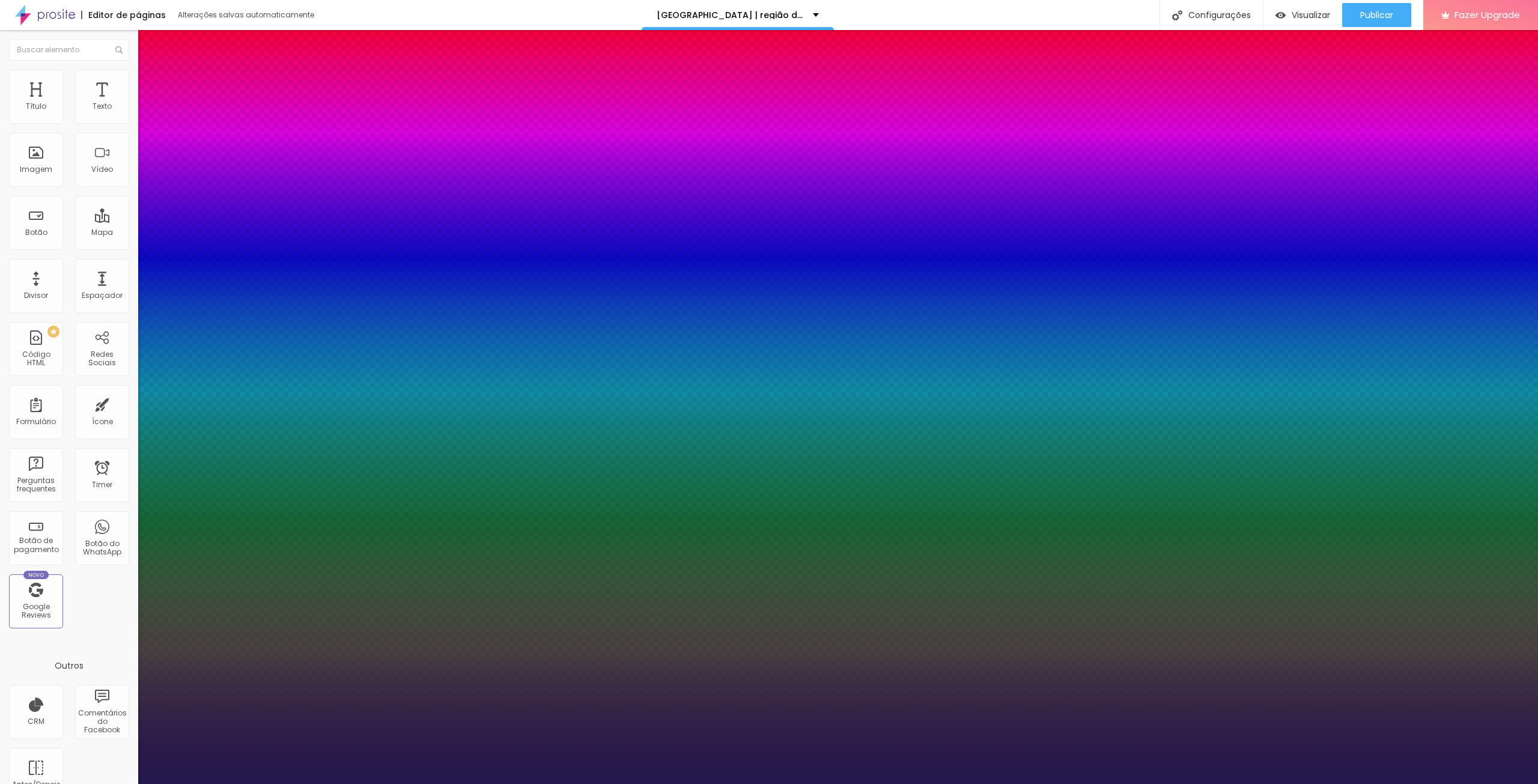
type input "1"
type input "37"
type input "1"
type input "36"
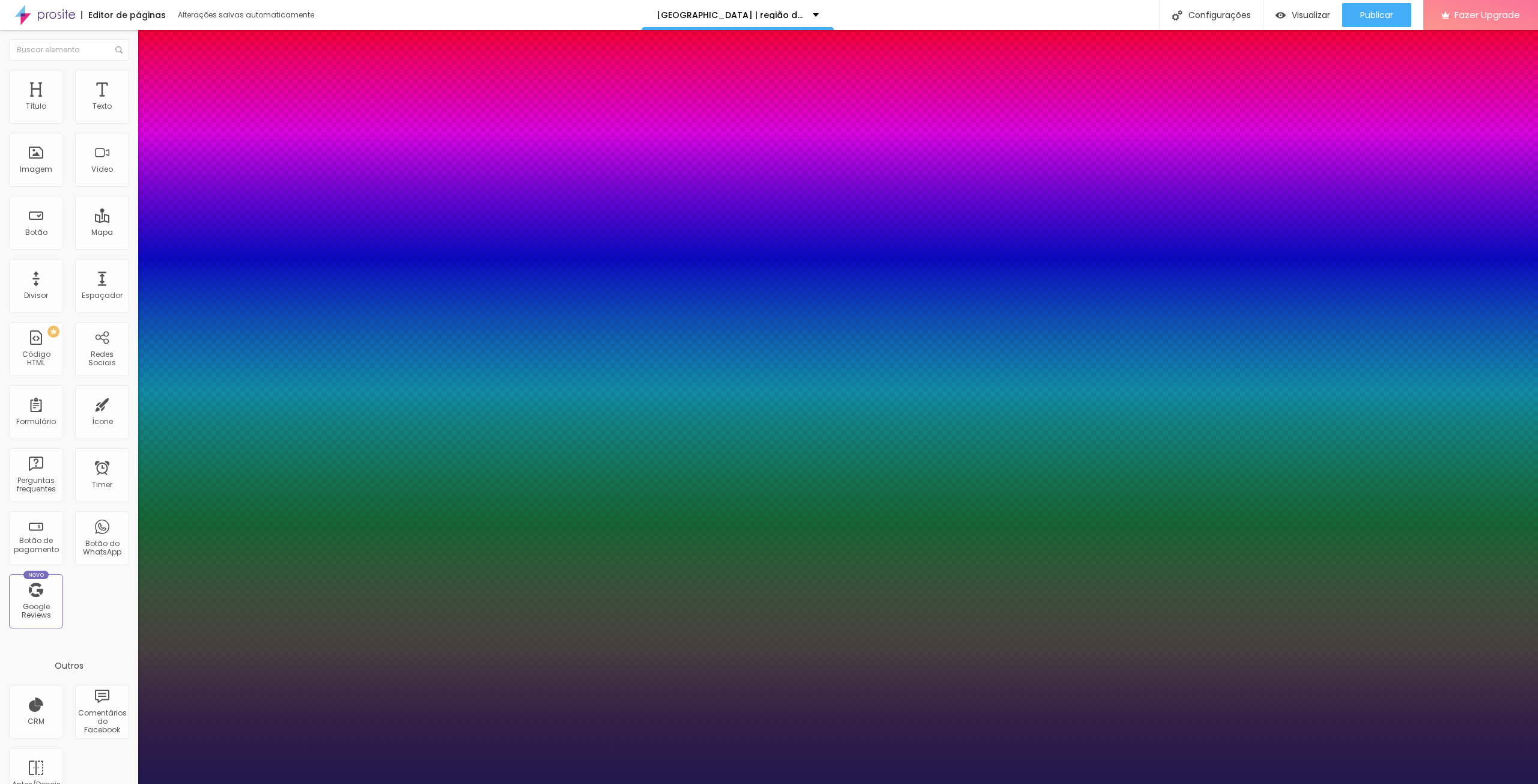
type input "36"
type input "1"
type input "35"
type input "1"
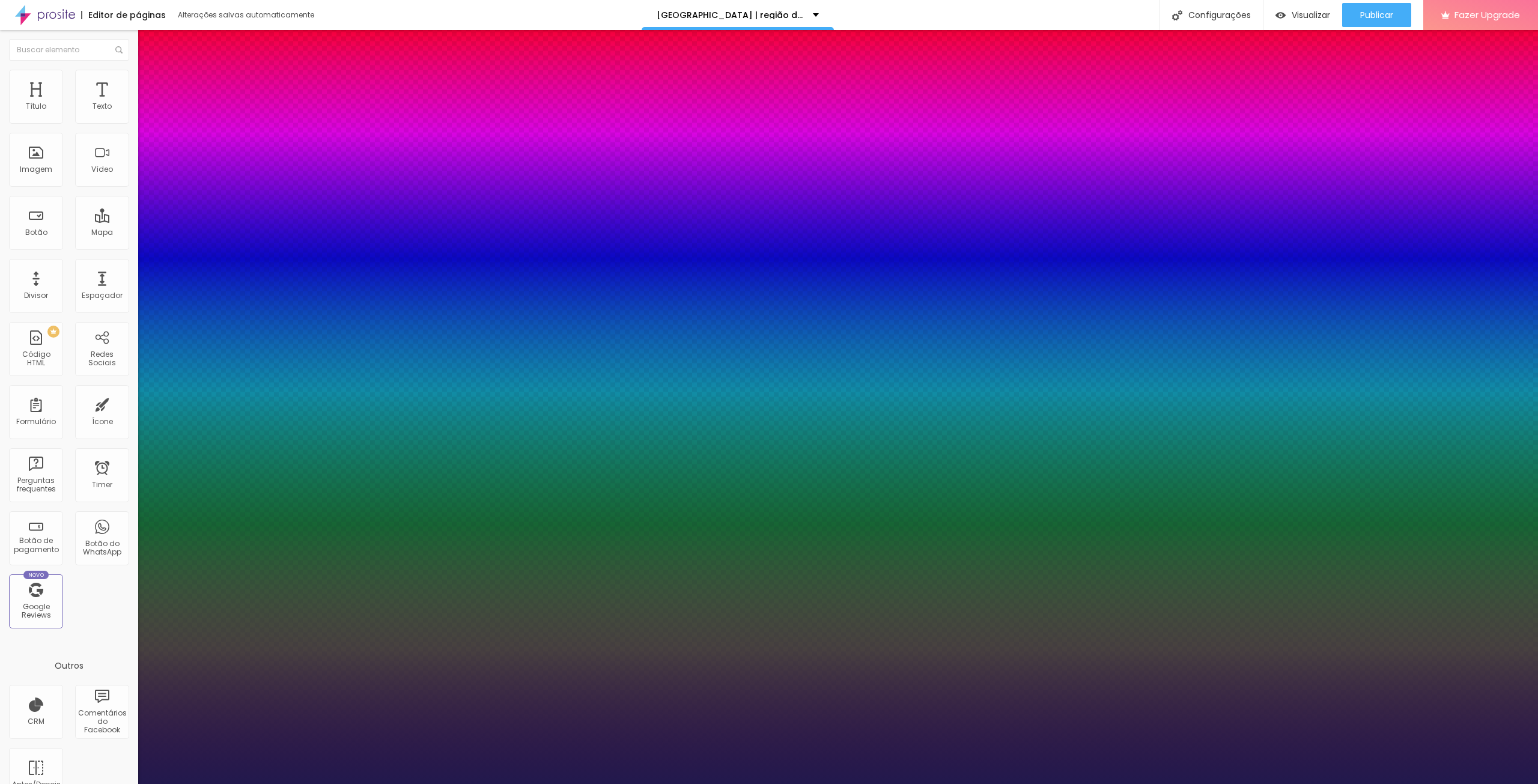
type input "34"
type input "1"
type input "33"
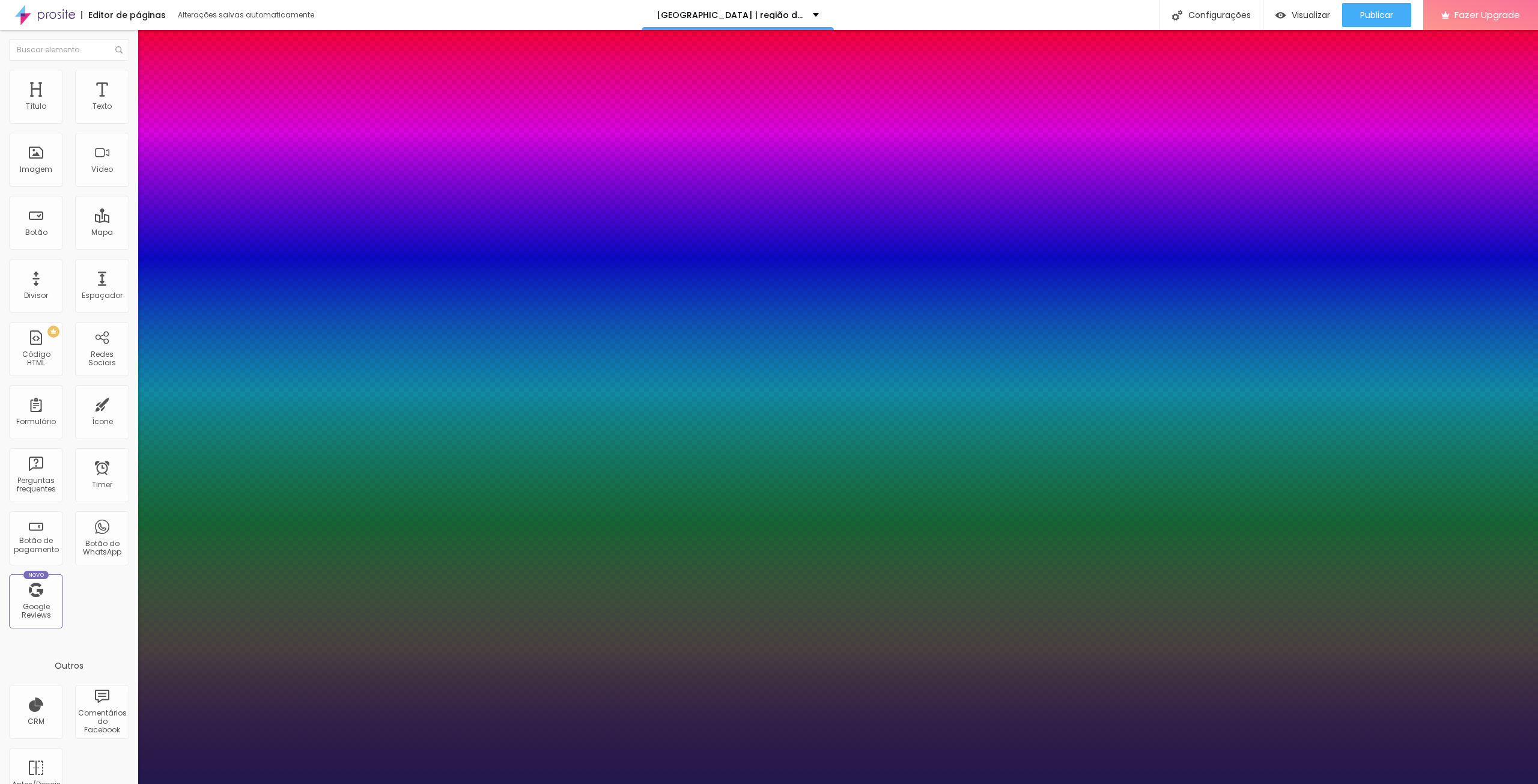
type input "1"
type input "32"
type input "1"
type input "31"
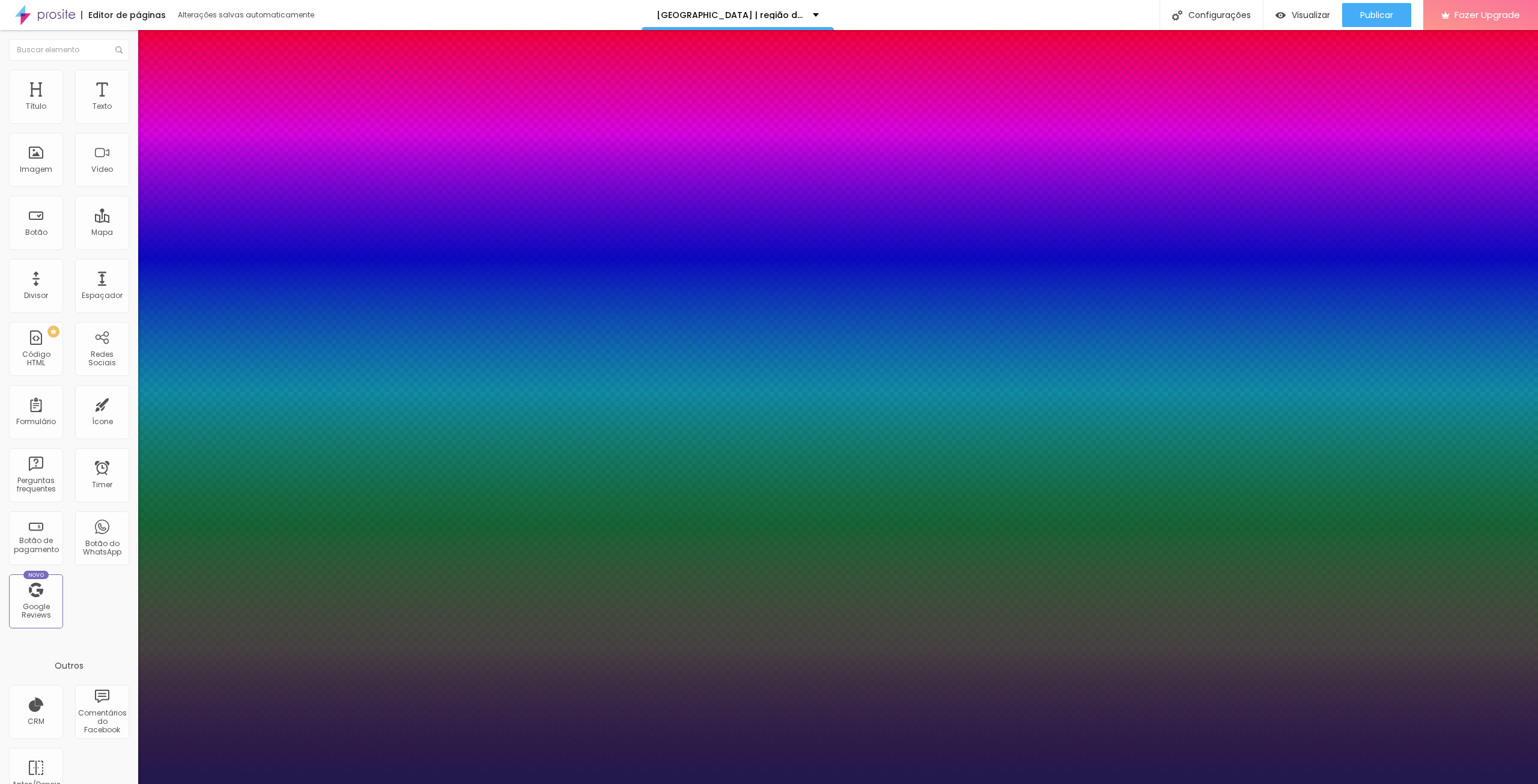
type input "31"
type input "1"
type input "29"
type input "1"
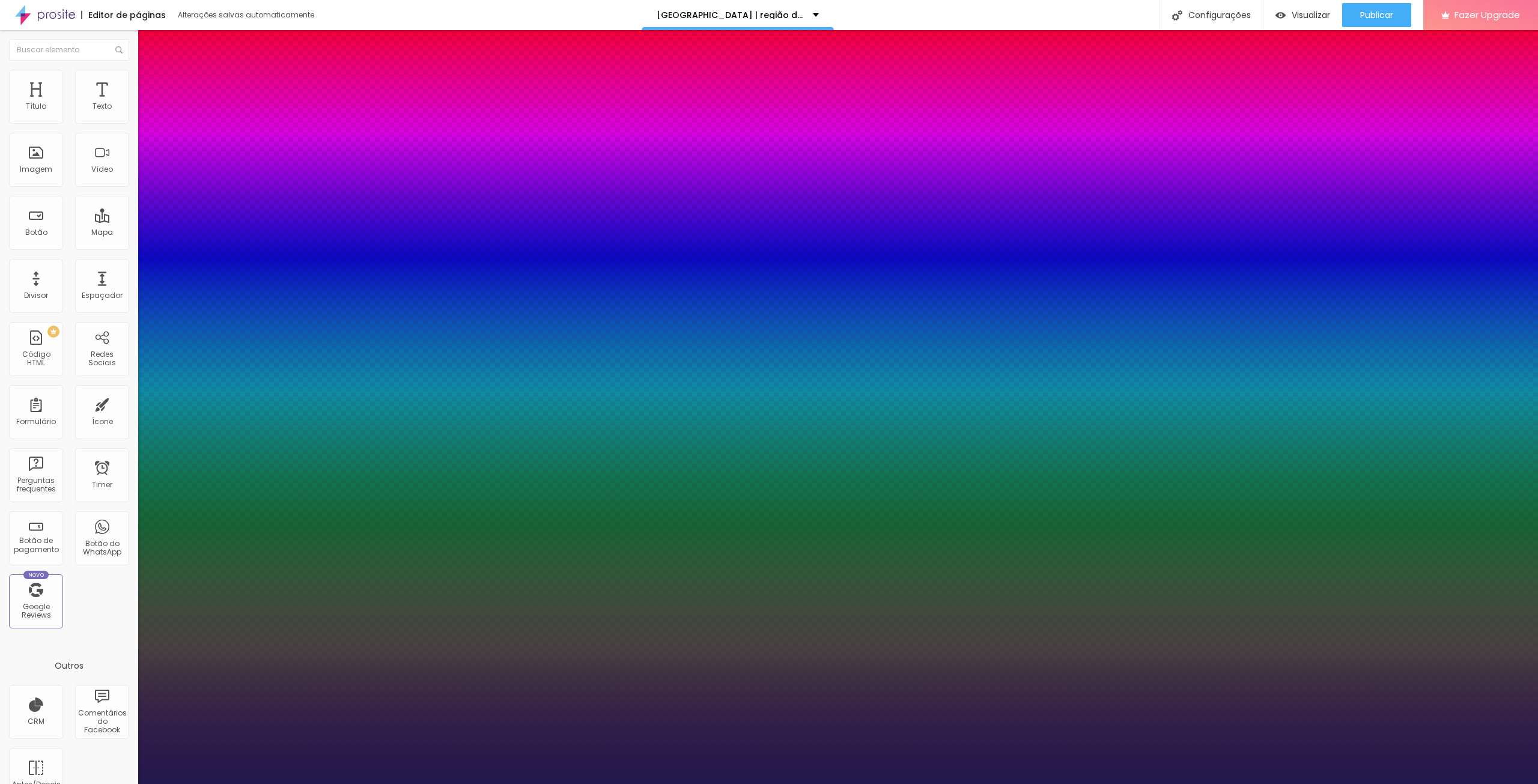
type input "30"
type input "1"
type input "31"
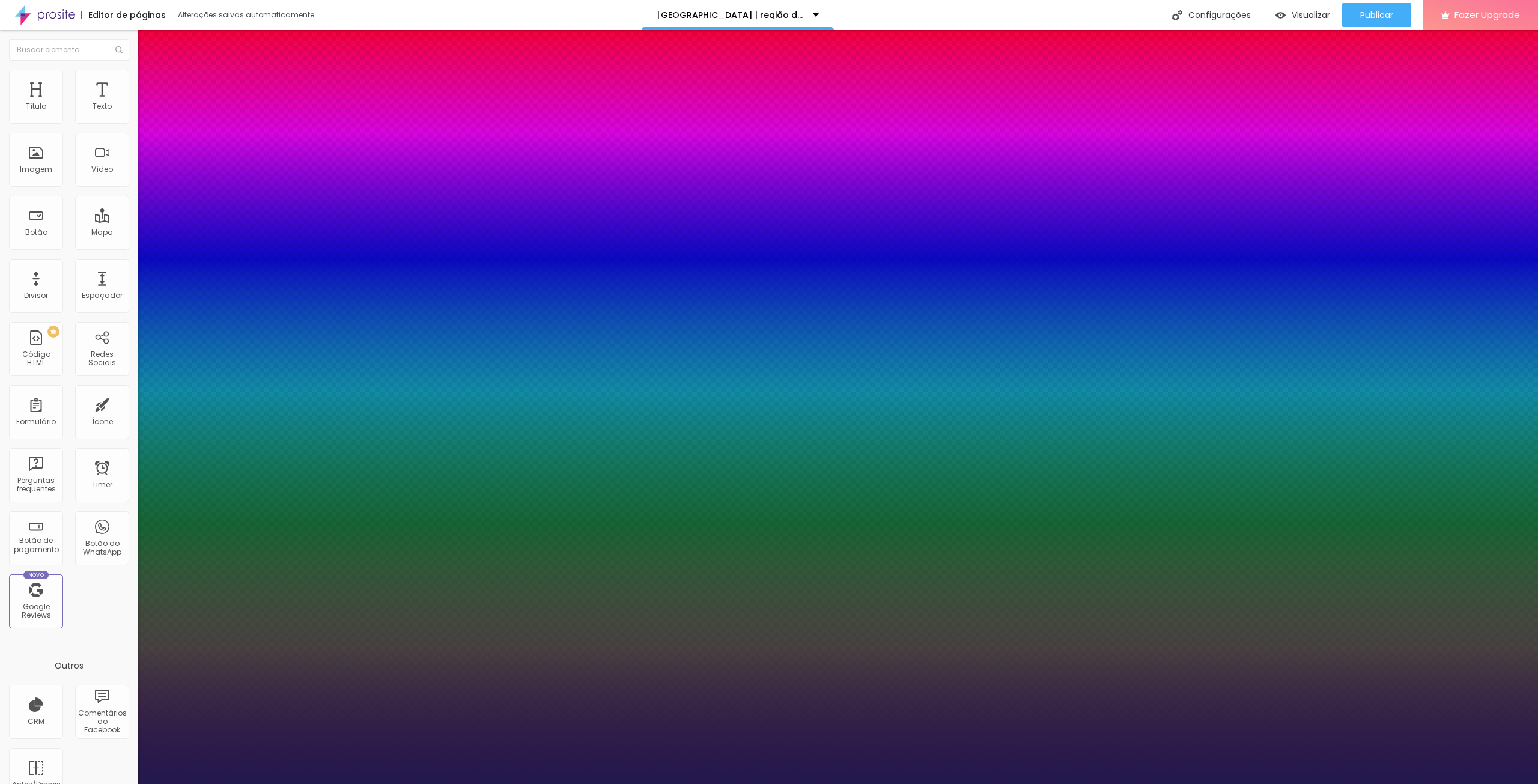
type input "1"
type input "32"
type input "1"
drag, startPoint x: 183, startPoint y: 205, endPoint x: 177, endPoint y: 208, distance: 6.7
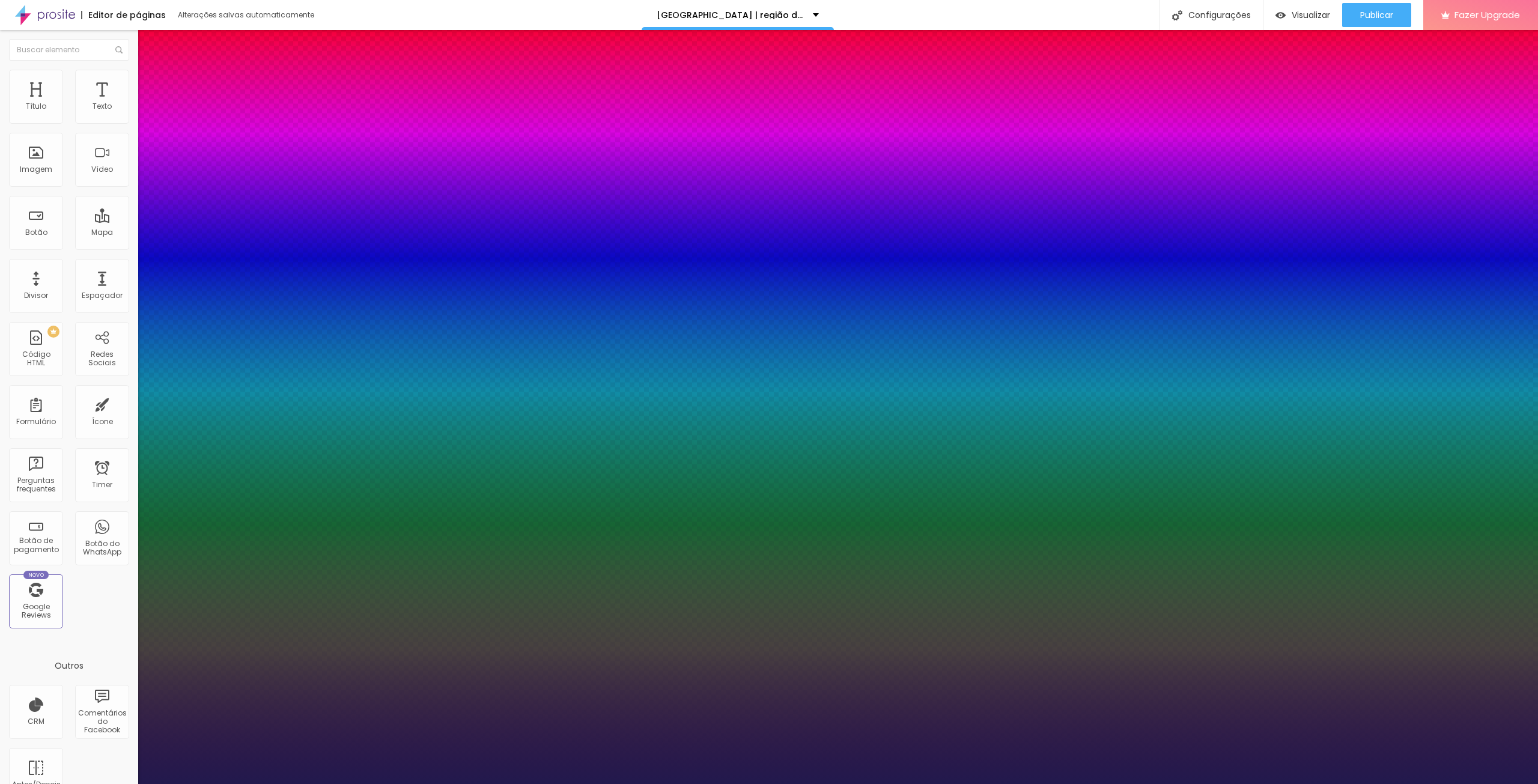
type input "32"
type input "1"
click at [1262, 783] on div at bounding box center [769, 784] width 1538 height 0
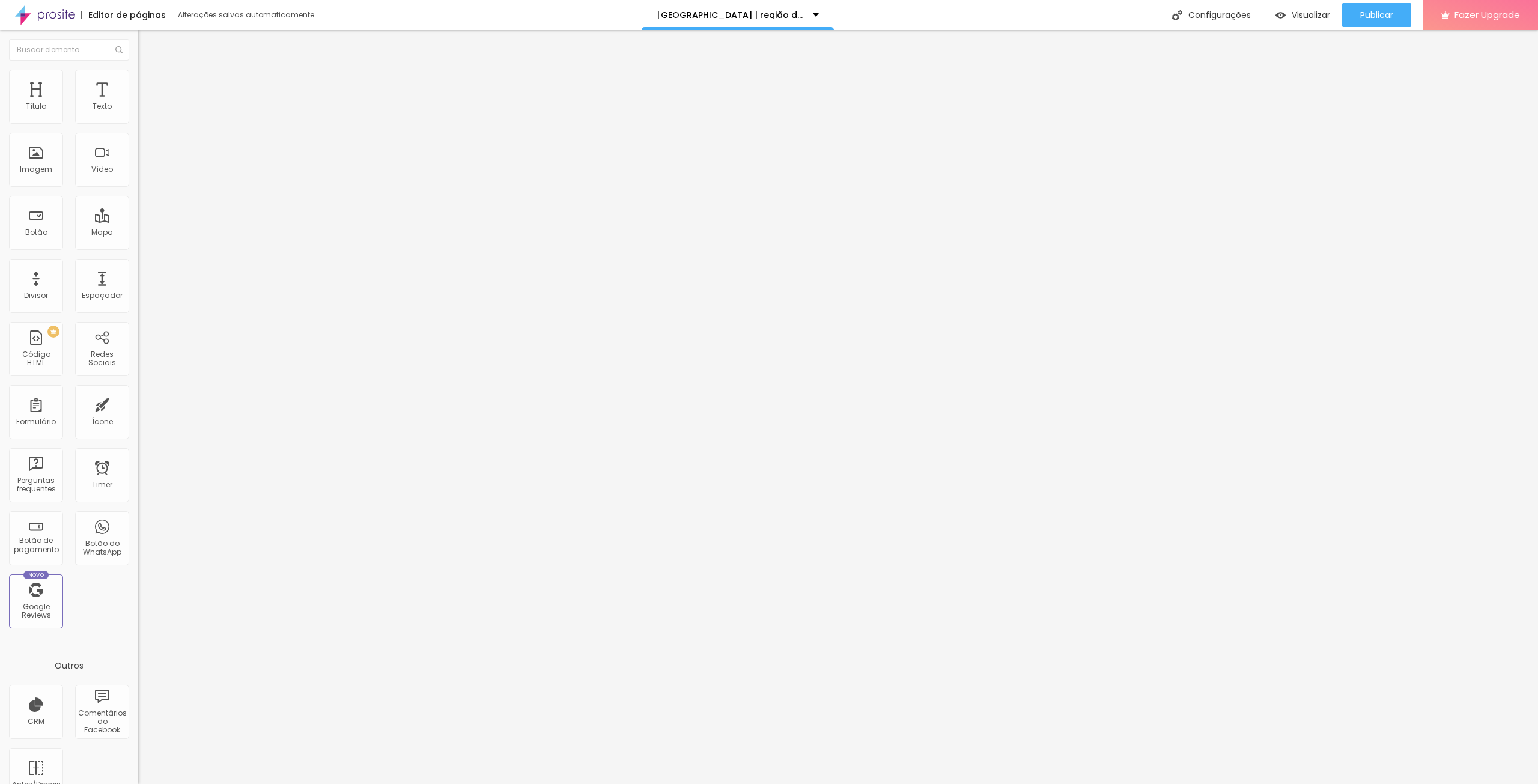
click at [138, 116] on button "button" at bounding box center [146, 109] width 17 height 13
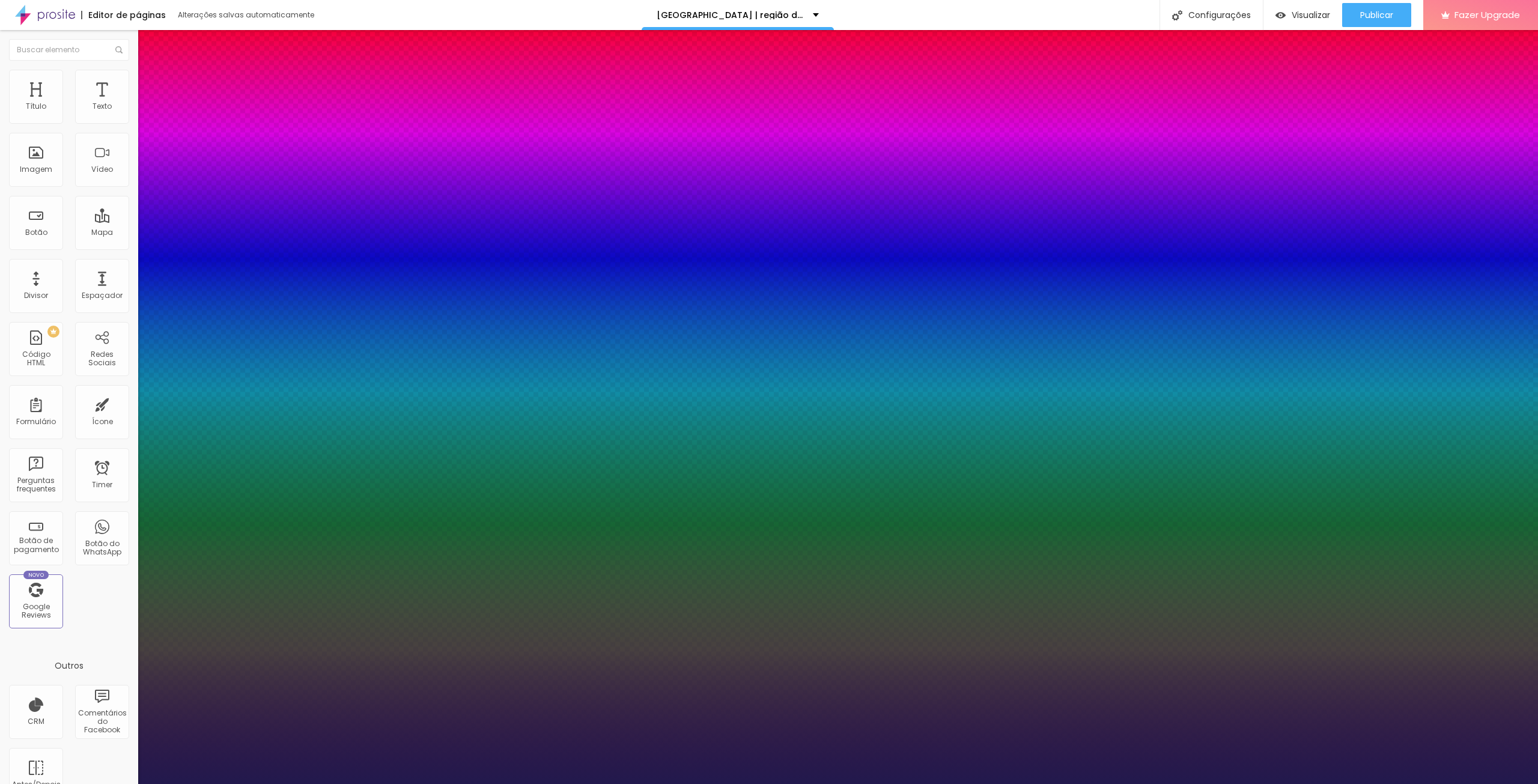
type input "1"
click at [129, 783] on select "AbrilFatface-Regular Actor-Regular Alegreya AlegreyaBlack [PERSON_NAME] Allan-R…" at bounding box center [64, 797] width 129 height 13
select select "AlegreyaBlack"
click at [128, 783] on select "AbrilFatface-Regular Actor-Regular Alegreya AlegreyaBlack [PERSON_NAME] Allan-R…" at bounding box center [64, 797] width 129 height 13
type input "1"
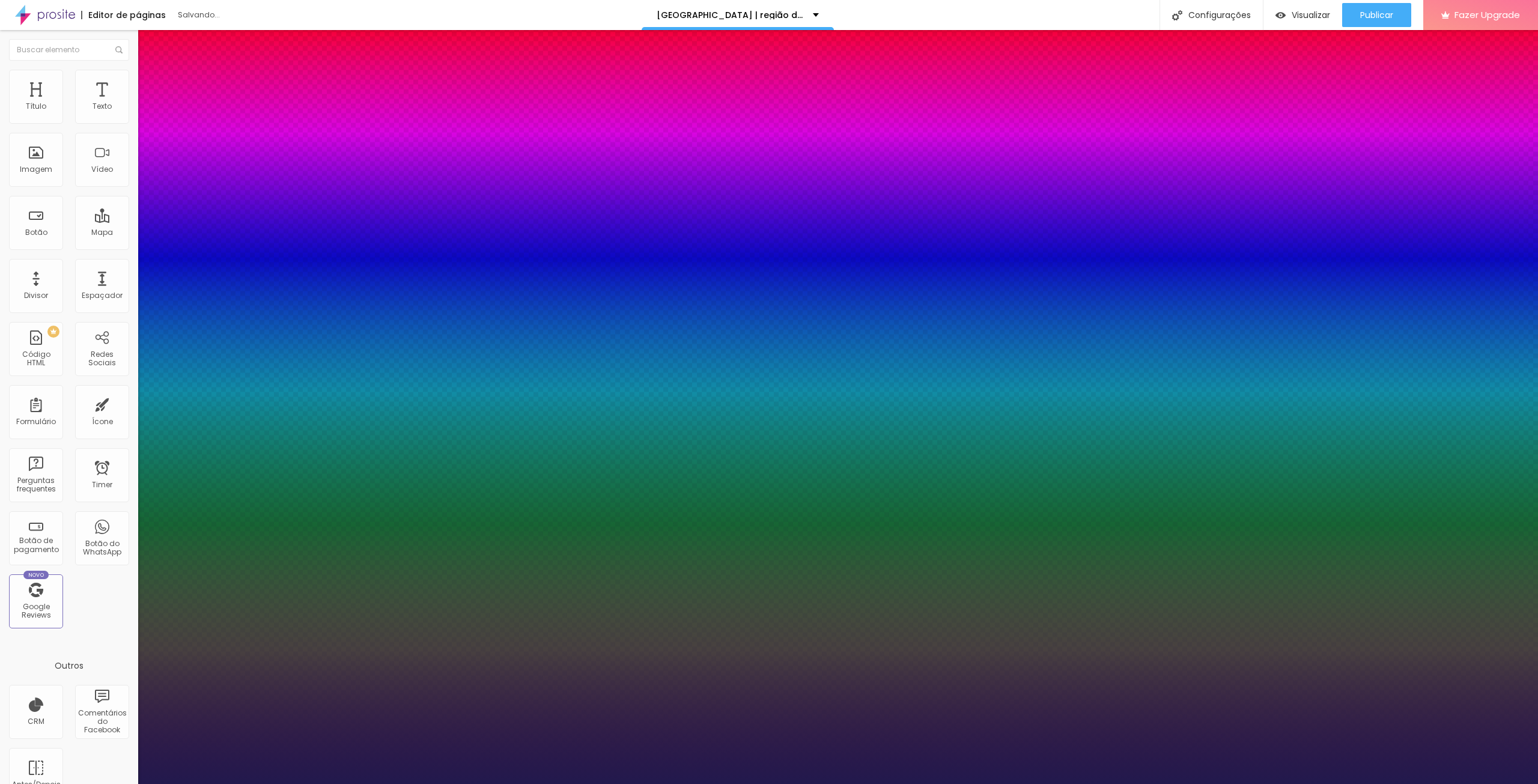
select select "Alice"
type input "1"
select select "[PERSON_NAME]"
type input "1"
select select "Allan-Regular"
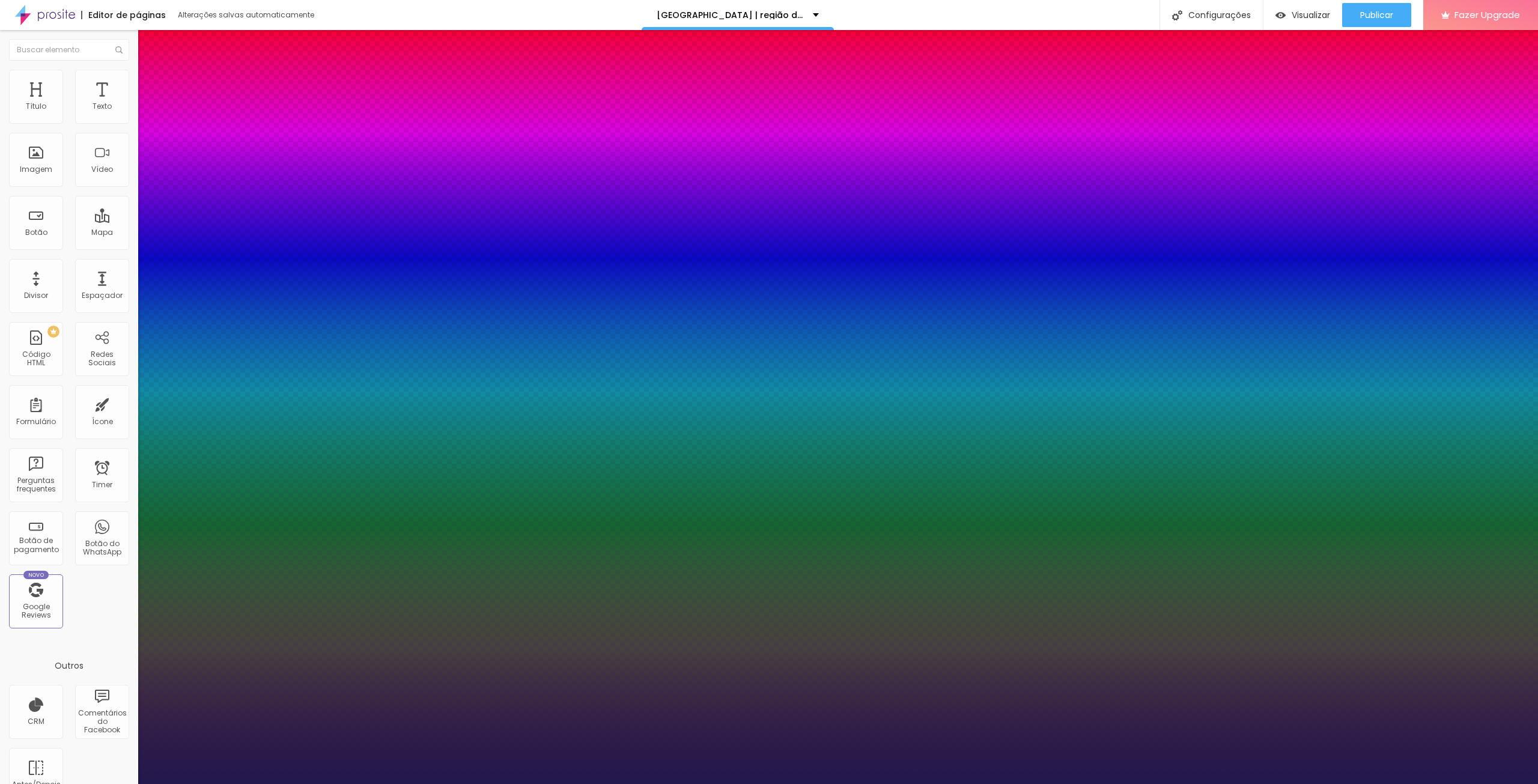
type input "1"
select select "Amaranth"
type input "1"
select select "AmaticaSC"
type input "1"
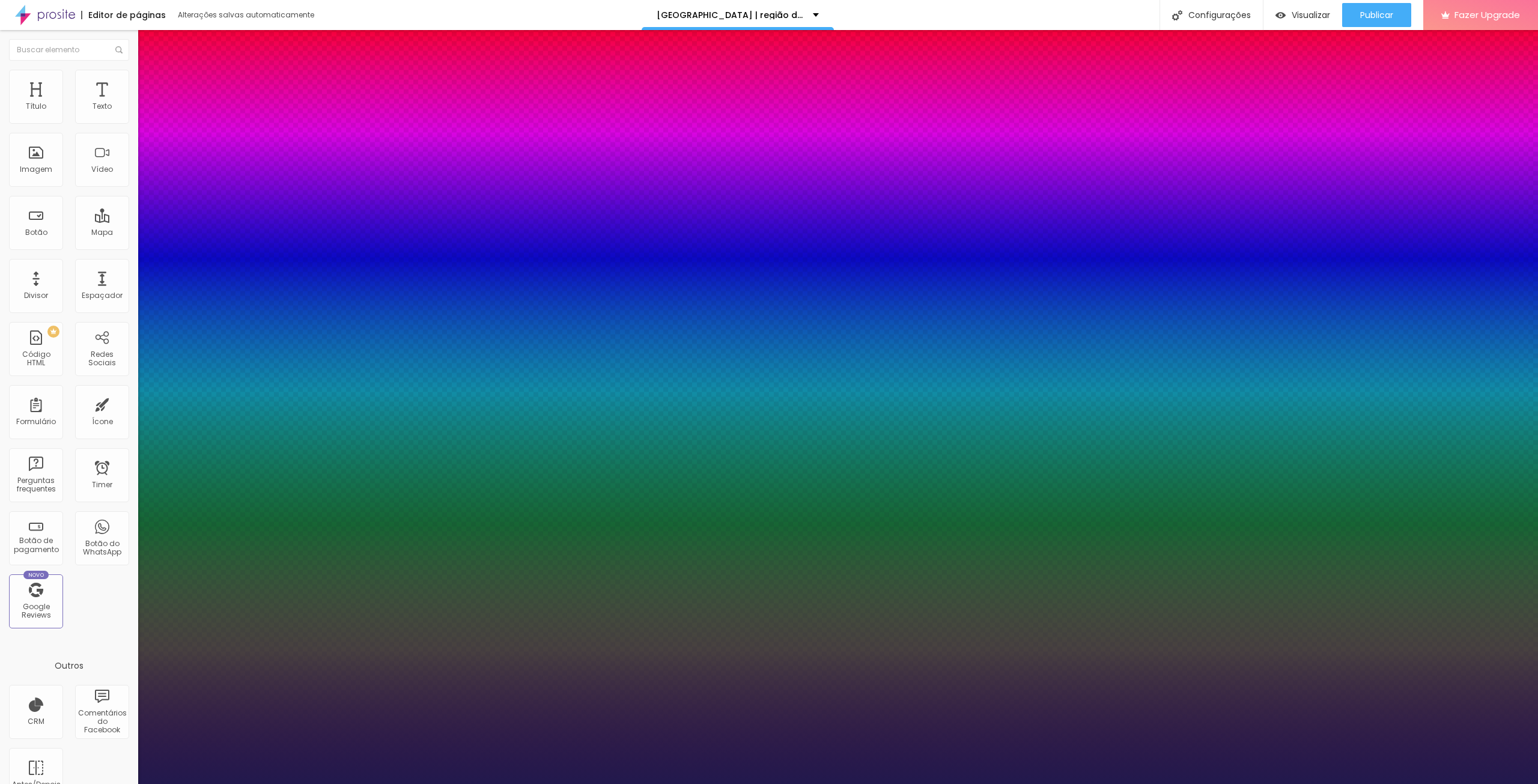
select select "AmaticSC"
type input "1"
select select "Amita-Bold"
type input "1"
select select "Amita-Regular"
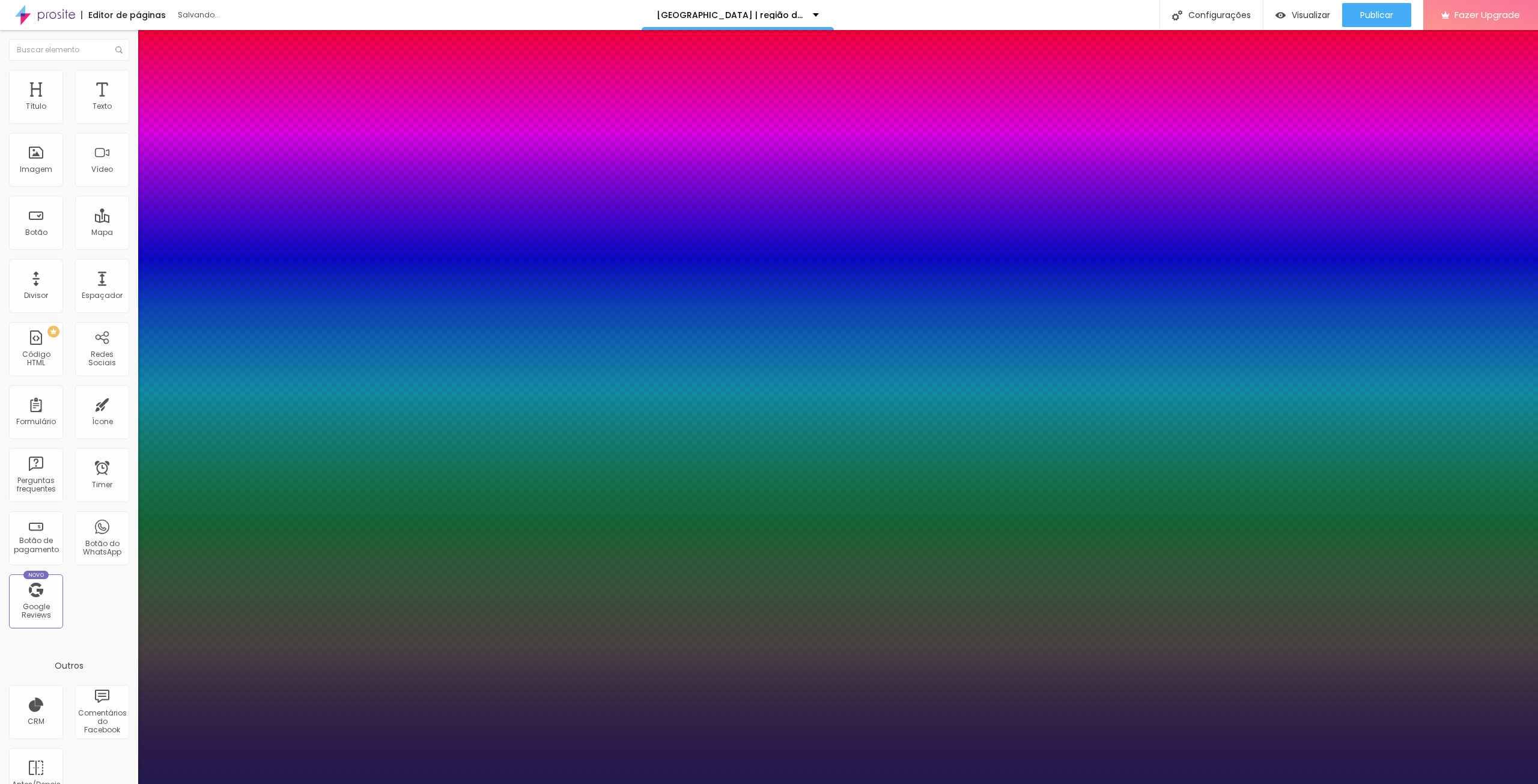
type input "1"
select select "[GEOGRAPHIC_DATA]"
type input "1"
select select "AnonymousPro-Bold"
type input "1"
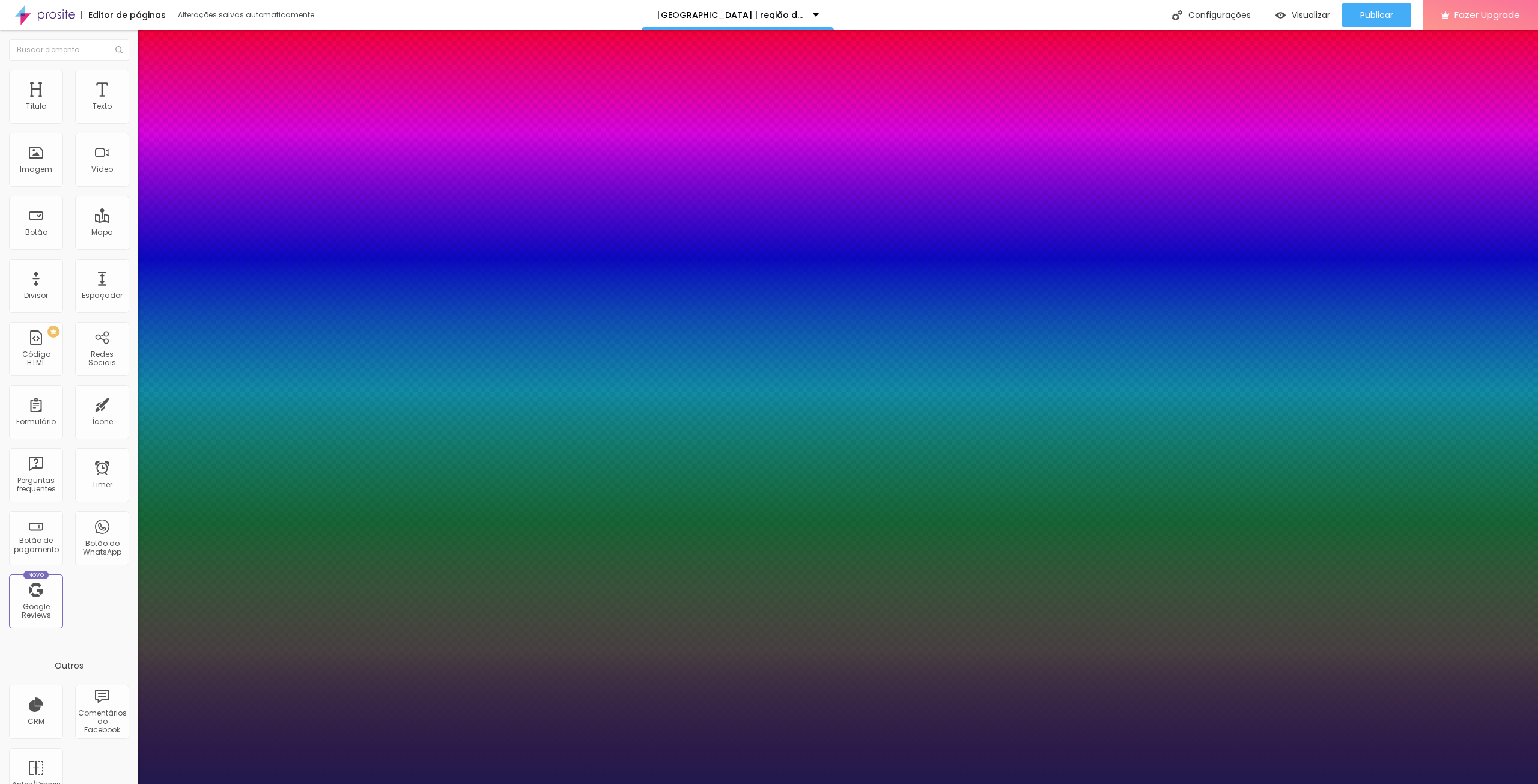
select select "AnonymousPro-Italic"
type input "1"
select select "AnonymousPro-Regular"
type input "1"
select select "Arapey"
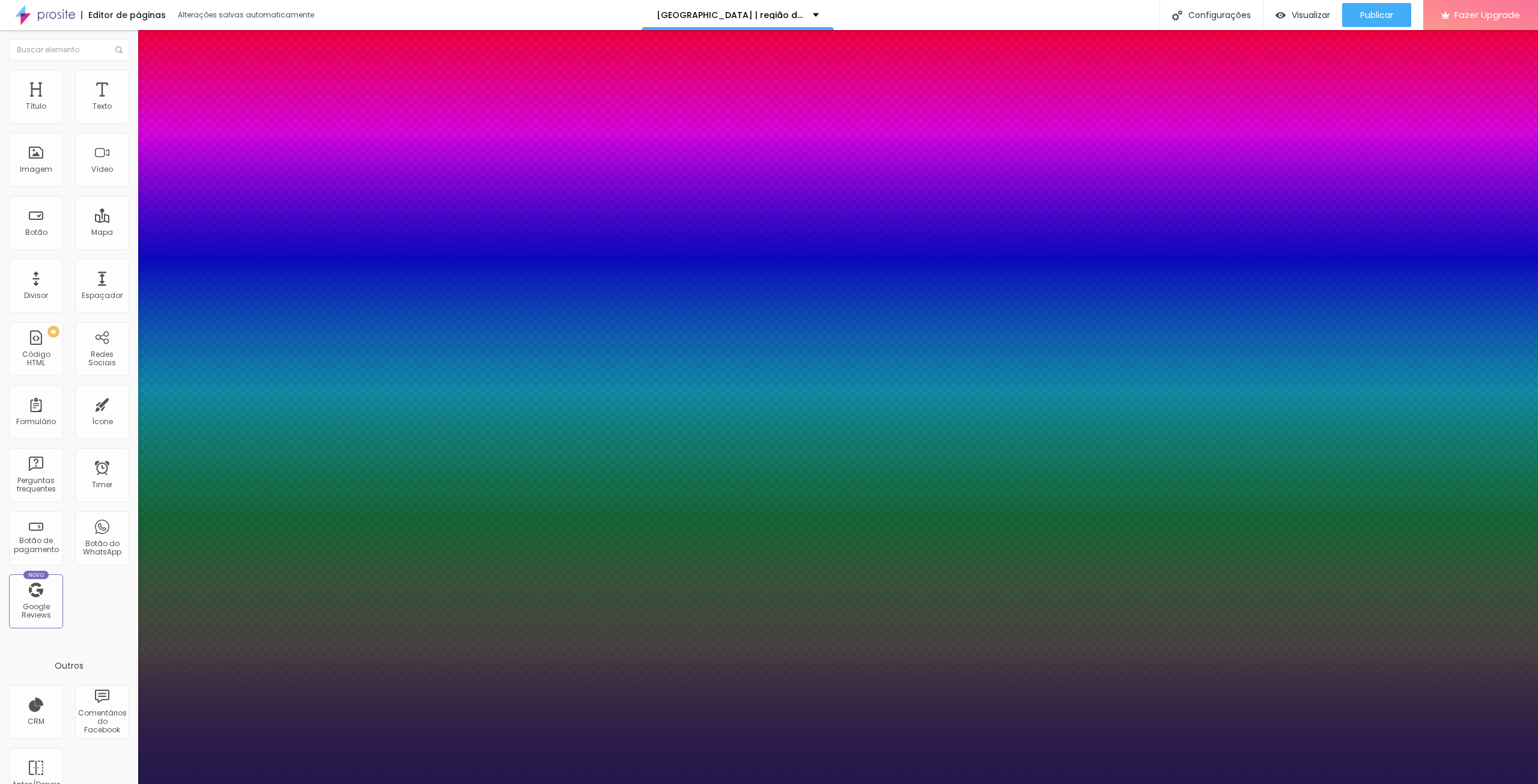
type input "1"
click at [1246, 783] on div at bounding box center [769, 784] width 1538 height 0
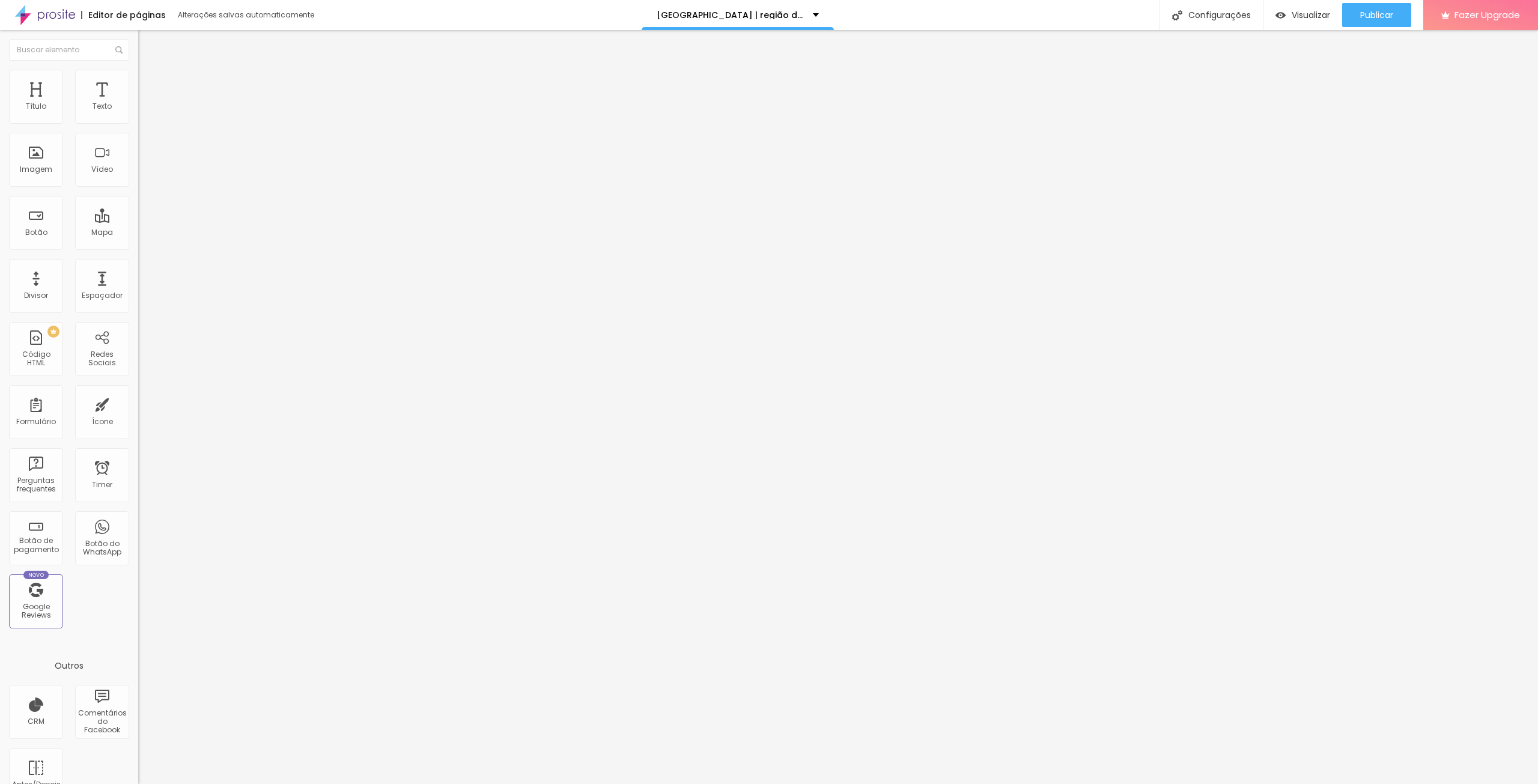
click at [138, 80] on li "Avançado" at bounding box center [207, 76] width 138 height 12
click at [138, 78] on li "Avançado" at bounding box center [207, 76] width 138 height 12
click at [138, 116] on button "button" at bounding box center [146, 109] width 17 height 13
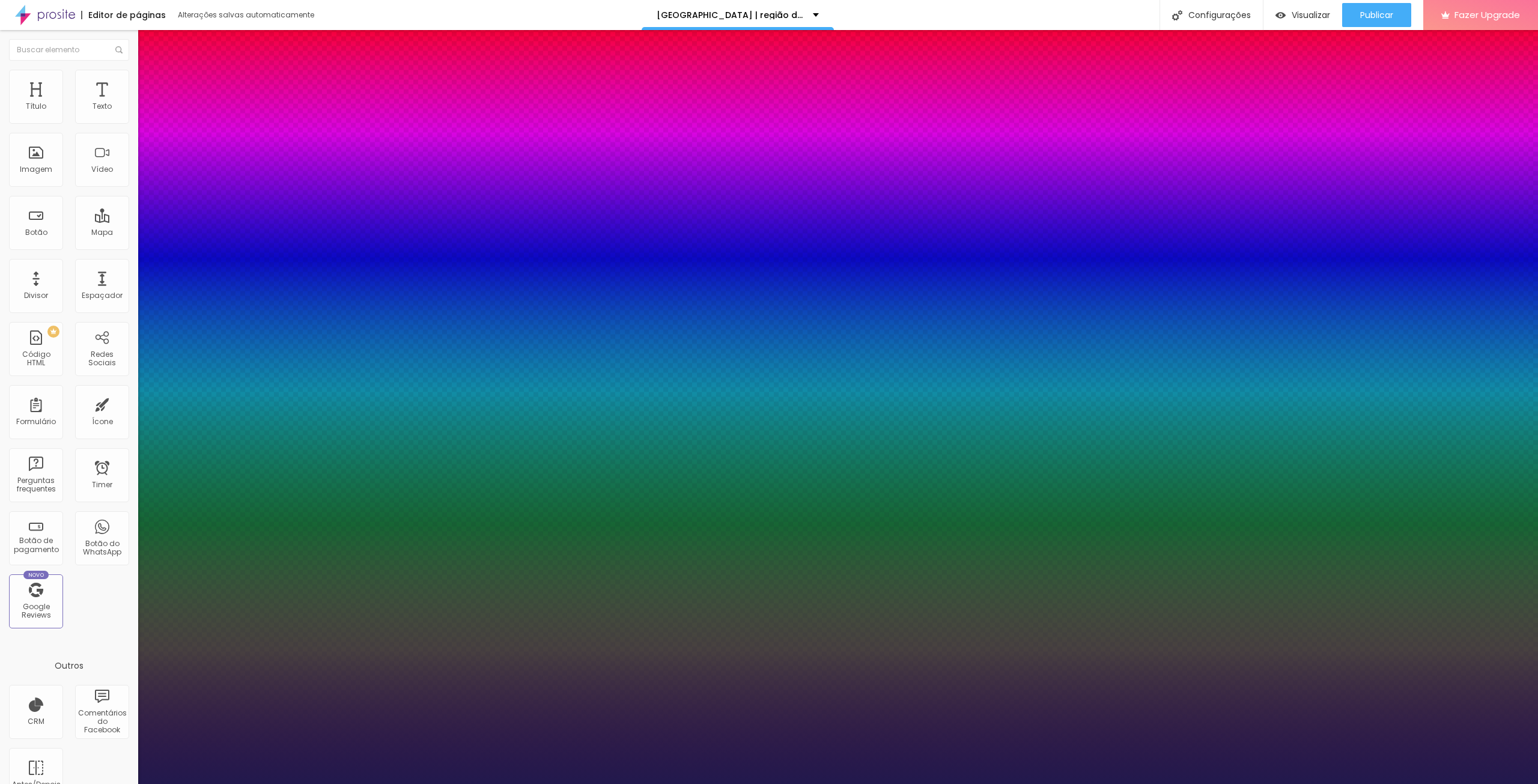
drag, startPoint x: 176, startPoint y: 205, endPoint x: 170, endPoint y: 205, distance: 6.0
click at [971, 783] on div at bounding box center [769, 784] width 1538 height 0
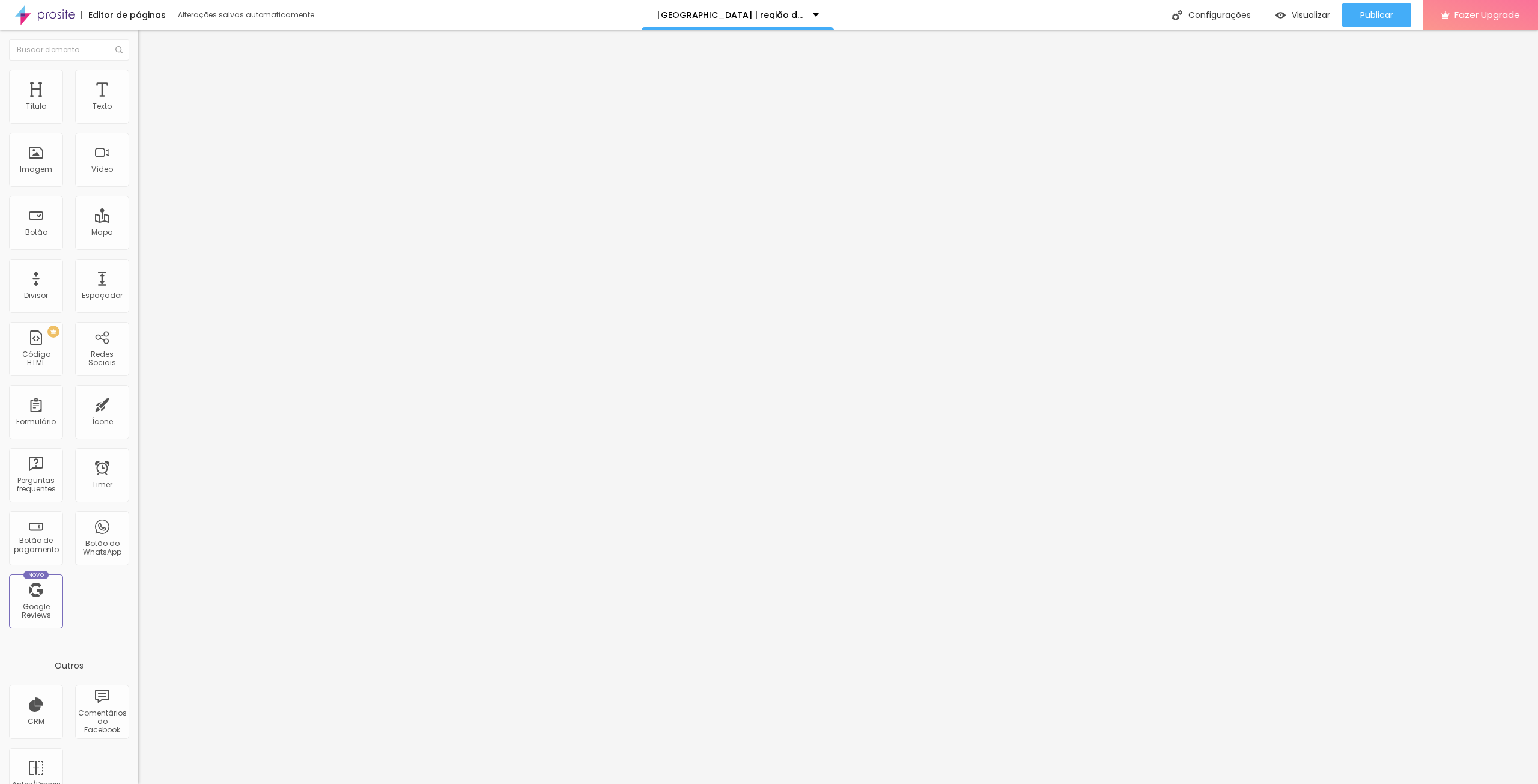
click at [138, 82] on li "Avançado" at bounding box center [207, 87] width 138 height 12
click at [138, 76] on img at bounding box center [143, 75] width 11 height 11
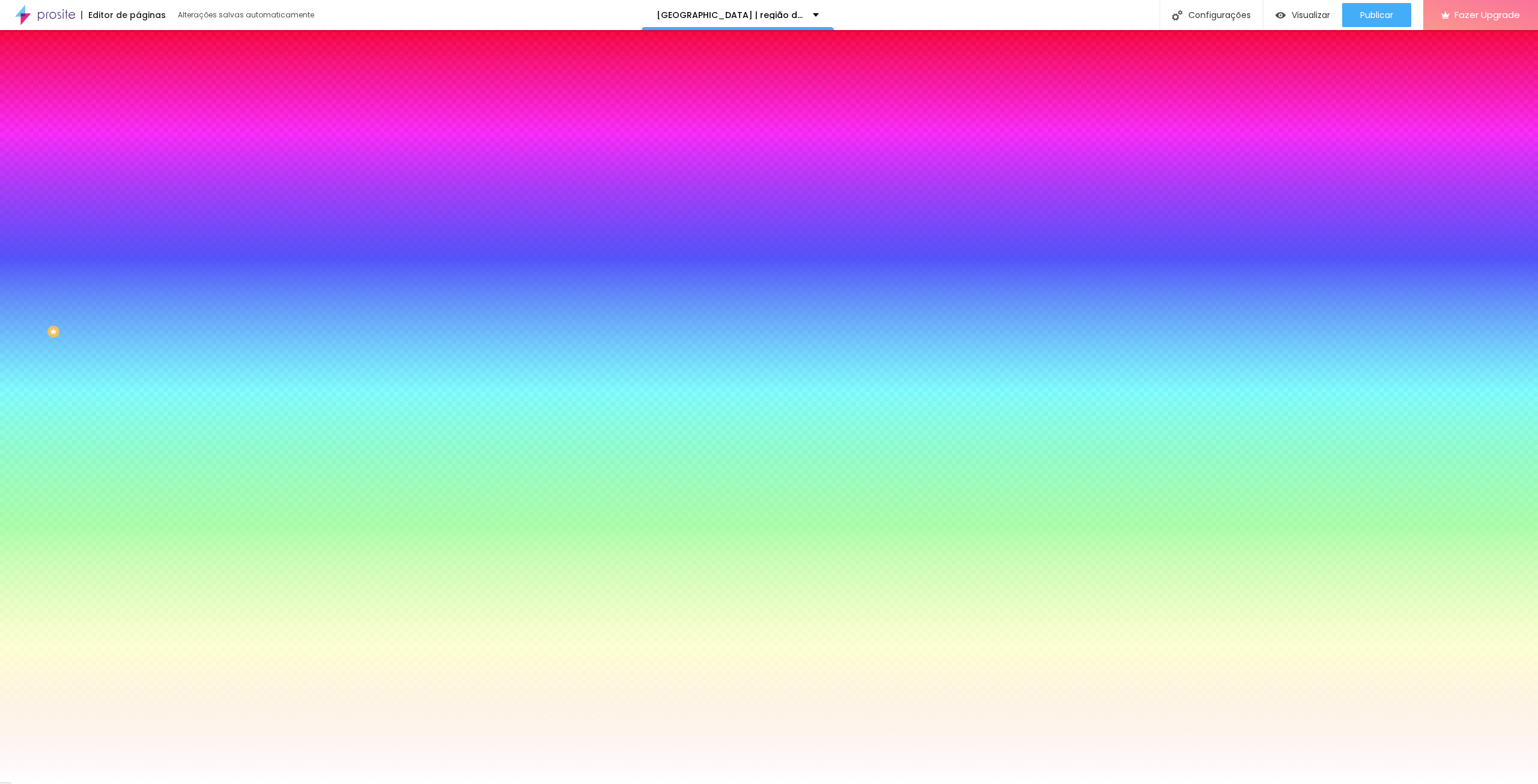
click at [138, 74] on ul "Conteúdo Estilo Avançado" at bounding box center [207, 76] width 138 height 36
click at [138, 68] on img at bounding box center [143, 63] width 11 height 11
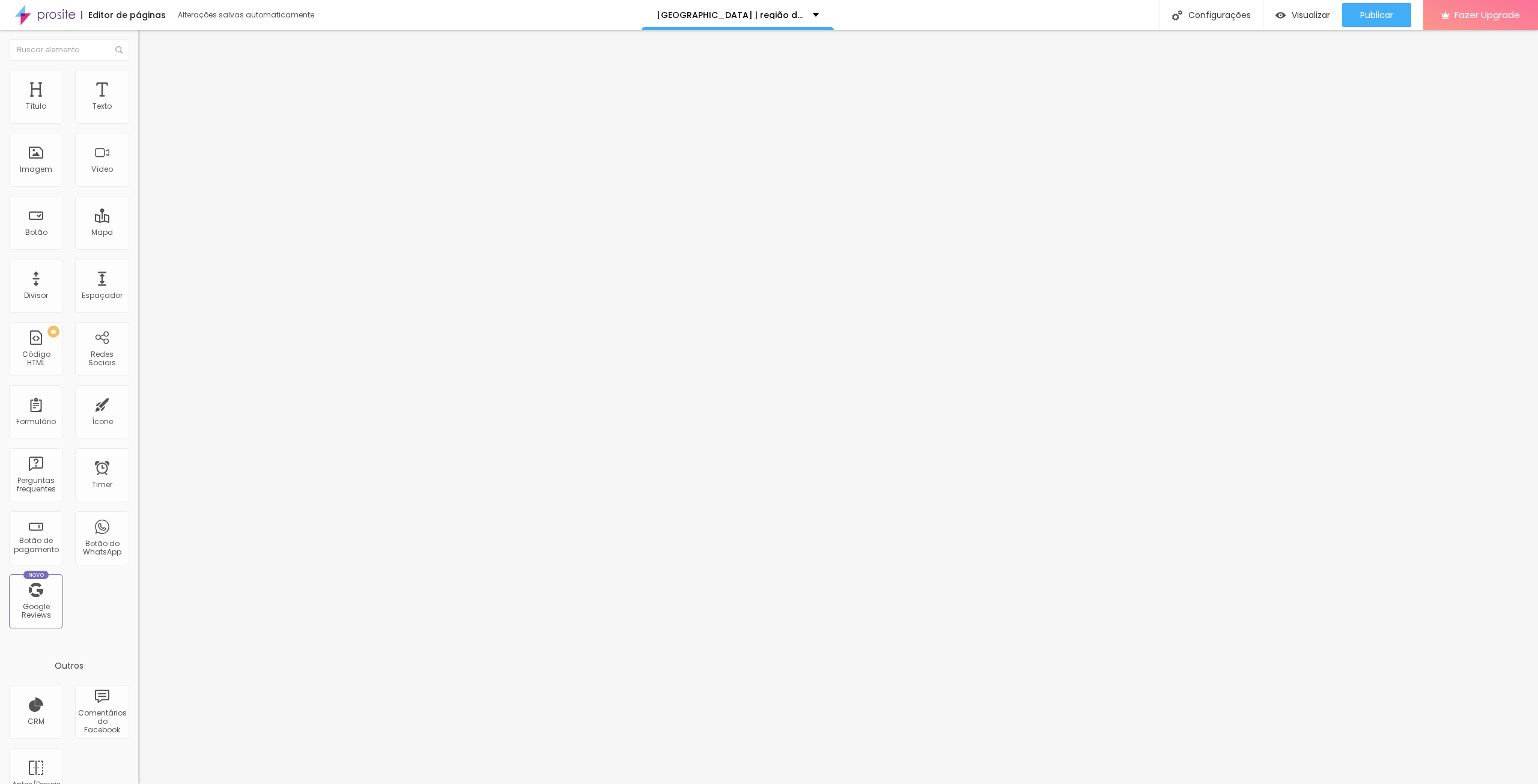
click at [138, 82] on li "Avançado" at bounding box center [207, 87] width 138 height 12
drag, startPoint x: 27, startPoint y: 142, endPoint x: 36, endPoint y: 146, distance: 9.8
click at [138, 403] on input "range" at bounding box center [176, 408] width 78 height 10
click at [138, 413] on input "86" at bounding box center [164, 419] width 52 height 13
click at [1387, 10] on span "Publicar" at bounding box center [1376, 15] width 33 height 10
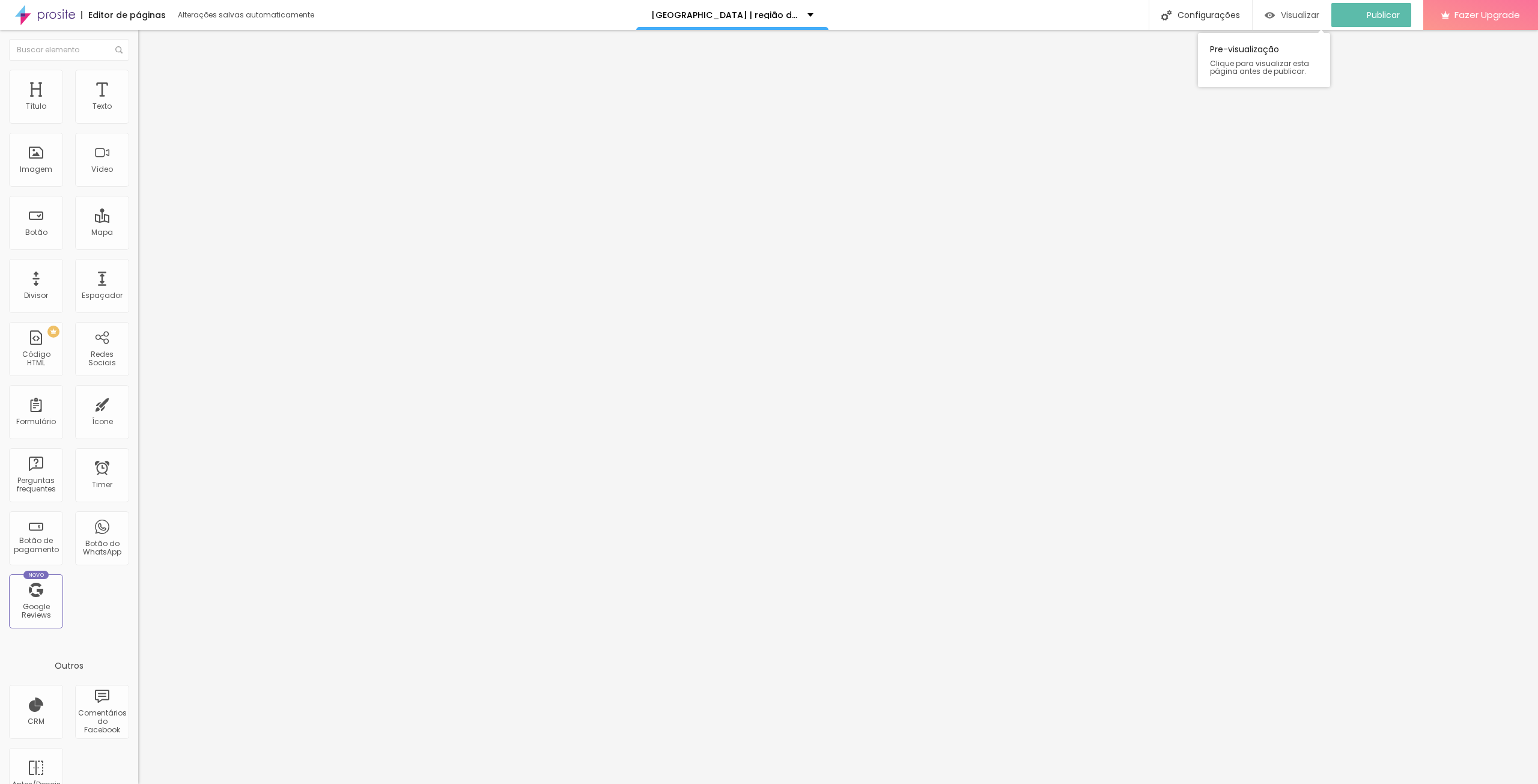
click at [1308, 13] on span "Visualizar" at bounding box center [1300, 15] width 39 height 10
click at [138, 74] on img at bounding box center [143, 75] width 11 height 11
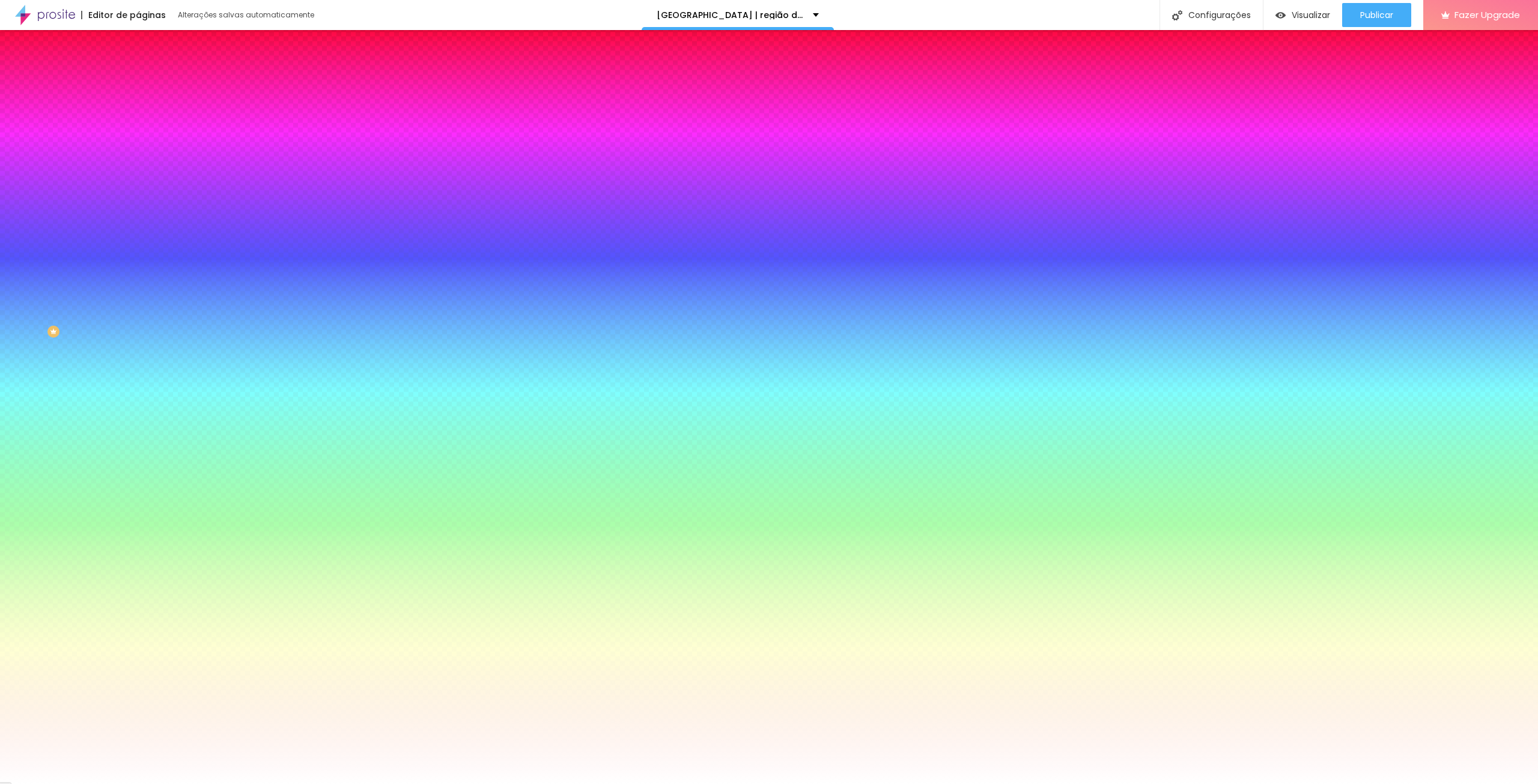
click at [138, 82] on img at bounding box center [143, 87] width 11 height 11
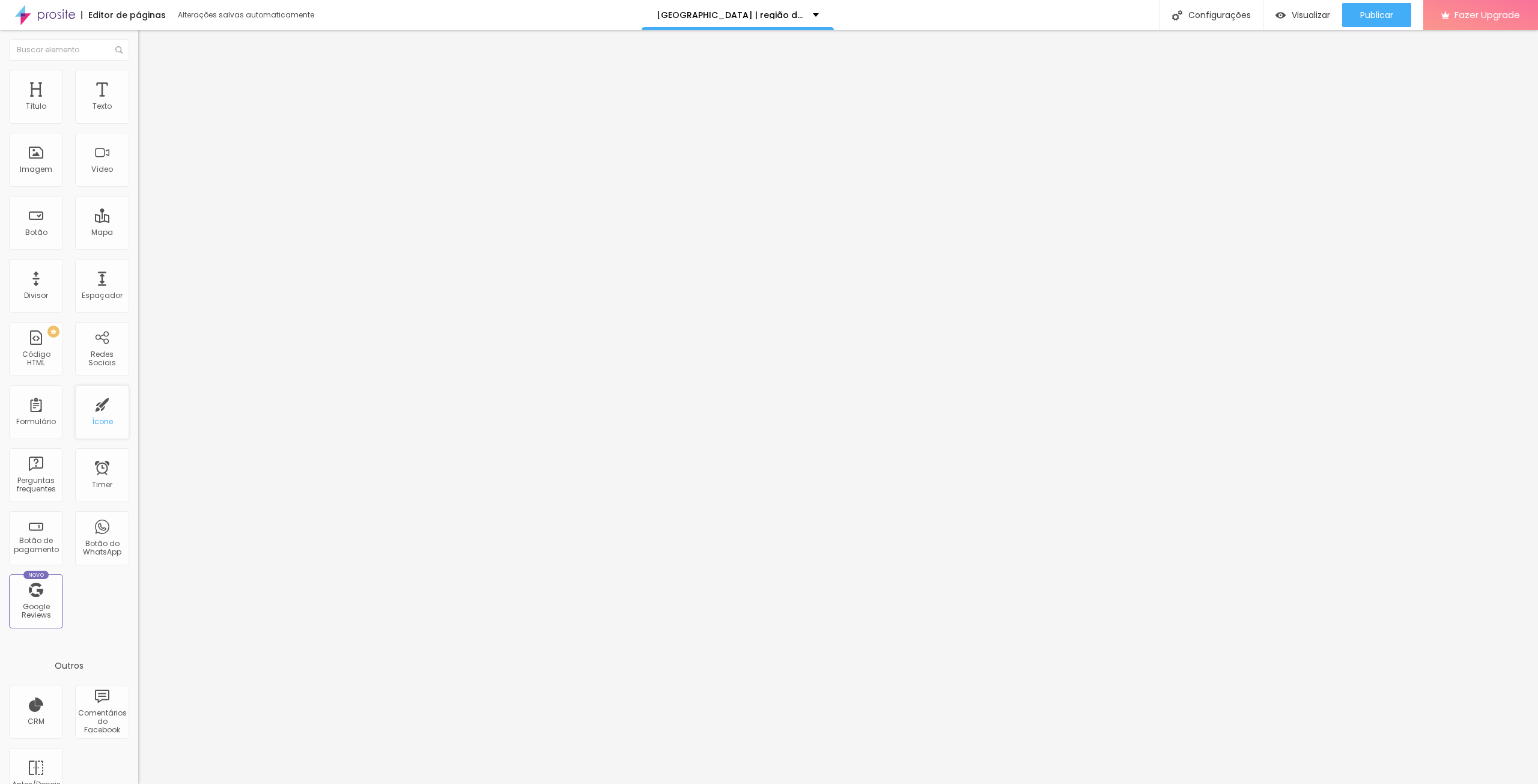
click at [87, 411] on div "Ícone" at bounding box center [102, 412] width 54 height 54
click at [99, 428] on div "Ícone" at bounding box center [102, 412] width 54 height 54
click at [35, 228] on div "Botão" at bounding box center [36, 232] width 22 height 8
click at [138, 182] on div "[GEOGRAPHIC_DATA]" at bounding box center [207, 193] width 138 height 40
click at [138, 187] on span "Normal" at bounding box center [151, 185] width 27 height 10
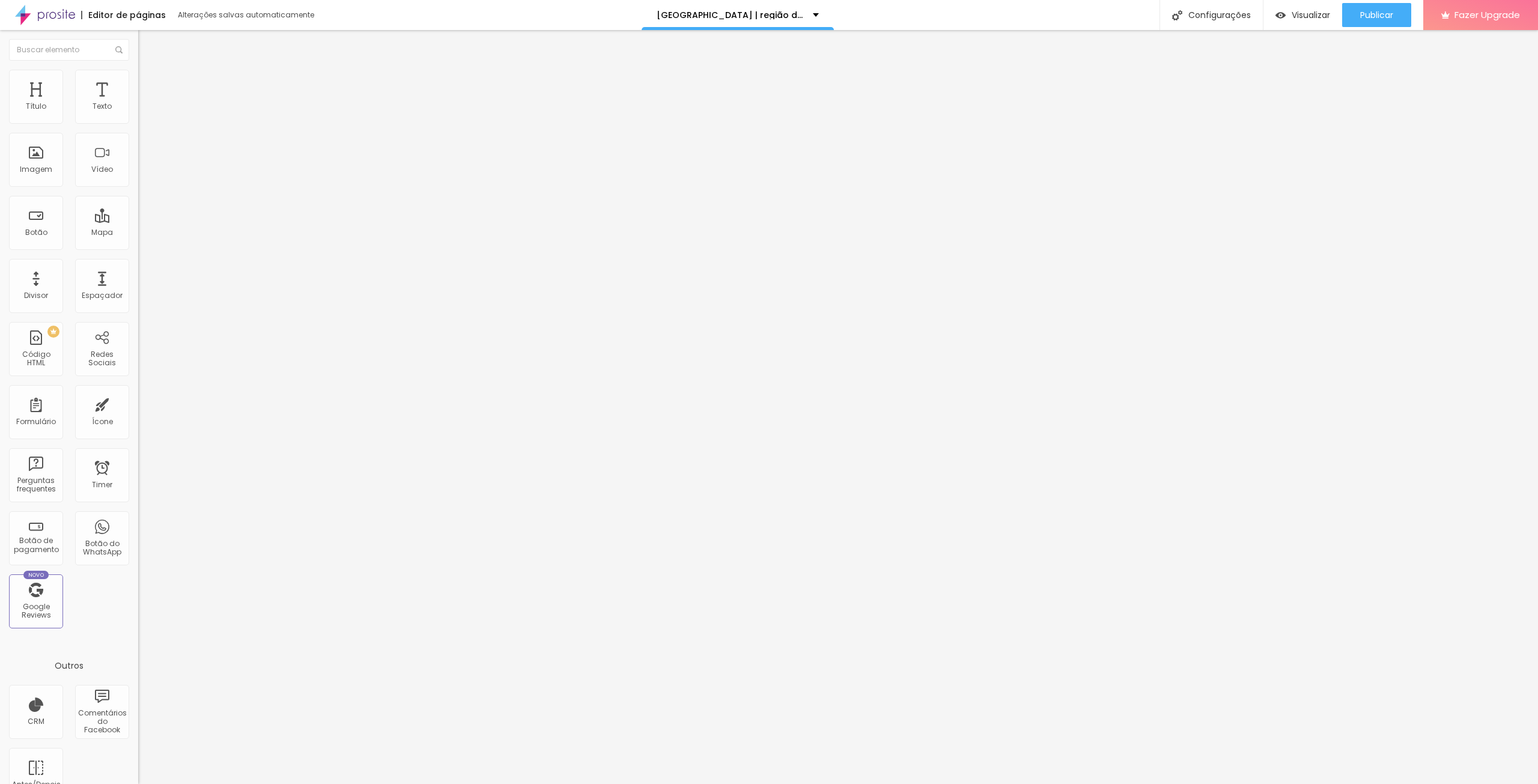
click at [138, 215] on span "Grande" at bounding box center [152, 210] width 28 height 10
click at [138, 196] on span "Pequeno" at bounding box center [153, 191] width 32 height 10
click at [138, 73] on img at bounding box center [143, 75] width 11 height 11
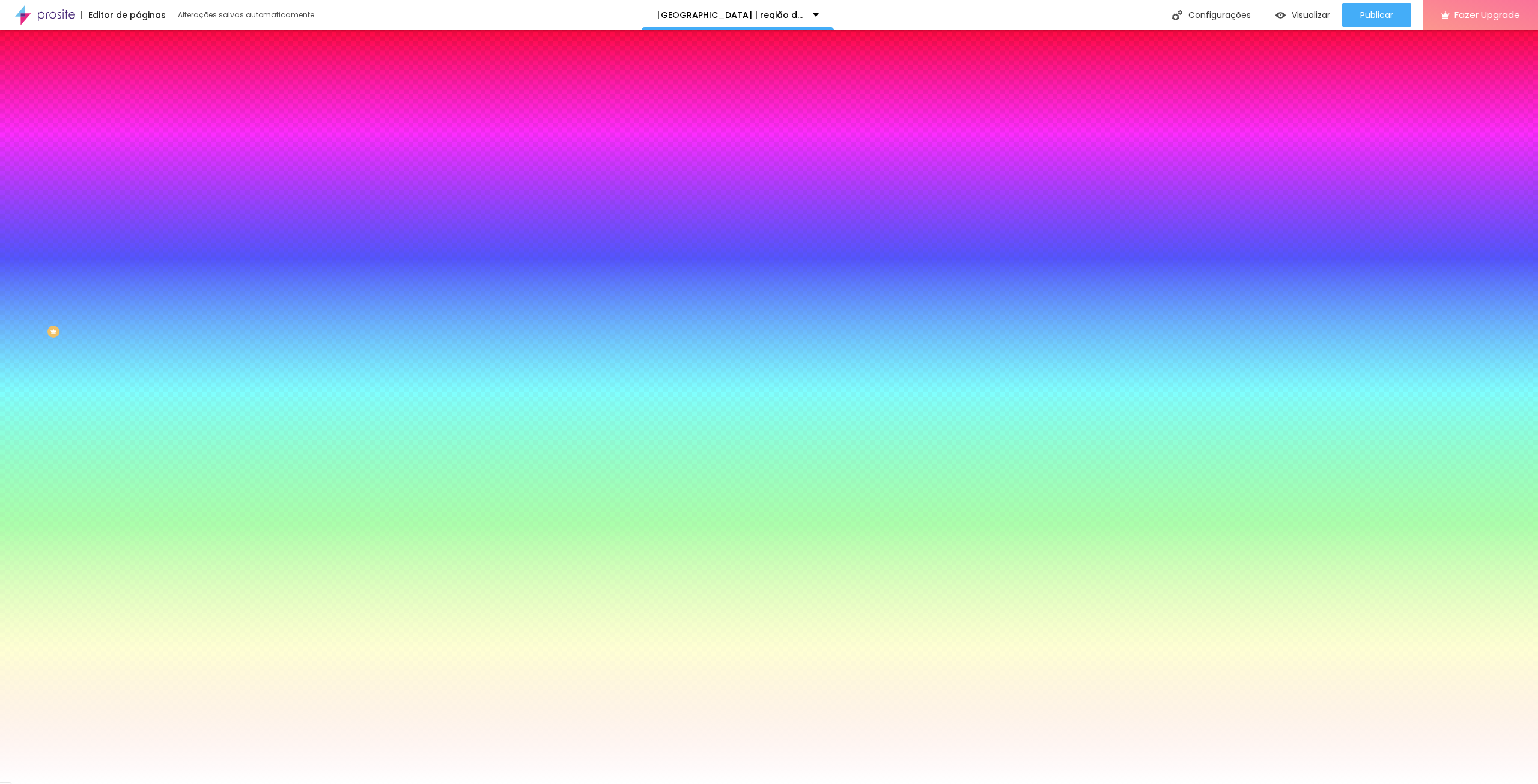
click at [138, 82] on li "Avançado" at bounding box center [207, 87] width 138 height 12
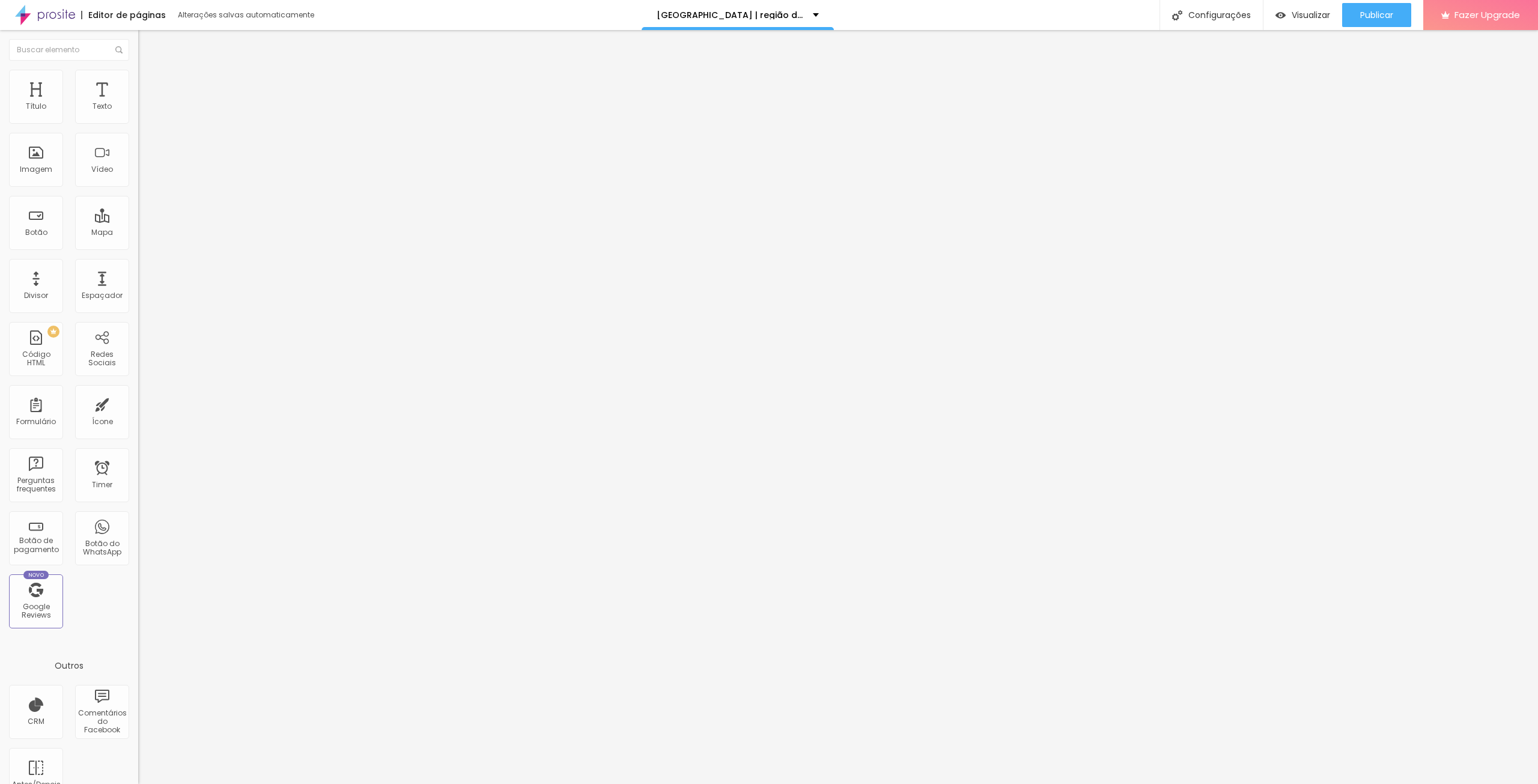
click at [149, 81] on span "Estilo" at bounding box center [158, 78] width 19 height 10
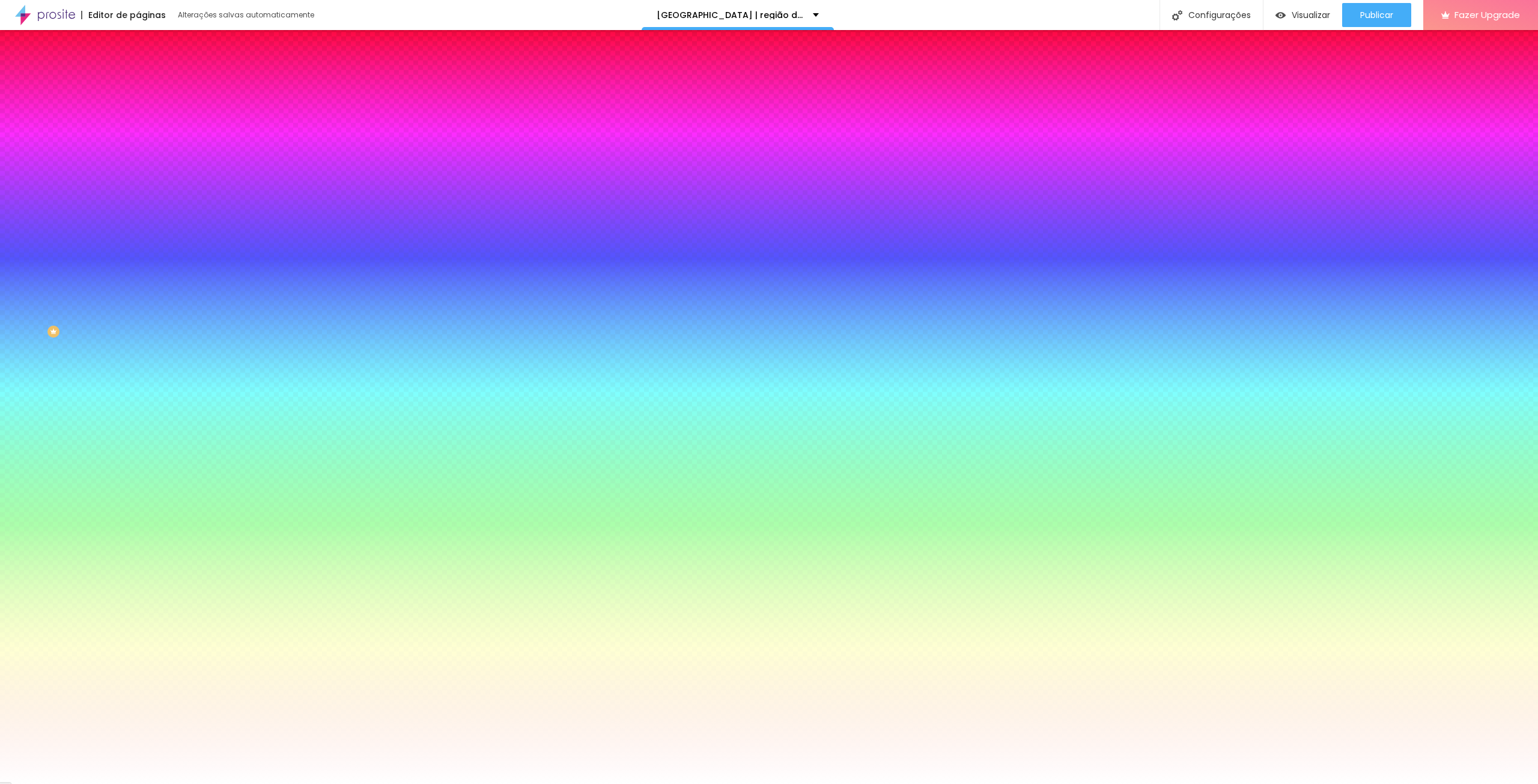
click at [138, 70] on li "Conteúdo" at bounding box center [207, 64] width 138 height 12
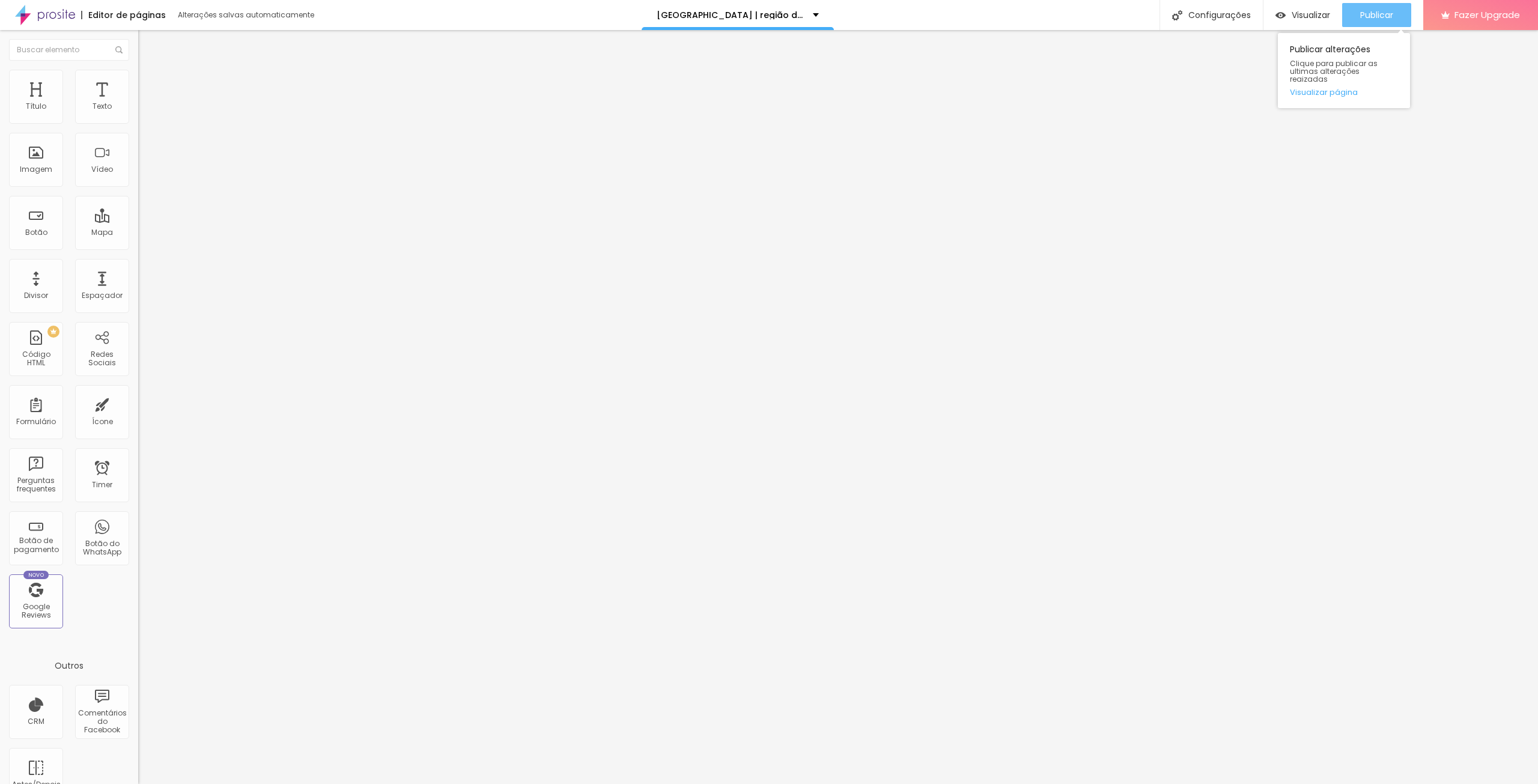
click at [1393, 12] on span "Publicar" at bounding box center [1376, 15] width 33 height 10
click at [1313, 14] on span "Visualizar" at bounding box center [1310, 15] width 39 height 10
click at [1384, 7] on div "Publicar" at bounding box center [1376, 15] width 33 height 24
click at [143, 112] on icon "button" at bounding box center [147, 108] width 7 height 7
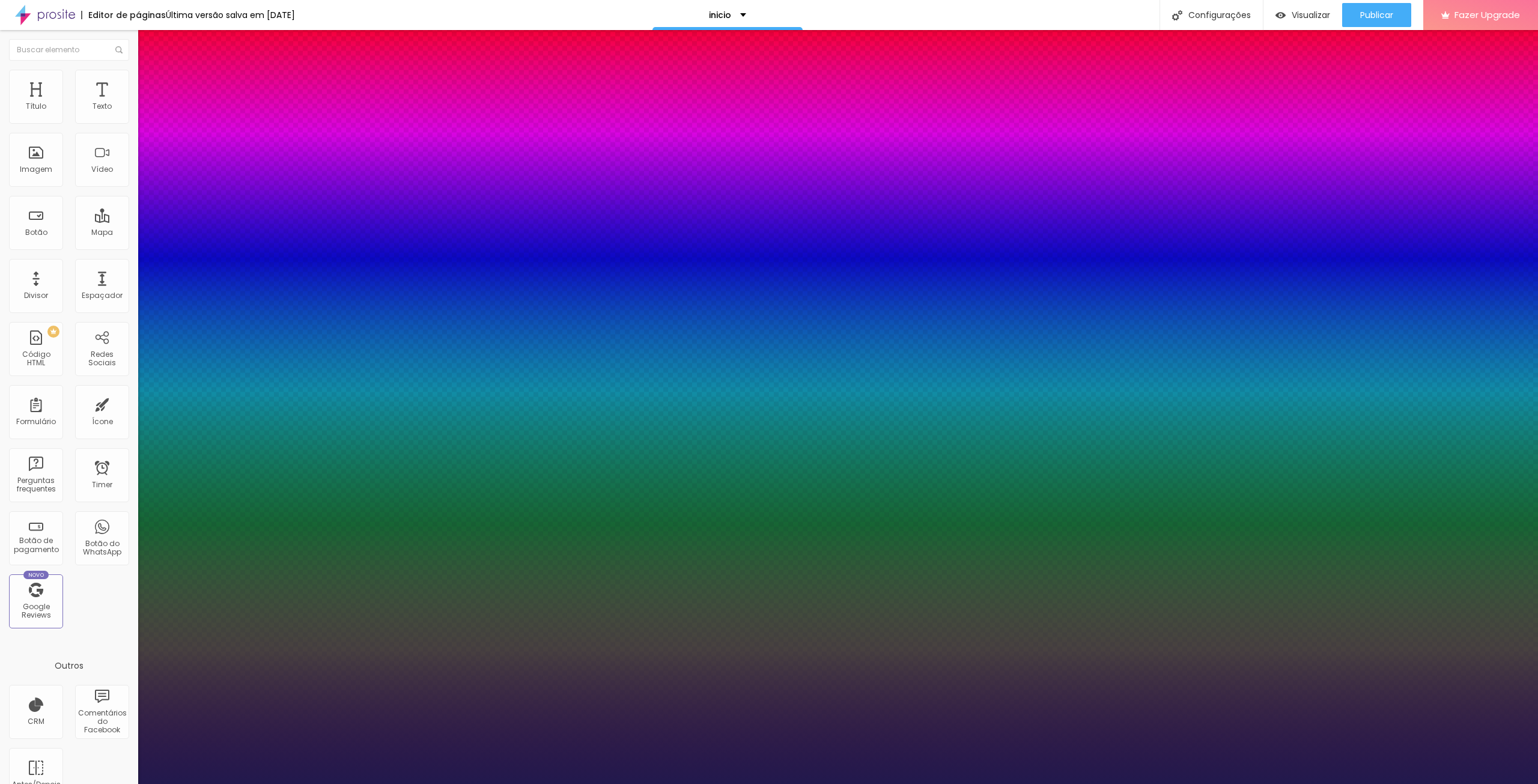
type input "1"
click at [1121, 783] on div at bounding box center [769, 784] width 1538 height 0
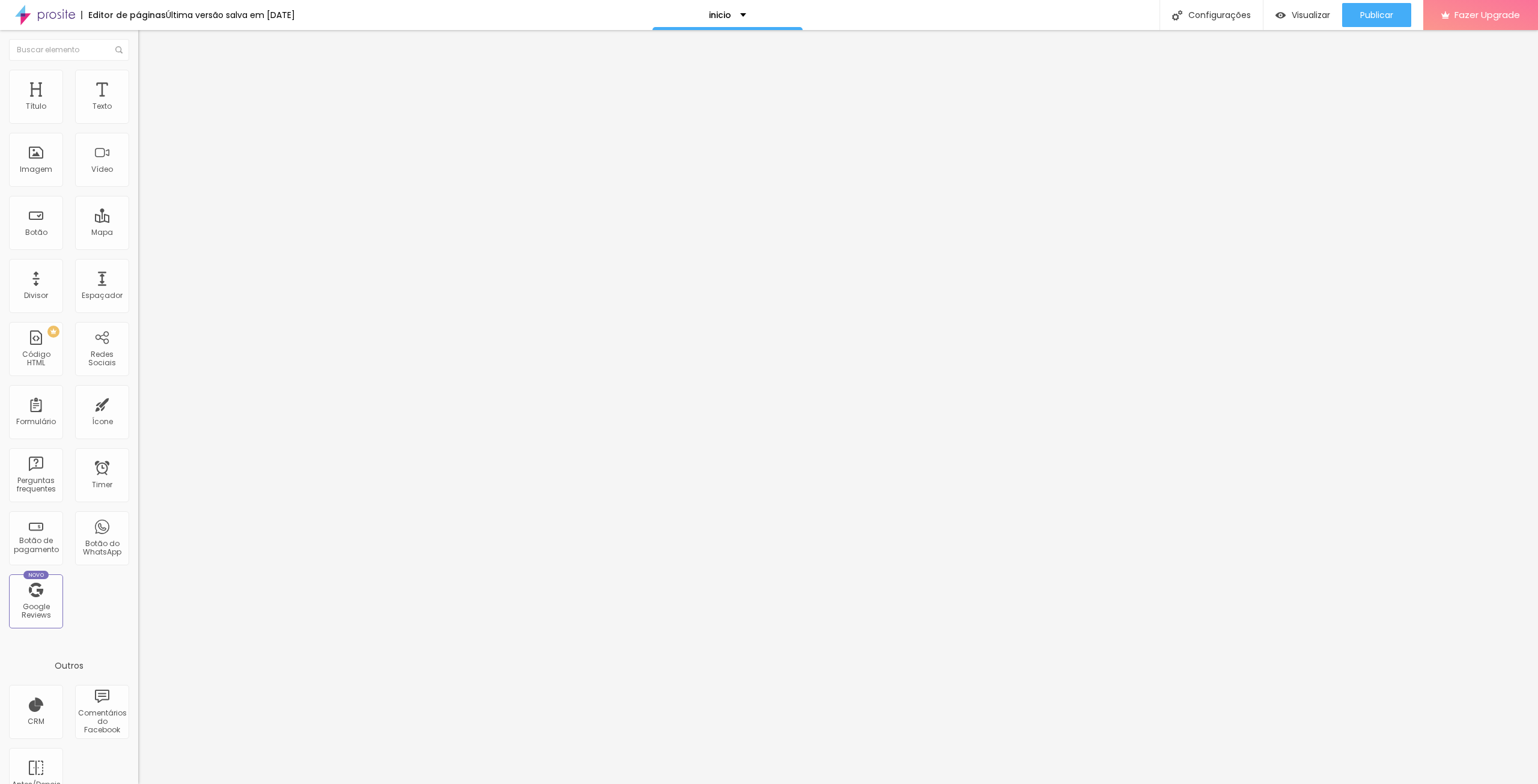
click at [143, 112] on icon "button" at bounding box center [144, 110] width 2 height 2
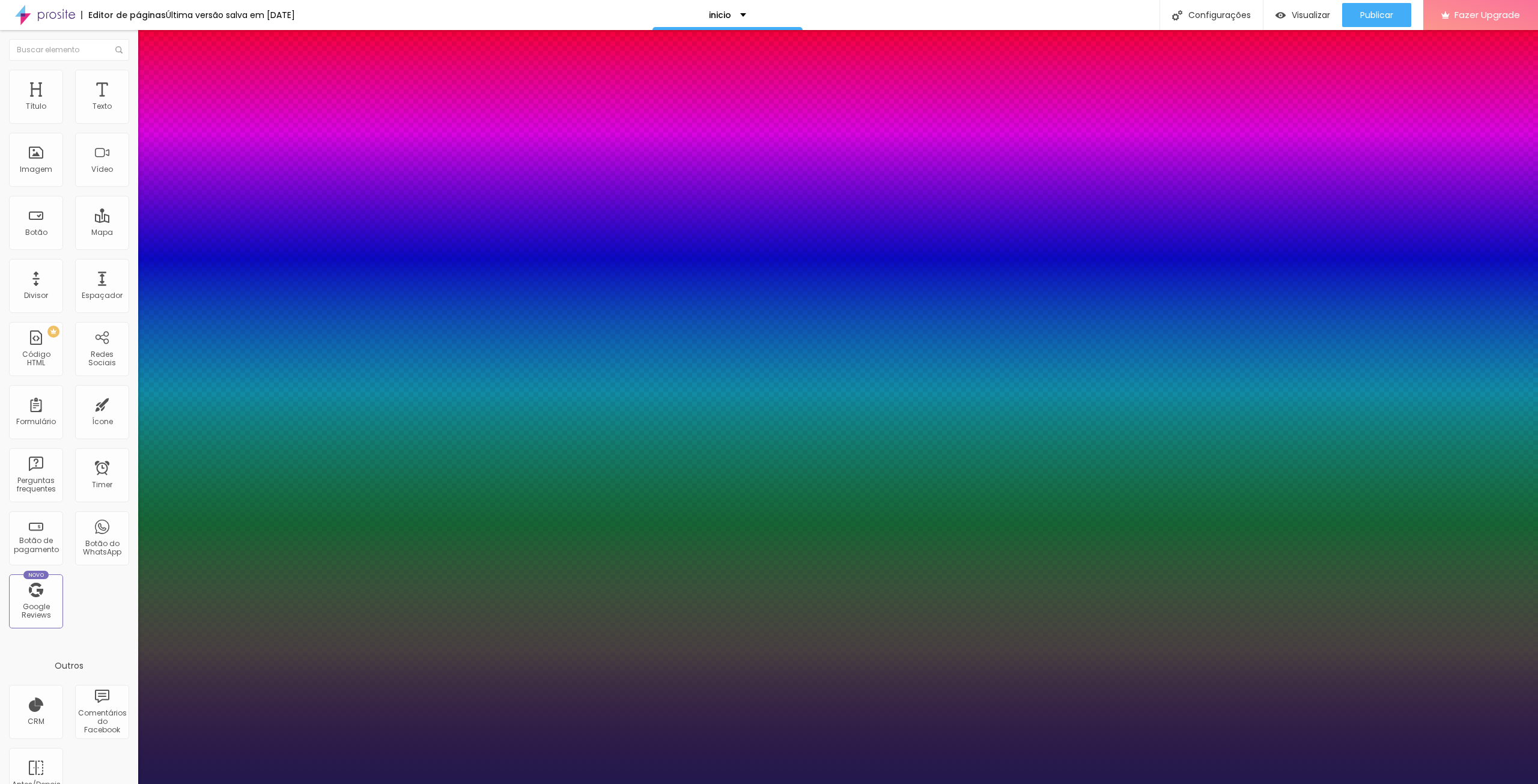
type input "1"
click at [732, 783] on div at bounding box center [769, 784] width 1538 height 0
